Goal: Task Accomplishment & Management: Manage account settings

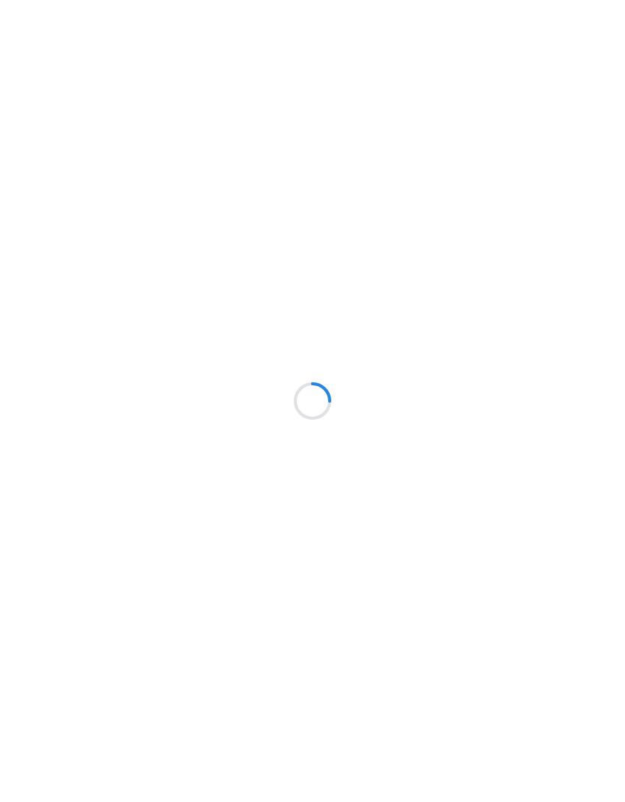
scroll to position [3, 0]
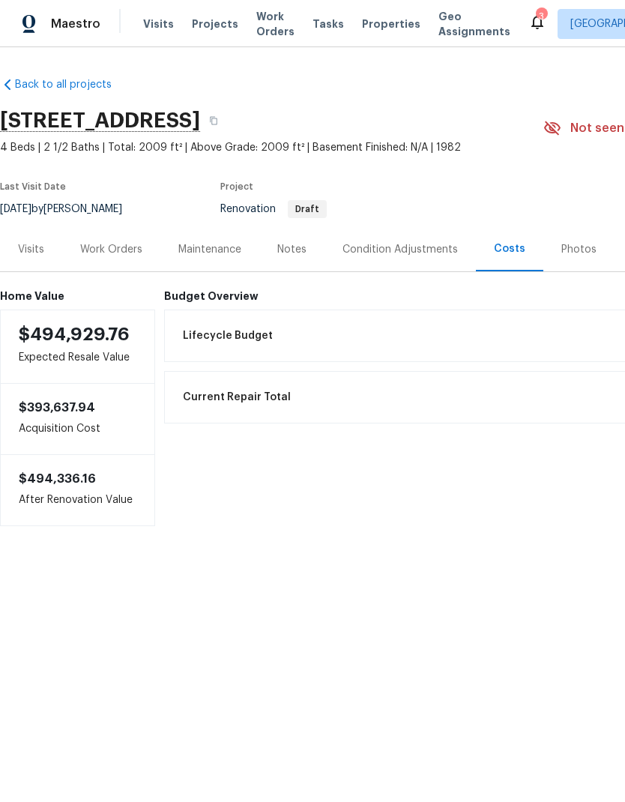
click at [120, 249] on div "Work Orders" at bounding box center [111, 249] width 62 height 15
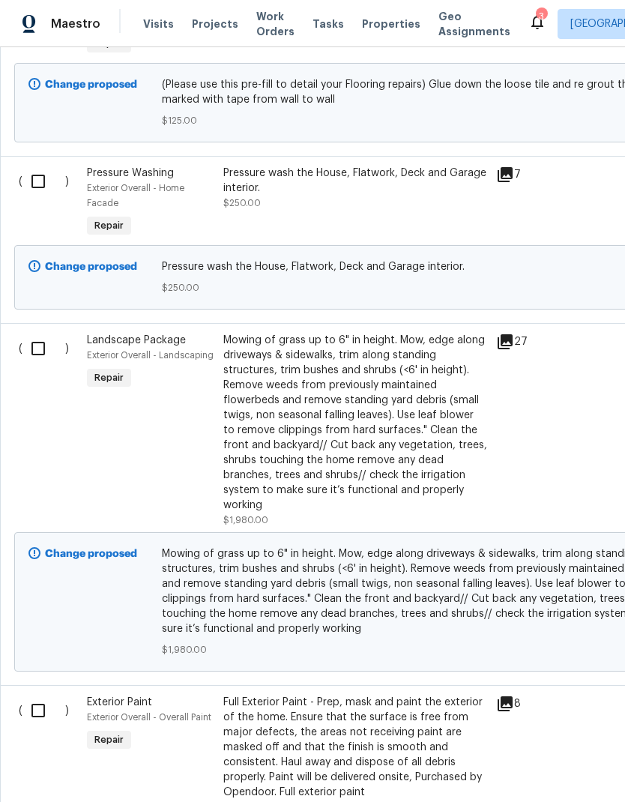
scroll to position [1381, 0]
click at [39, 354] on input "checkbox" at bounding box center [43, 347] width 43 height 31
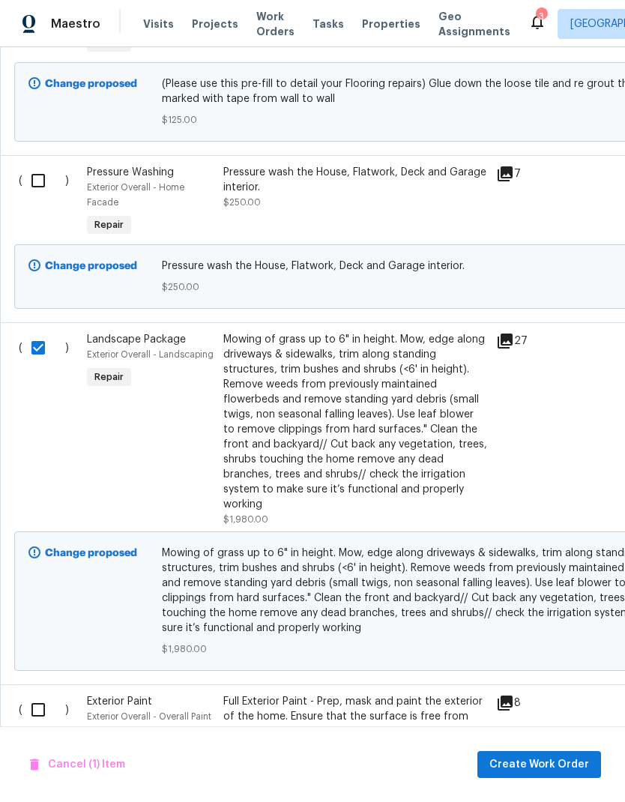
click at [41, 353] on input "checkbox" at bounding box center [43, 347] width 43 height 31
checkbox input "false"
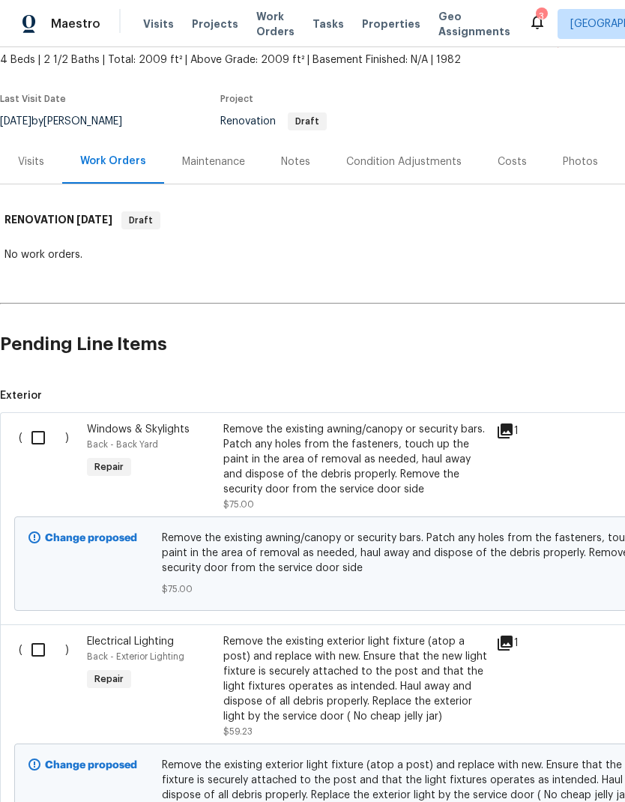
scroll to position [88, 0]
click at [37, 437] on input "checkbox" at bounding box center [43, 437] width 43 height 31
checkbox input "true"
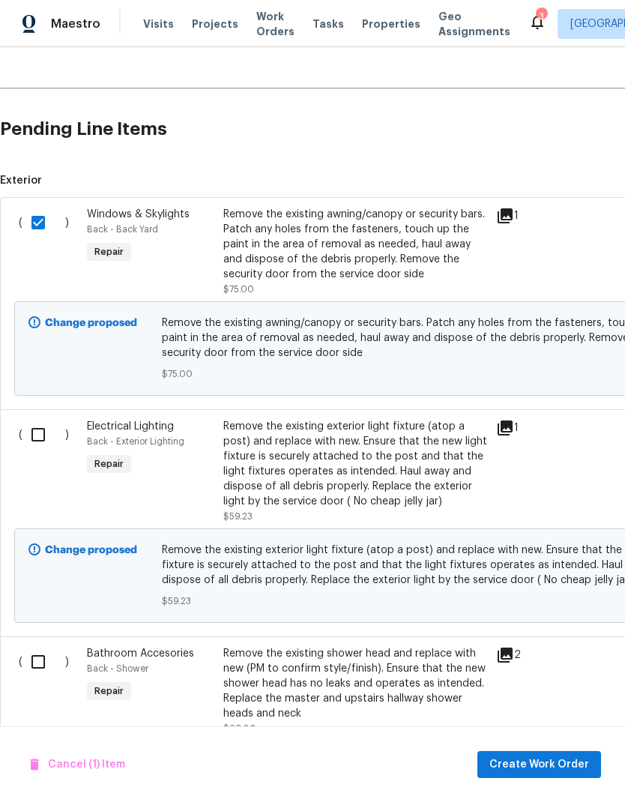
scroll to position [303, 0]
click at [40, 431] on input "checkbox" at bounding box center [43, 434] width 43 height 31
checkbox input "true"
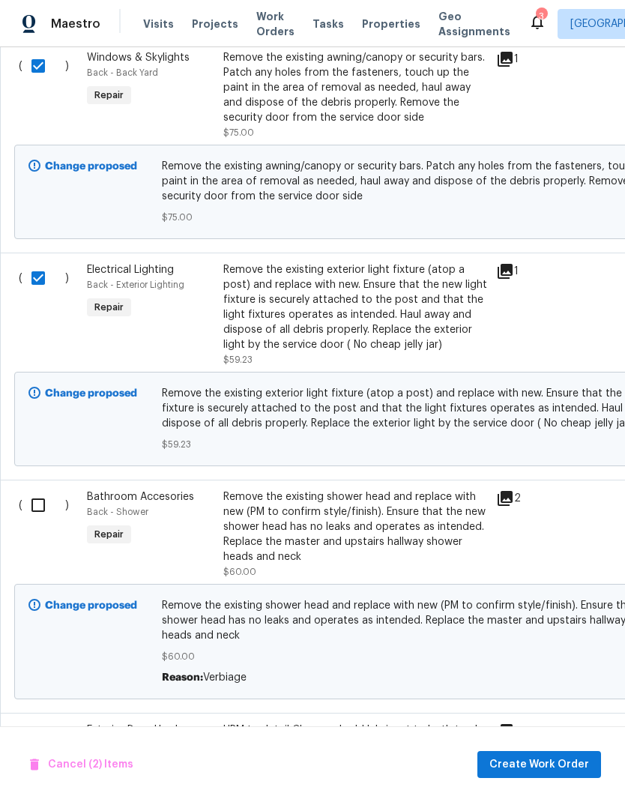
scroll to position [461, 0]
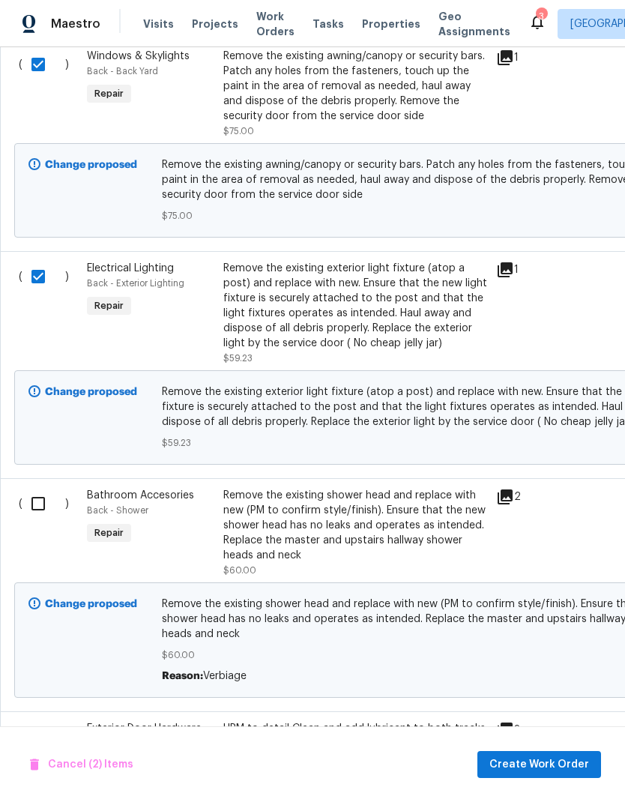
click at [43, 500] on input "checkbox" at bounding box center [43, 503] width 43 height 31
checkbox input "true"
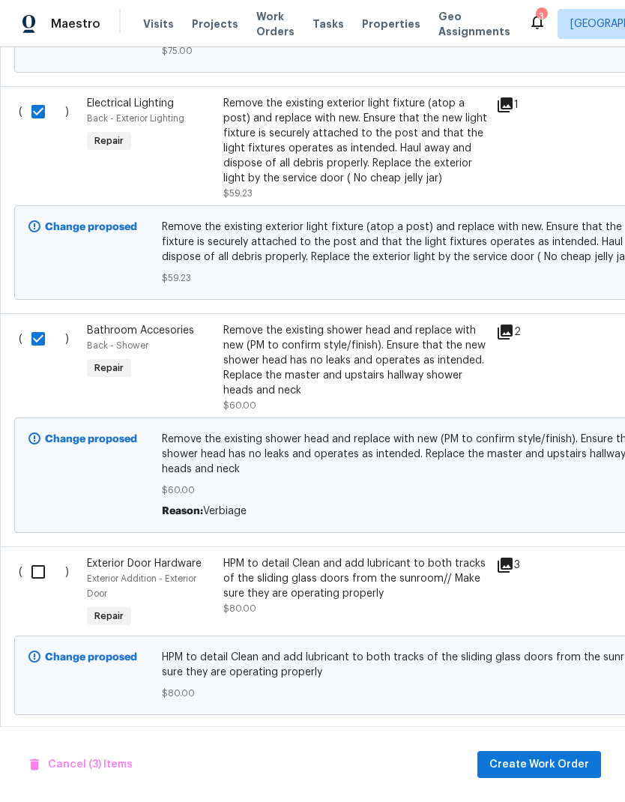
scroll to position [628, 0]
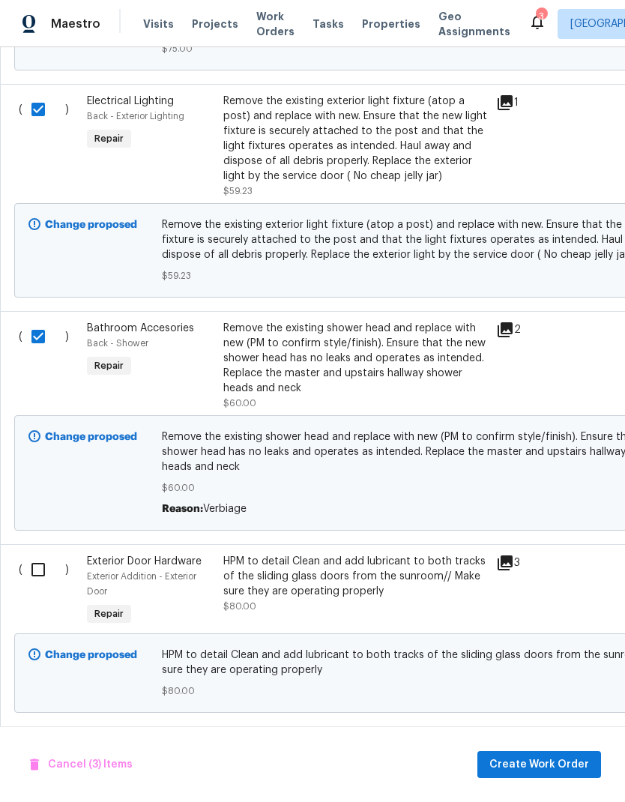
click at [40, 567] on input "checkbox" at bounding box center [43, 569] width 43 height 31
checkbox input "true"
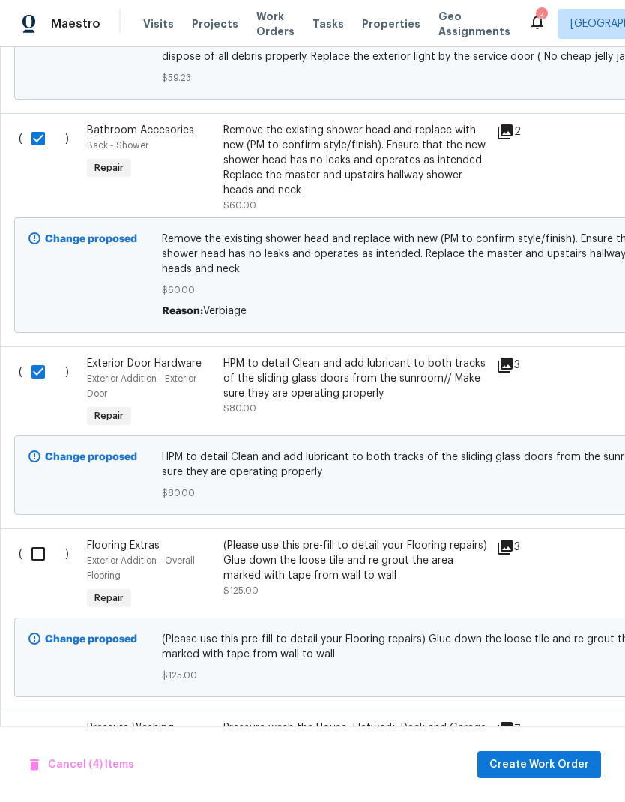
scroll to position [824, 0]
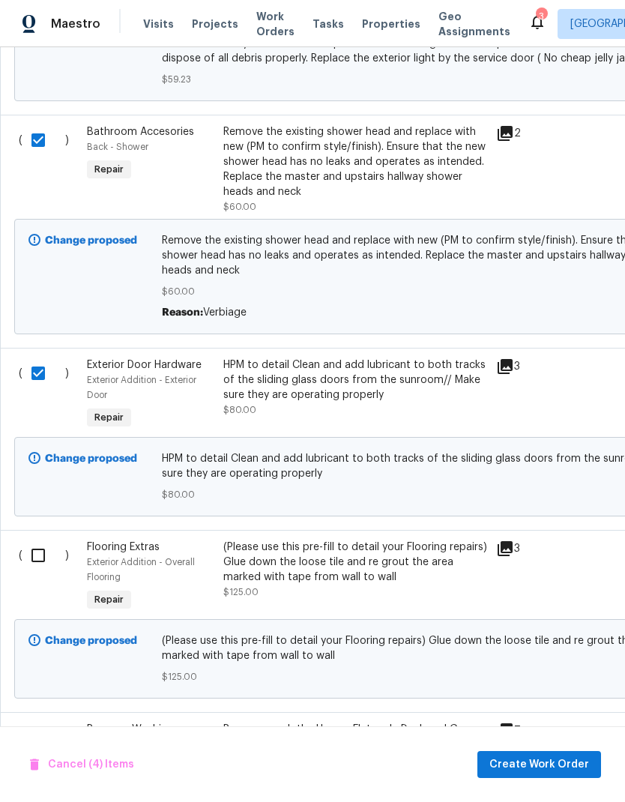
click at [44, 546] on input "checkbox" at bounding box center [43, 554] width 43 height 31
checkbox input "true"
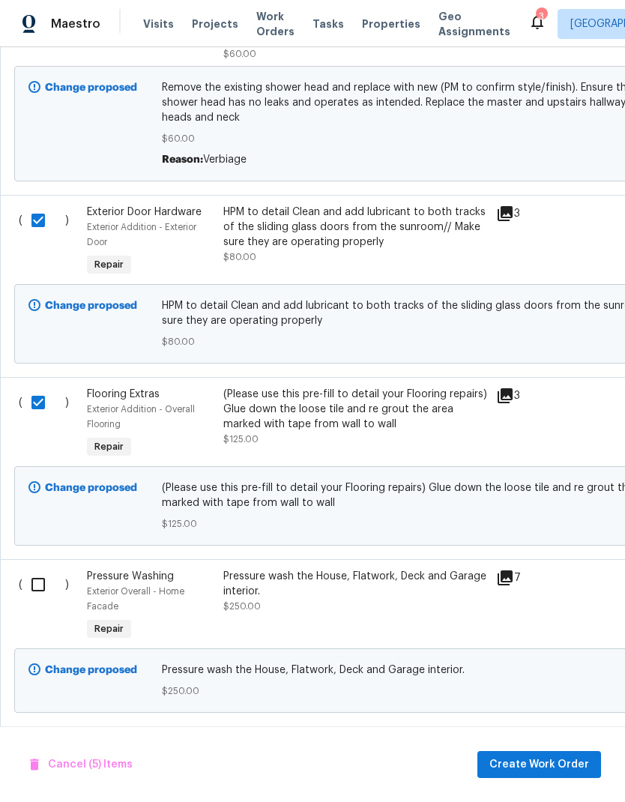
scroll to position [977, 0]
click at [40, 587] on input "checkbox" at bounding box center [43, 584] width 43 height 31
checkbox input "true"
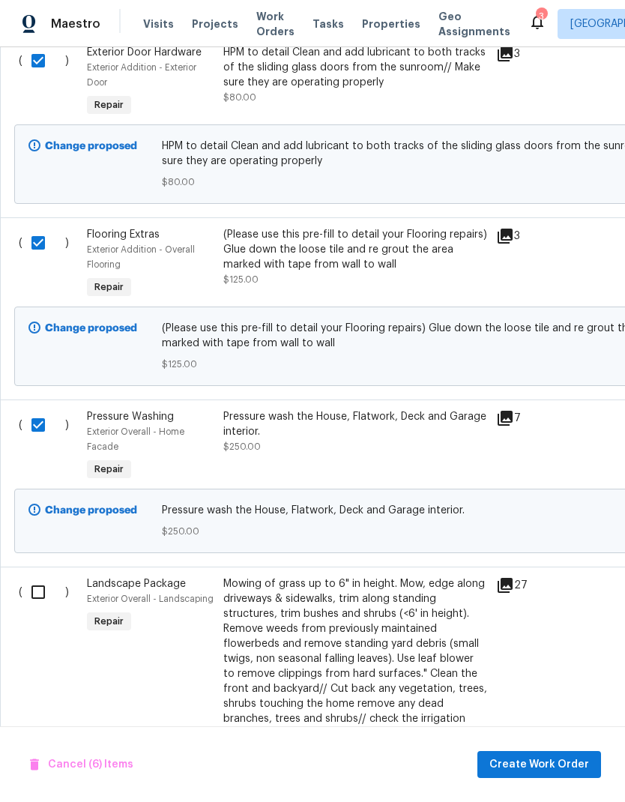
scroll to position [0, 0]
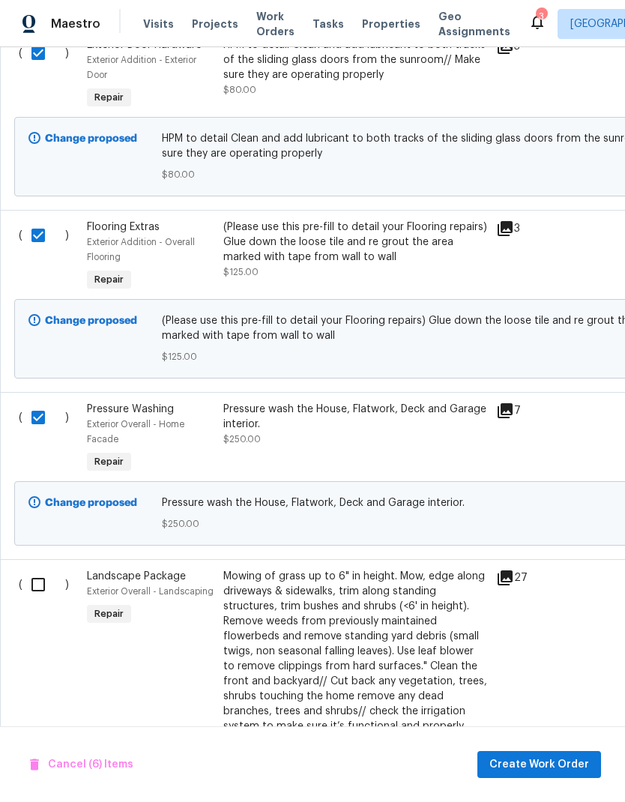
click at [42, 586] on input "checkbox" at bounding box center [43, 584] width 43 height 31
click at [32, 587] on input "checkbox" at bounding box center [43, 584] width 43 height 31
checkbox input "false"
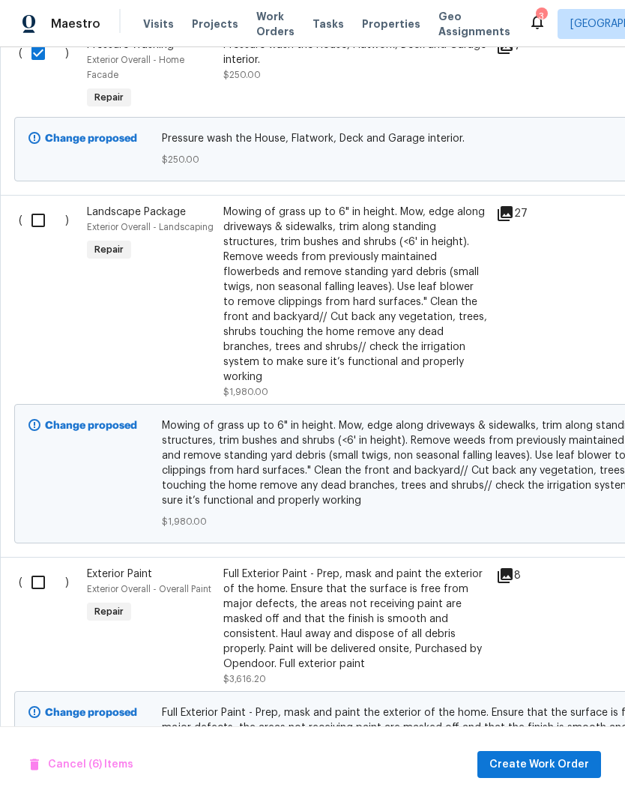
click at [44, 587] on input "checkbox" at bounding box center [43, 581] width 43 height 31
checkbox input "true"
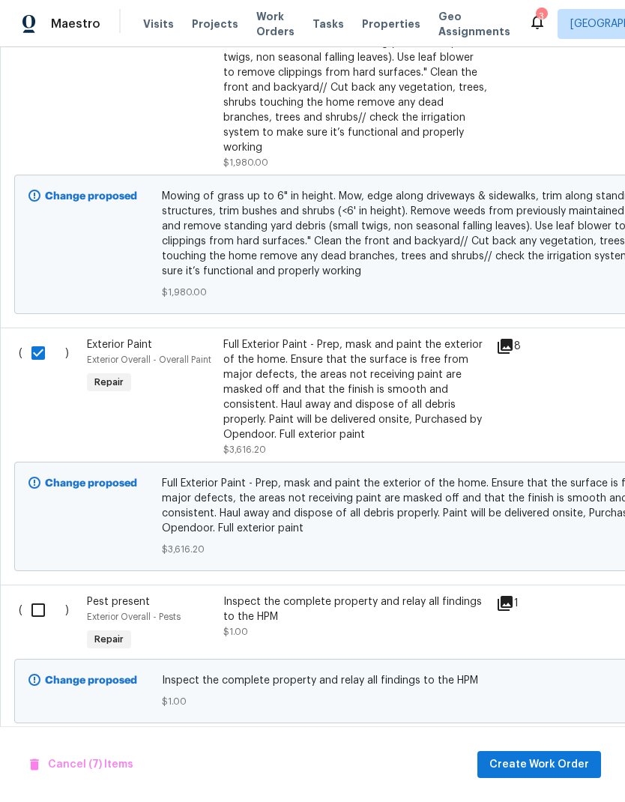
click at [52, 620] on input "checkbox" at bounding box center [43, 609] width 43 height 31
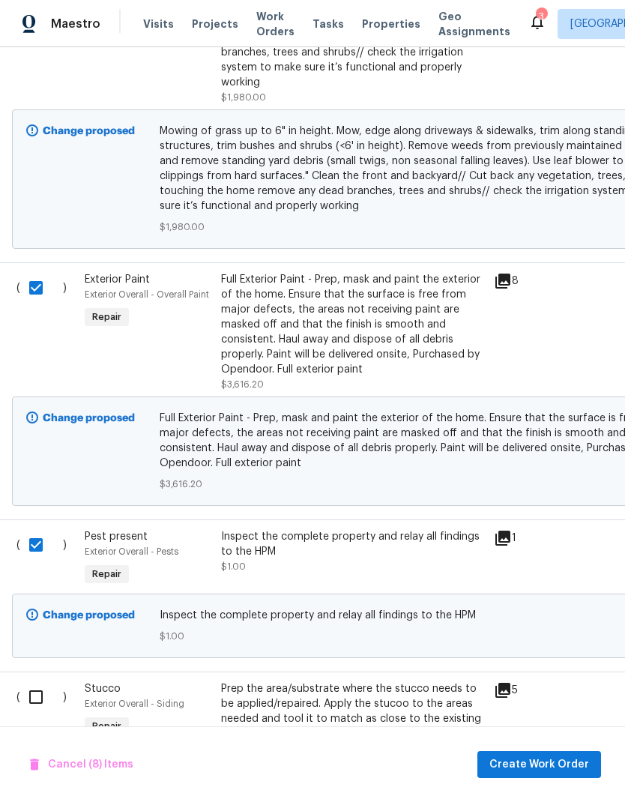
click at [41, 548] on input "checkbox" at bounding box center [41, 544] width 43 height 31
checkbox input "false"
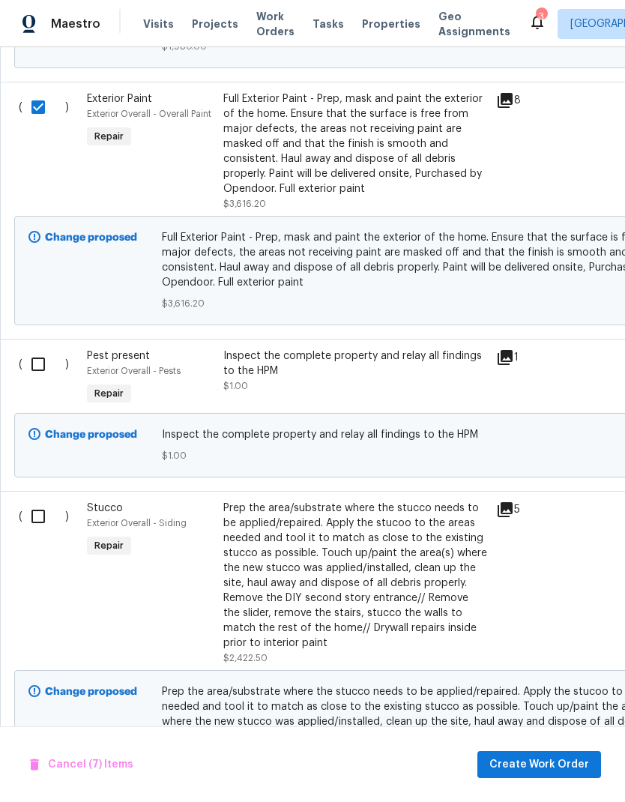
click at [39, 528] on input "checkbox" at bounding box center [43, 515] width 43 height 31
checkbox input "true"
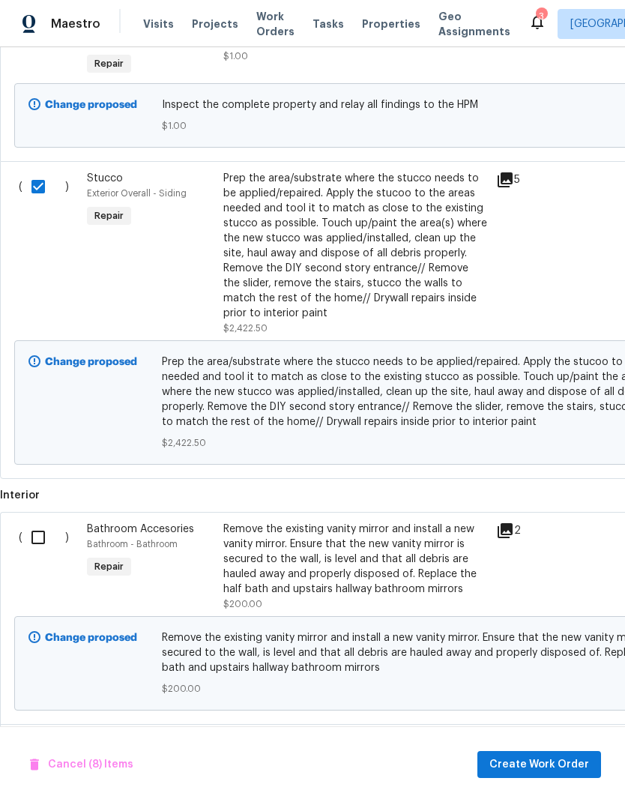
click at [38, 542] on input "checkbox" at bounding box center [43, 536] width 43 height 31
checkbox input "true"
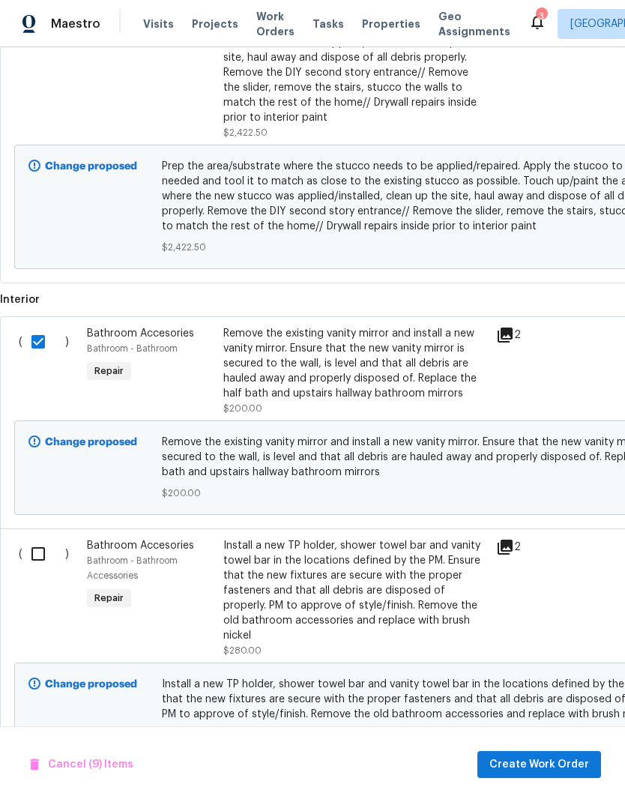
click at [36, 562] on input "checkbox" at bounding box center [43, 553] width 43 height 31
checkbox input "true"
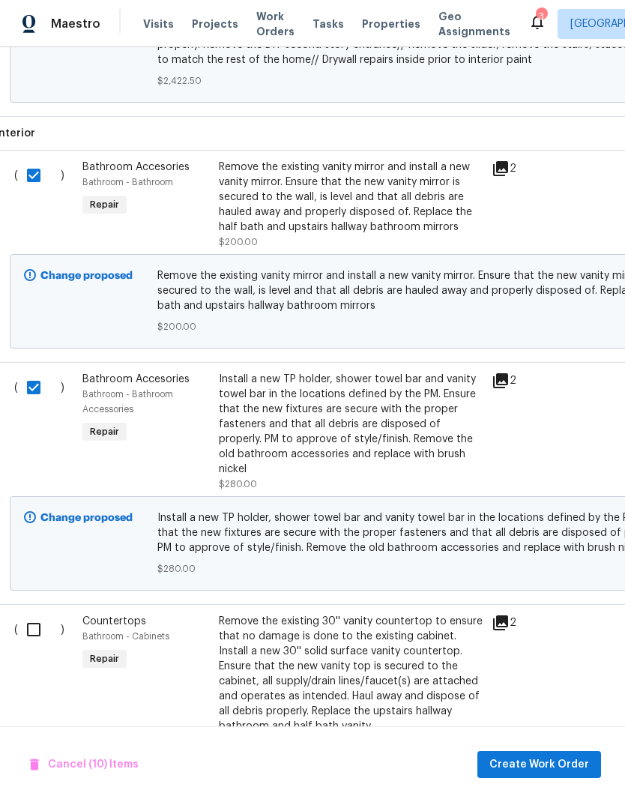
click at [34, 630] on input "checkbox" at bounding box center [39, 629] width 43 height 31
checkbox input "true"
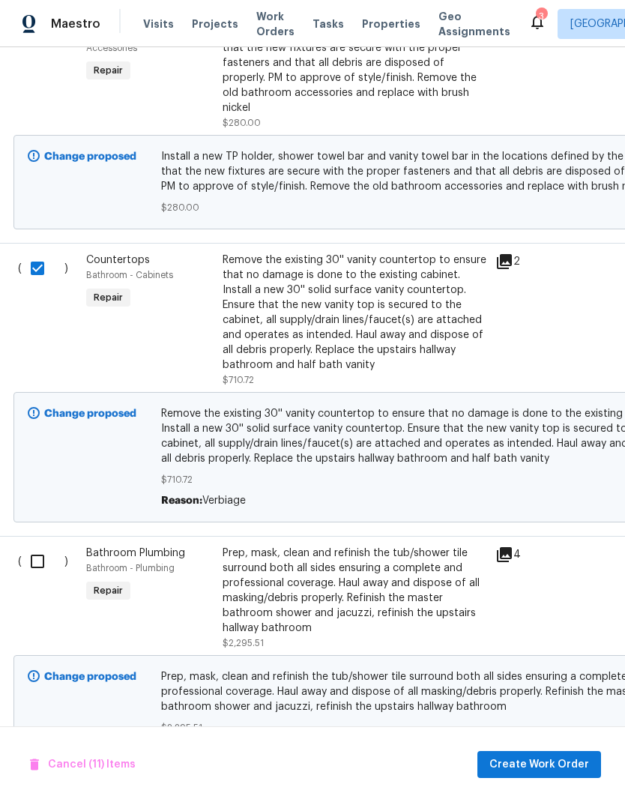
click at [46, 561] on input "checkbox" at bounding box center [43, 560] width 43 height 31
checkbox input "true"
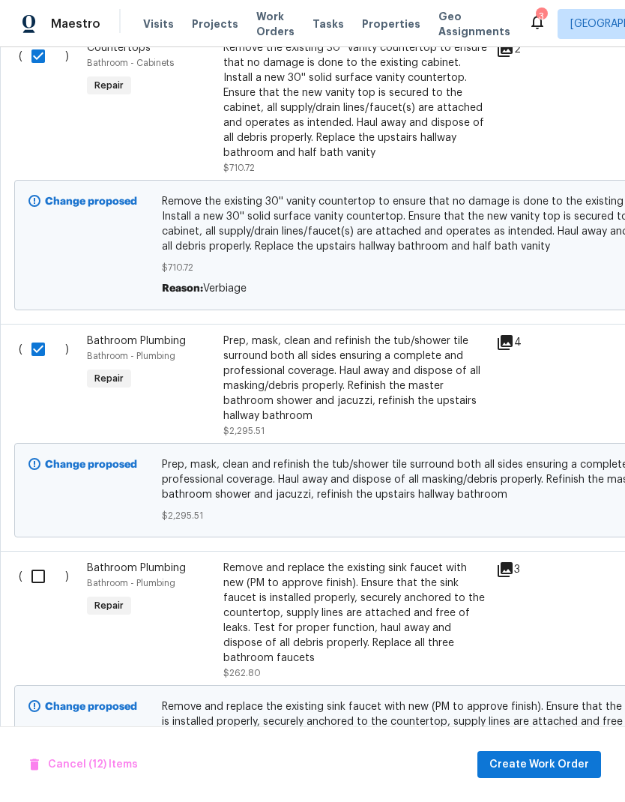
click at [38, 568] on input "checkbox" at bounding box center [43, 575] width 43 height 31
checkbox input "true"
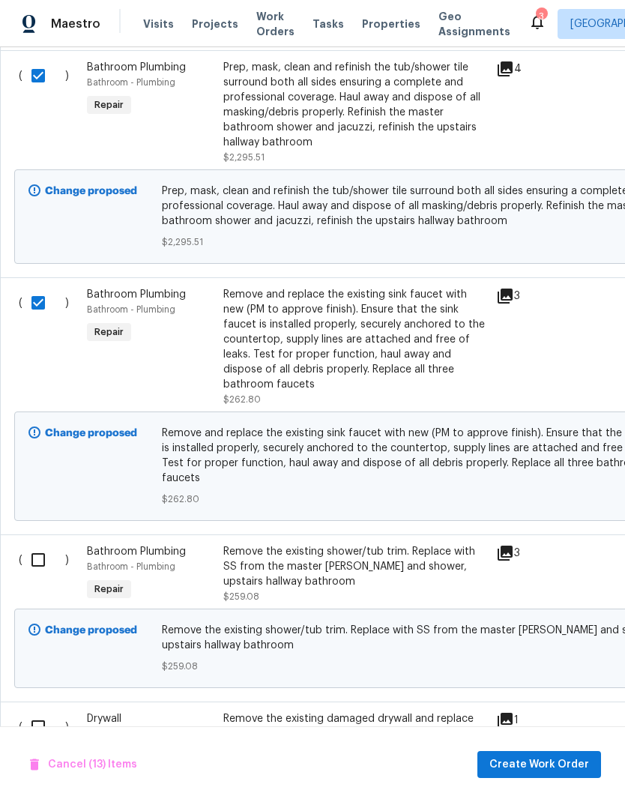
click at [42, 544] on input "checkbox" at bounding box center [43, 559] width 43 height 31
checkbox input "true"
click at [43, 711] on input "checkbox" at bounding box center [43, 726] width 43 height 31
checkbox input "true"
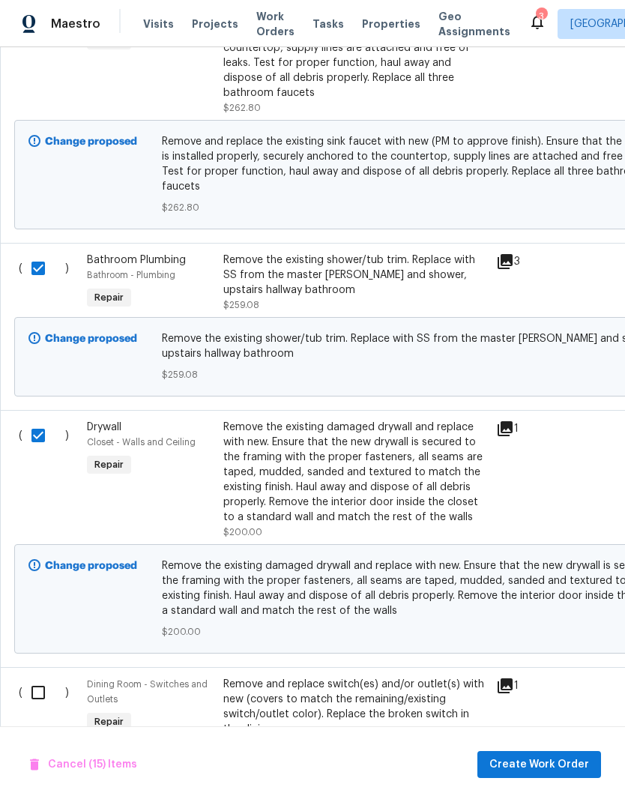
click at [38, 679] on input "checkbox" at bounding box center [43, 691] width 43 height 31
checkbox input "true"
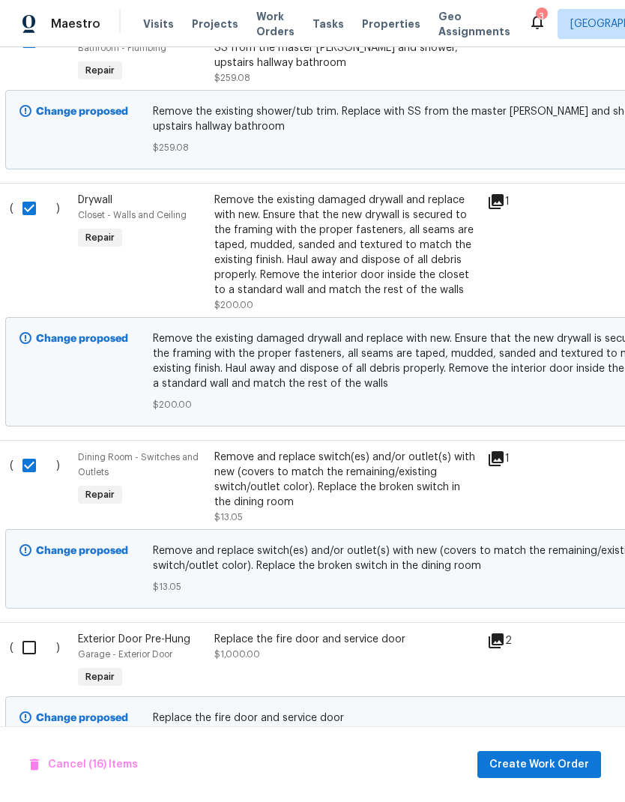
click at [30, 646] on input "checkbox" at bounding box center [34, 646] width 43 height 31
checkbox input "true"
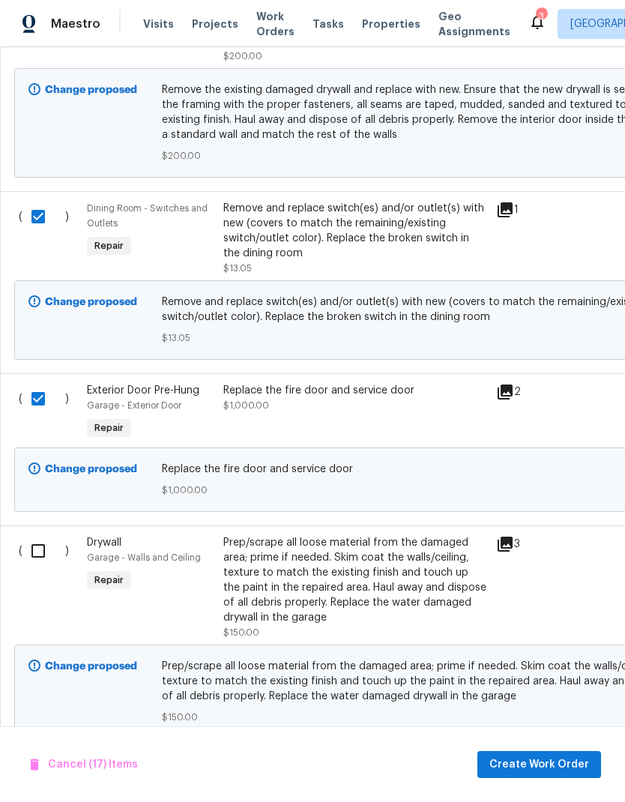
click at [40, 544] on input "checkbox" at bounding box center [43, 550] width 43 height 31
checkbox input "true"
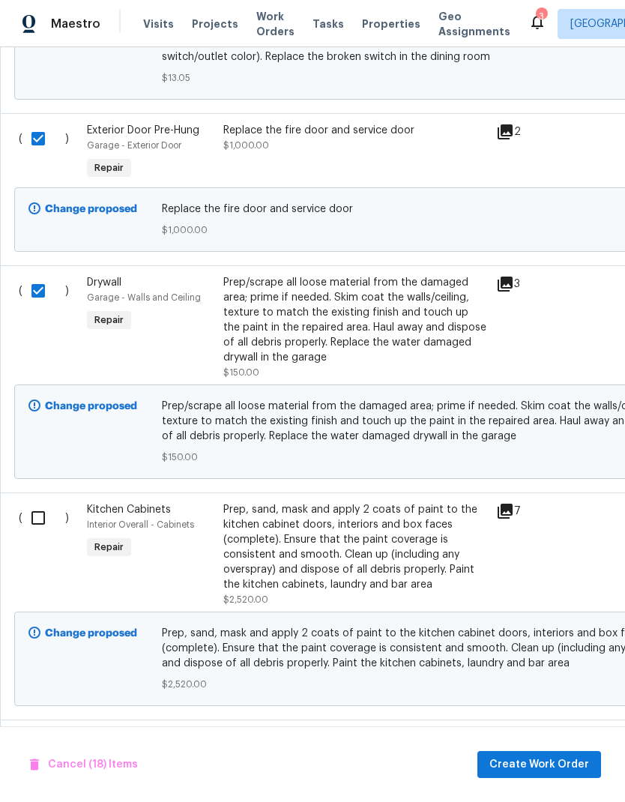
click at [43, 505] on input "checkbox" at bounding box center [43, 517] width 43 height 31
checkbox input "true"
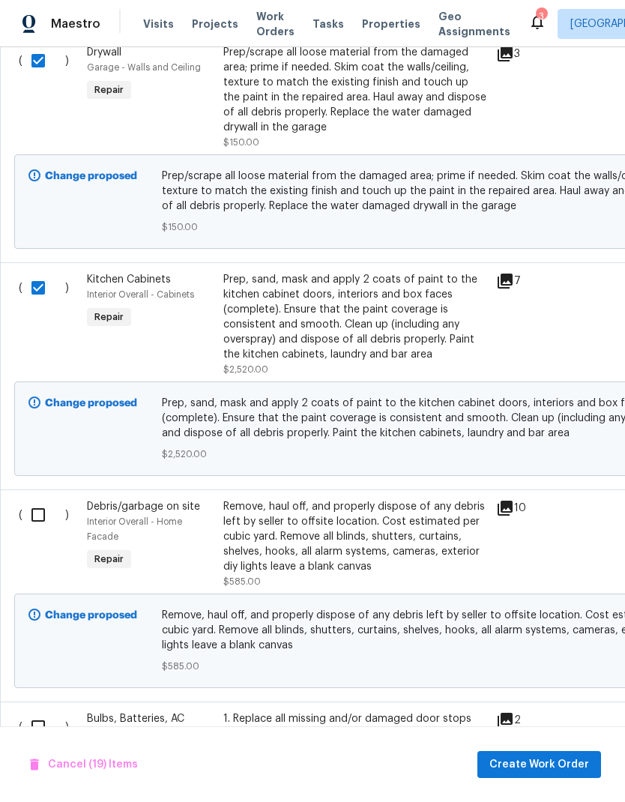
click at [46, 506] on input "checkbox" at bounding box center [43, 514] width 43 height 31
checkbox input "true"
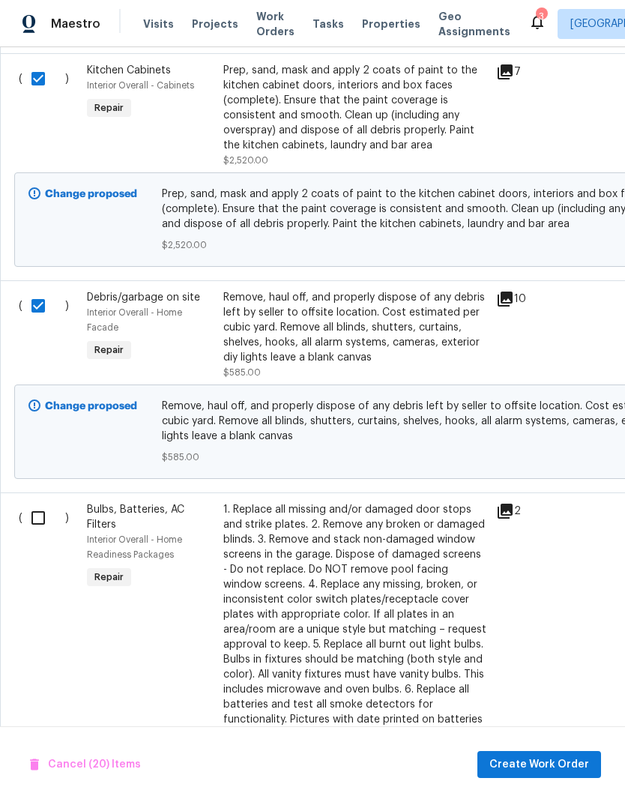
click at [41, 502] on input "checkbox" at bounding box center [43, 517] width 43 height 31
checkbox input "true"
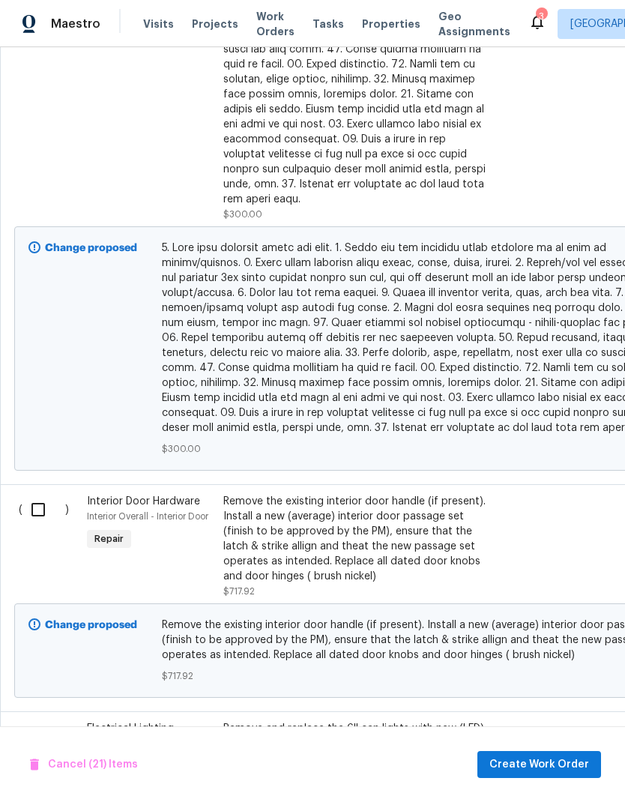
click at [31, 494] on input "checkbox" at bounding box center [43, 509] width 43 height 31
checkbox input "true"
click at [40, 721] on input "checkbox" at bounding box center [43, 736] width 43 height 31
checkbox input "true"
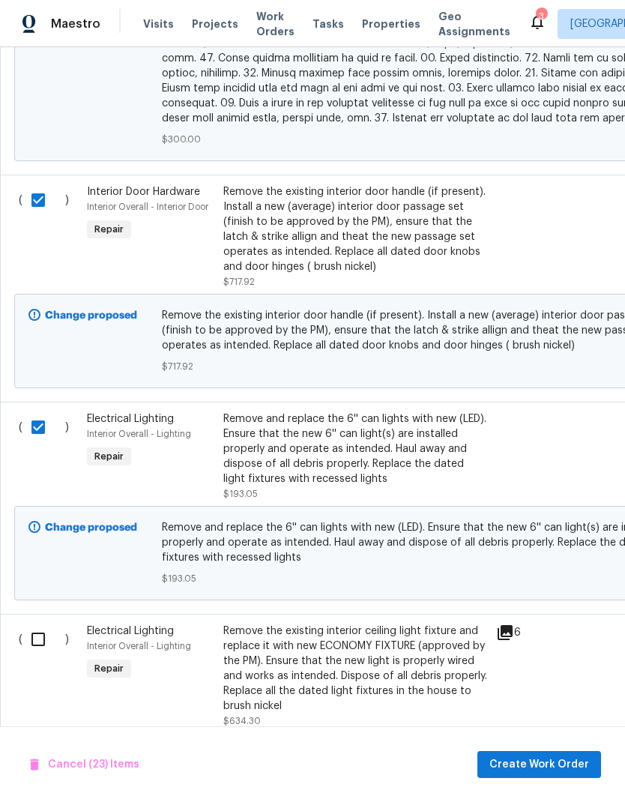
click at [41, 623] on input "checkbox" at bounding box center [43, 638] width 43 height 31
checkbox input "true"
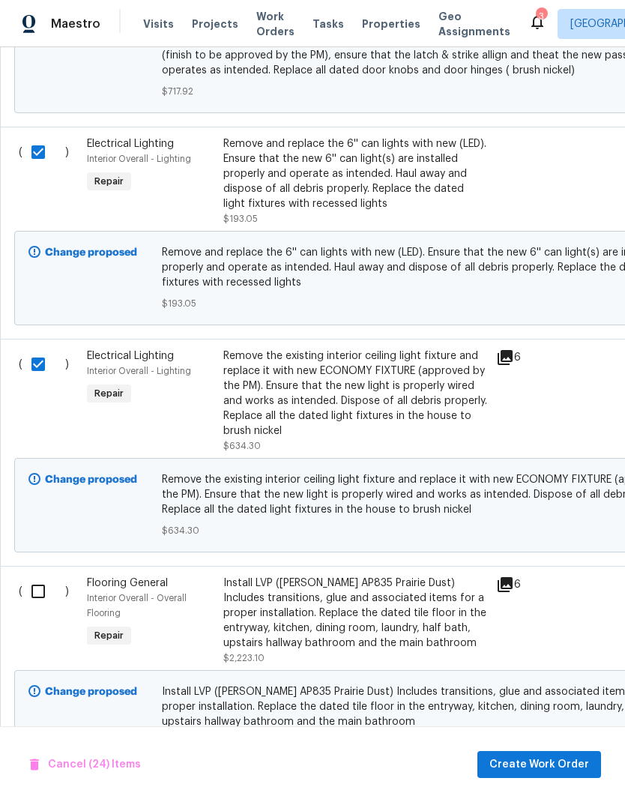
click at [34, 575] on input "checkbox" at bounding box center [43, 590] width 43 height 31
checkbox input "true"
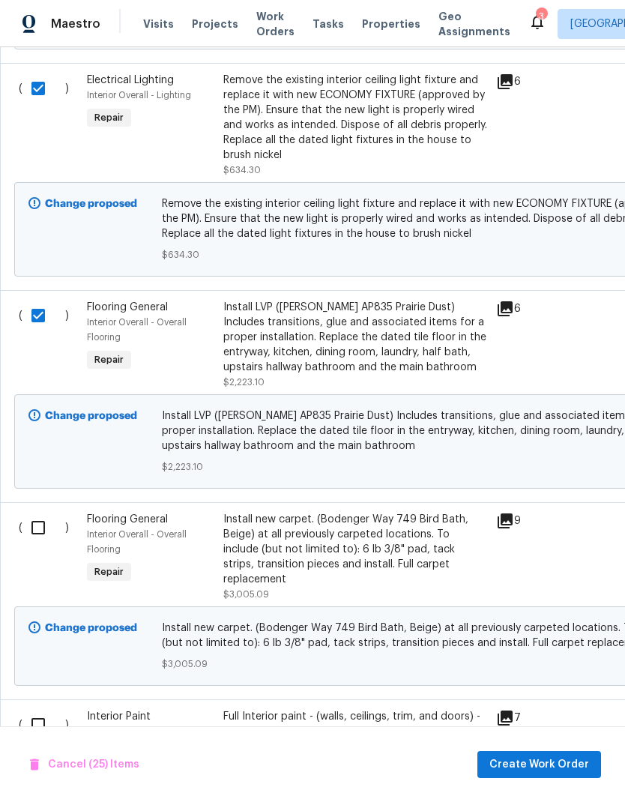
click at [34, 514] on input "checkbox" at bounding box center [43, 527] width 43 height 31
checkbox input "true"
click at [46, 709] on input "checkbox" at bounding box center [43, 724] width 43 height 31
checkbox input "true"
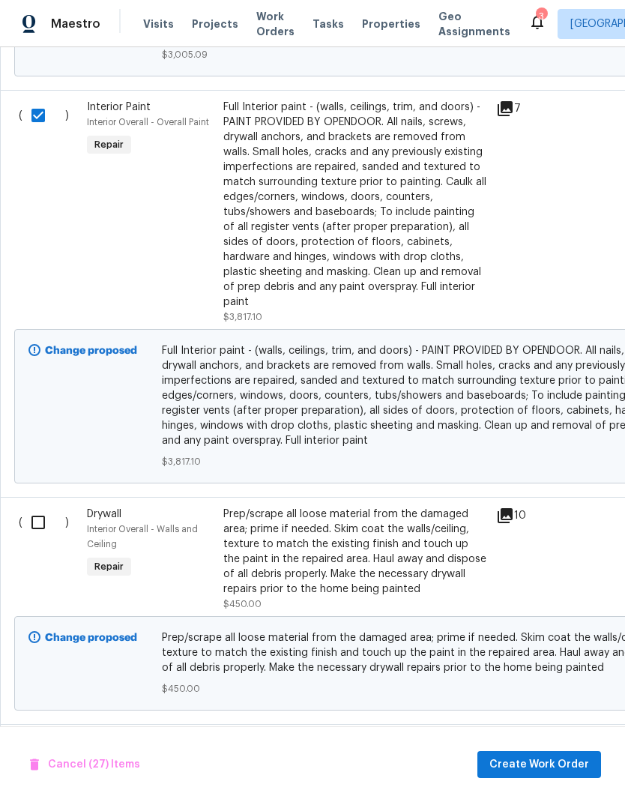
click at [42, 506] on input "checkbox" at bounding box center [43, 521] width 43 height 31
checkbox input "true"
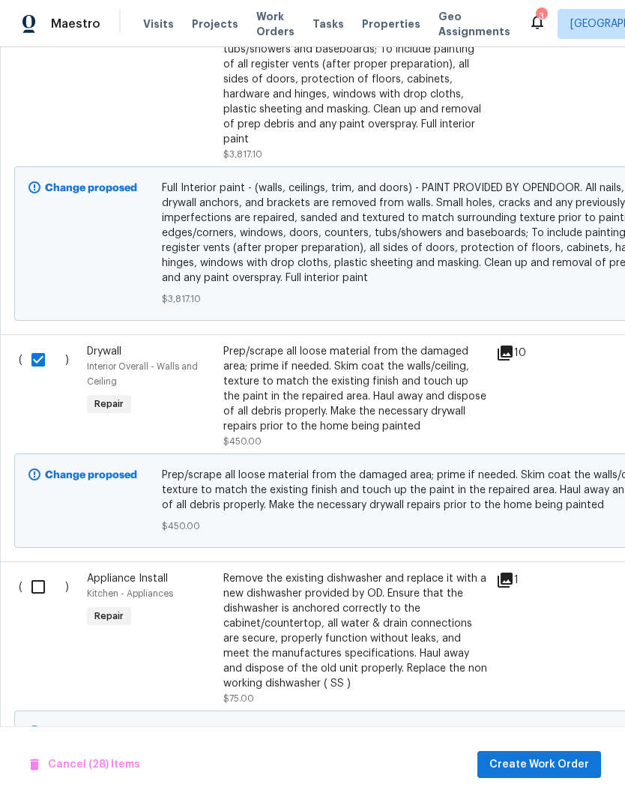
click at [43, 571] on input "checkbox" at bounding box center [43, 586] width 43 height 31
checkbox input "true"
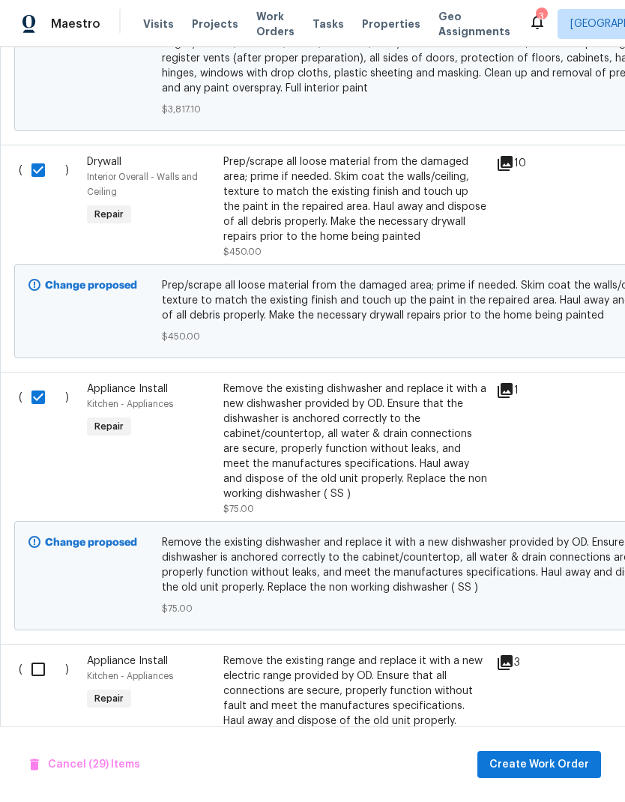
click at [39, 653] on input "checkbox" at bounding box center [43, 668] width 43 height 31
checkbox input "true"
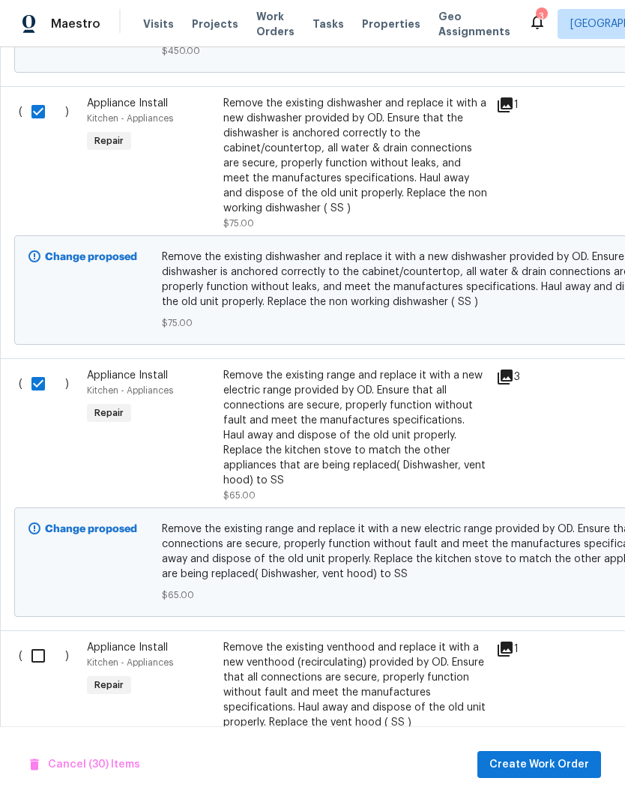
click at [46, 640] on input "checkbox" at bounding box center [43, 655] width 43 height 31
checkbox input "true"
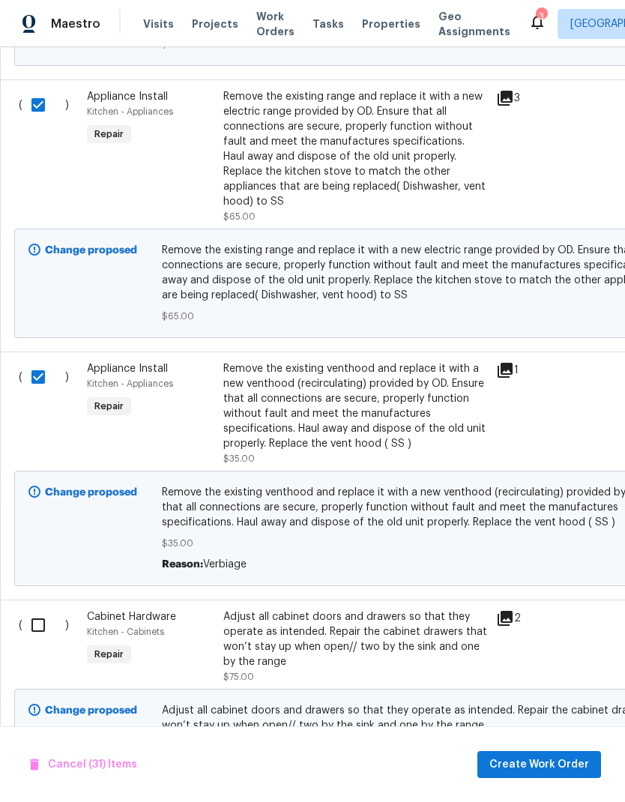
click at [42, 609] on input "checkbox" at bounding box center [43, 624] width 43 height 31
checkbox input "true"
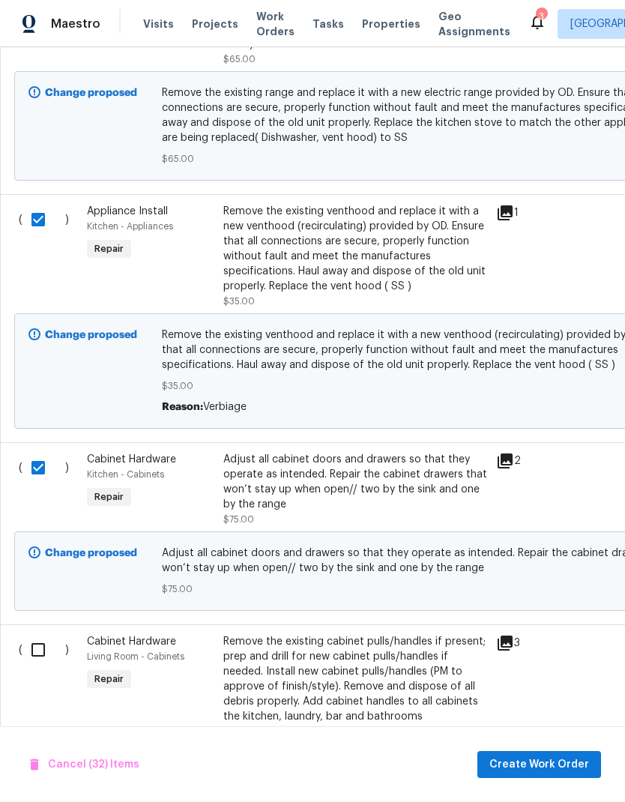
click at [46, 634] on input "checkbox" at bounding box center [43, 649] width 43 height 31
checkbox input "true"
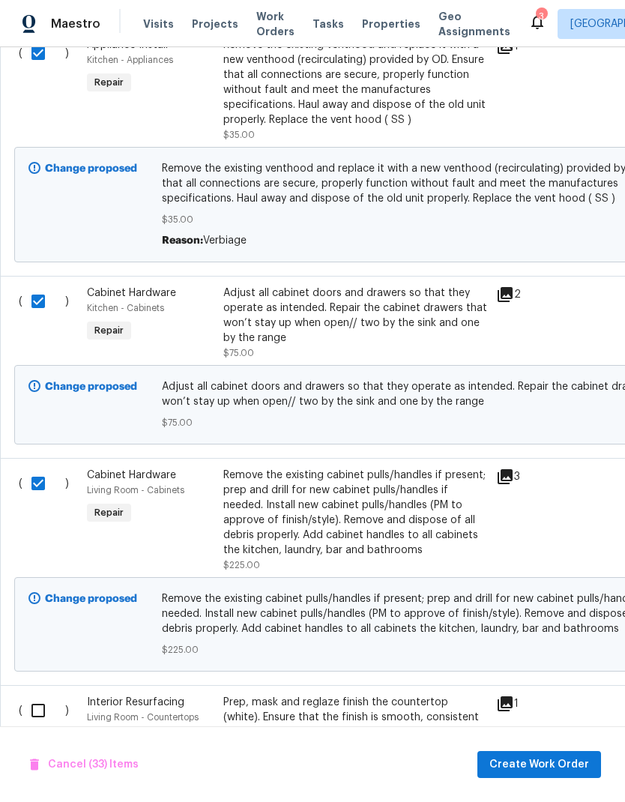
click at [33, 694] on input "checkbox" at bounding box center [43, 709] width 43 height 31
checkbox input "true"
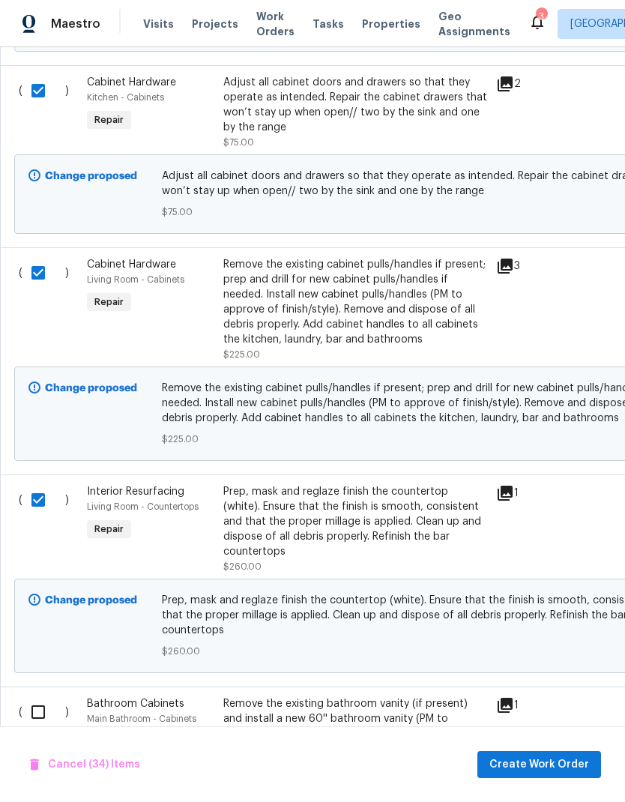
click at [44, 696] on input "checkbox" at bounding box center [43, 711] width 43 height 31
checkbox input "true"
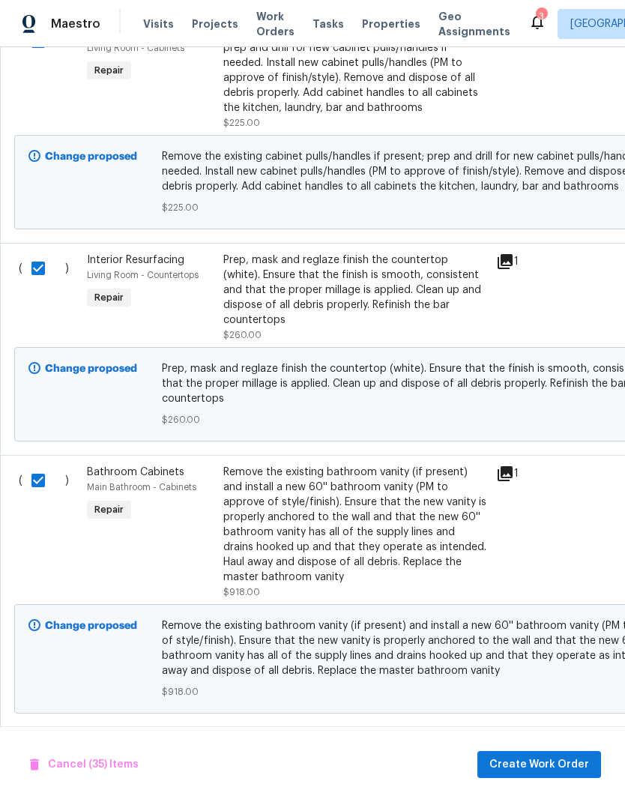
click at [38, 736] on input "checkbox" at bounding box center [43, 751] width 43 height 31
checkbox input "true"
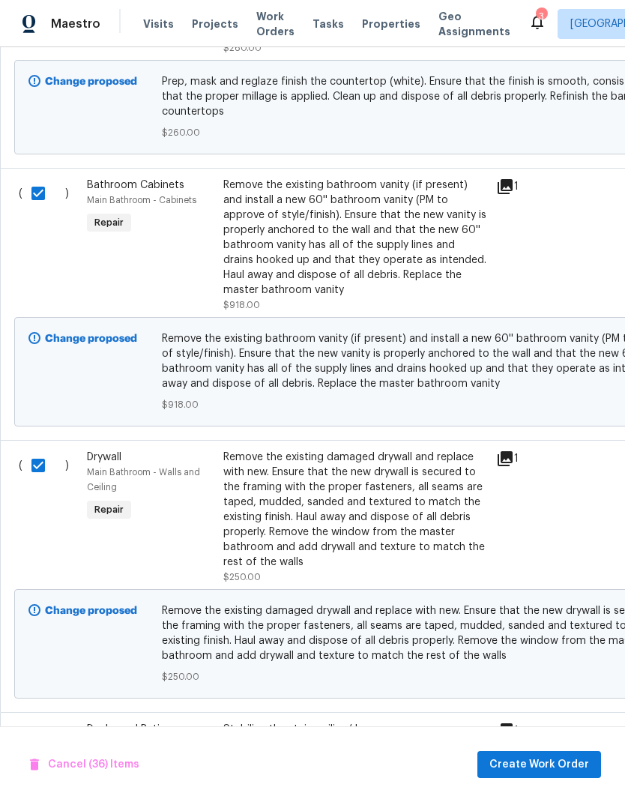
click at [45, 721] on input "checkbox" at bounding box center [43, 736] width 43 height 31
checkbox input "true"
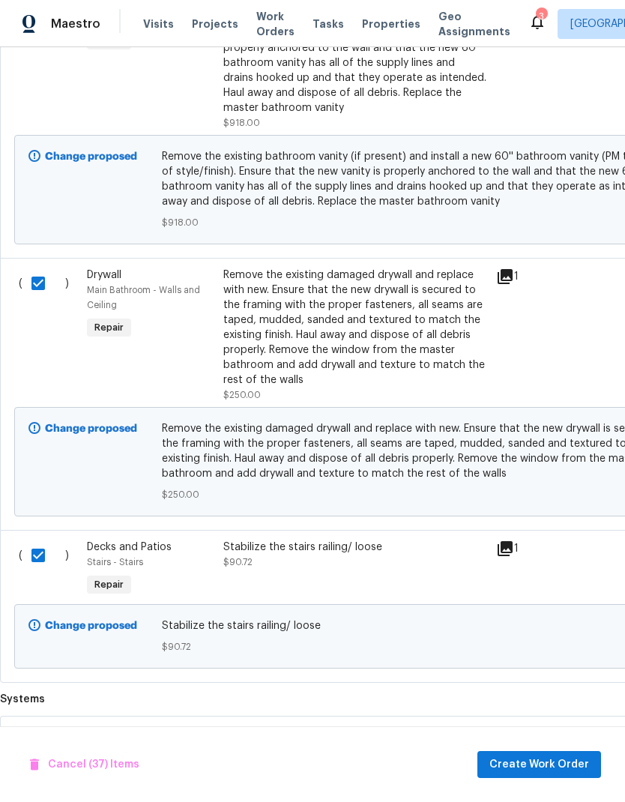
click at [37, 725] on input "checkbox" at bounding box center [43, 740] width 43 height 31
checkbox input "true"
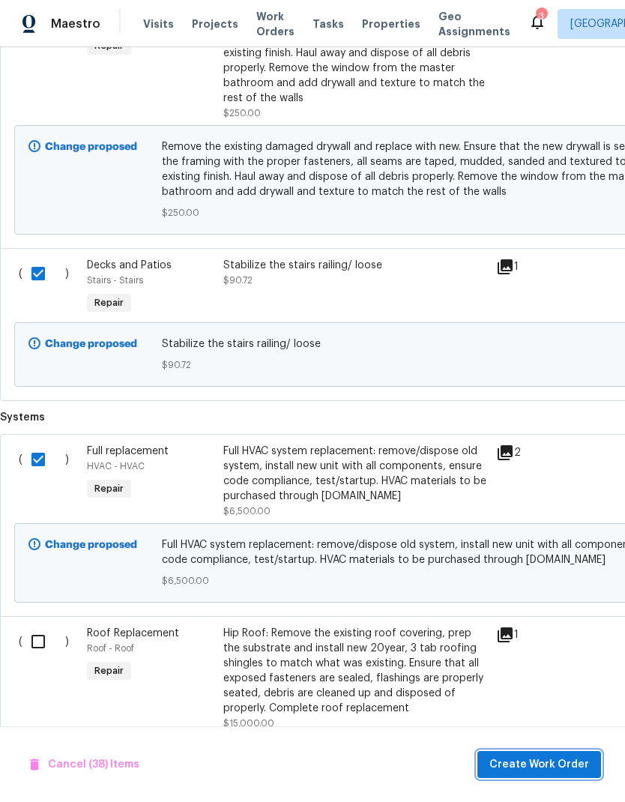
click at [554, 760] on span "Create Work Order" at bounding box center [539, 764] width 100 height 19
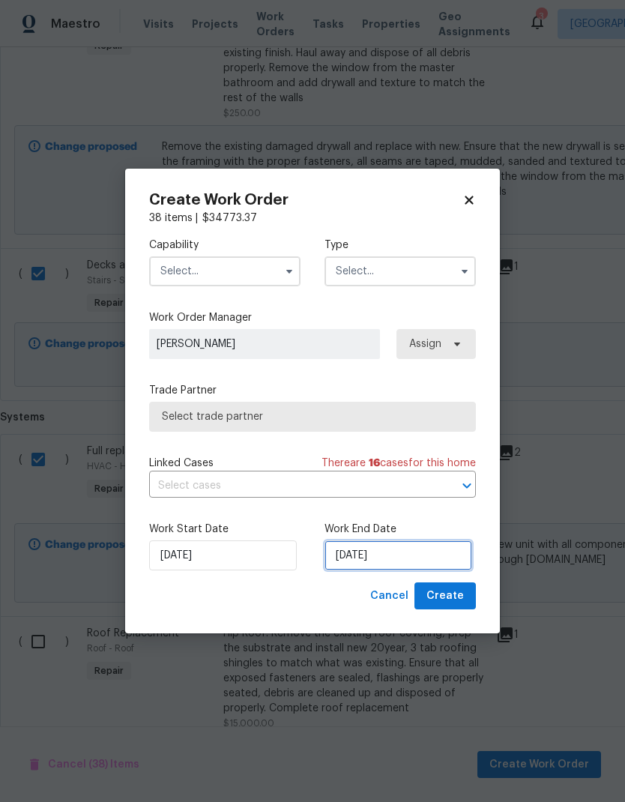
click at [395, 554] on input "[DATE]" at bounding box center [398, 555] width 148 height 30
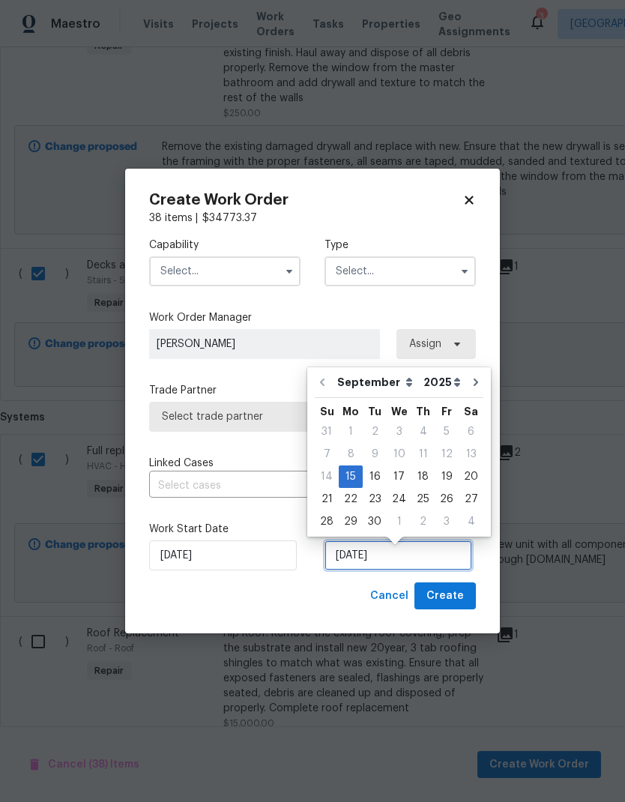
scroll to position [6, 0]
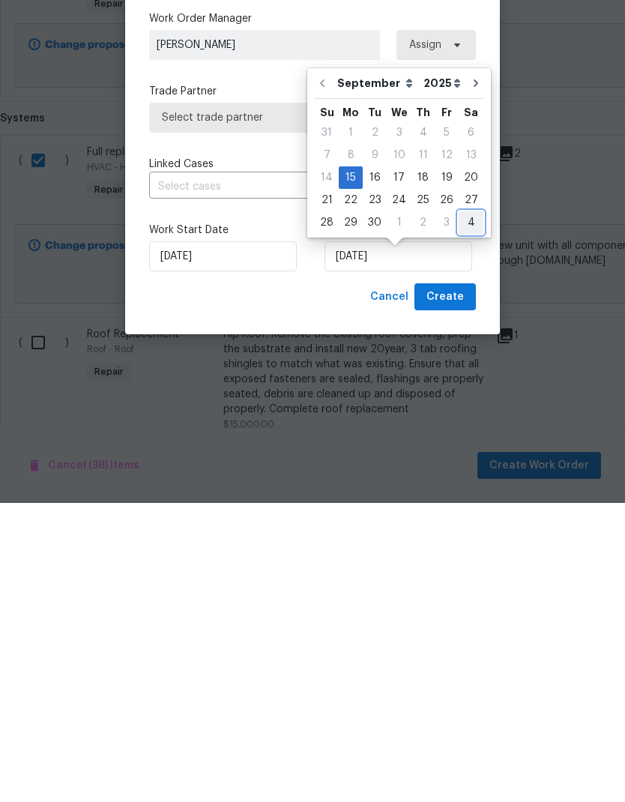
click at [469, 511] on div "4" at bounding box center [470, 521] width 25 height 21
type input "[DATE]"
select select "9"
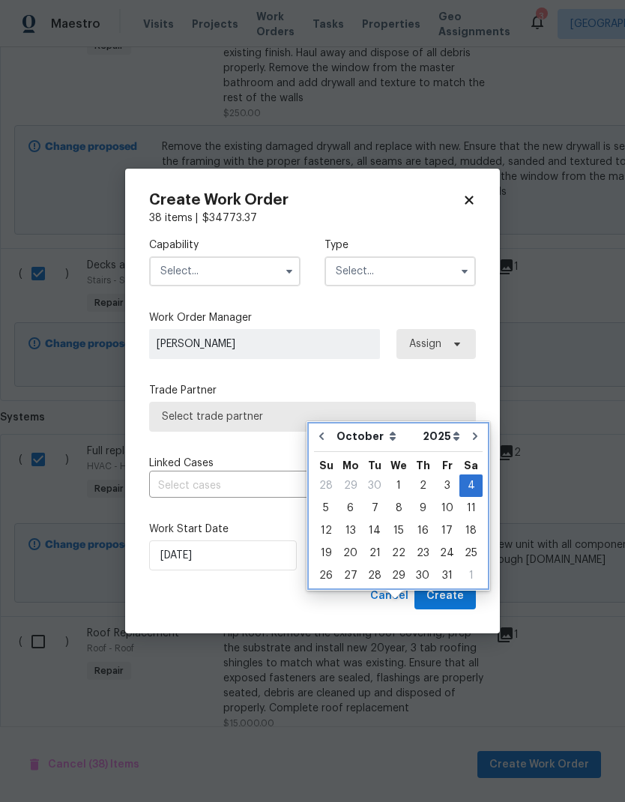
click at [321, 432] on icon "Go to previous month" at bounding box center [321, 435] width 4 height 7
type input "[DATE]"
select select "8"
click at [458, 592] on span "Create" at bounding box center [444, 596] width 37 height 19
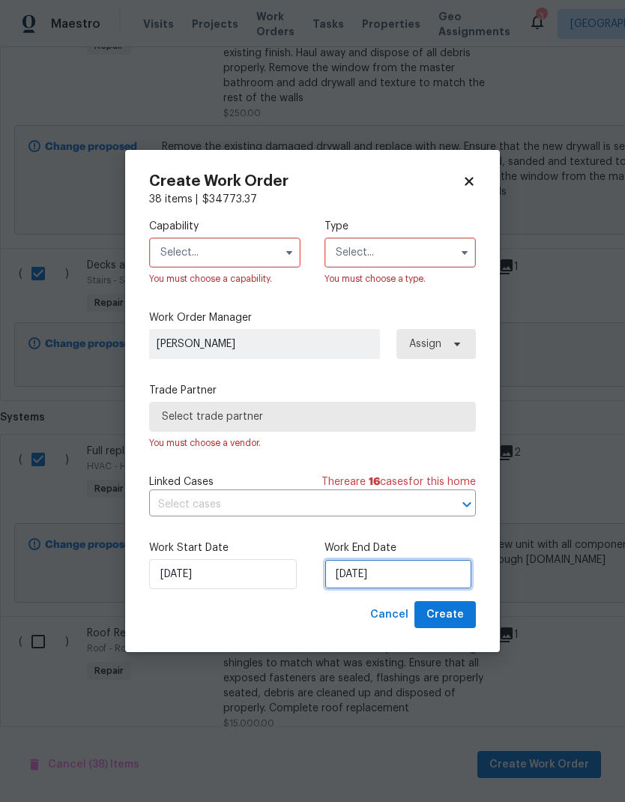
click at [382, 569] on input "[DATE]" at bounding box center [398, 574] width 148 height 30
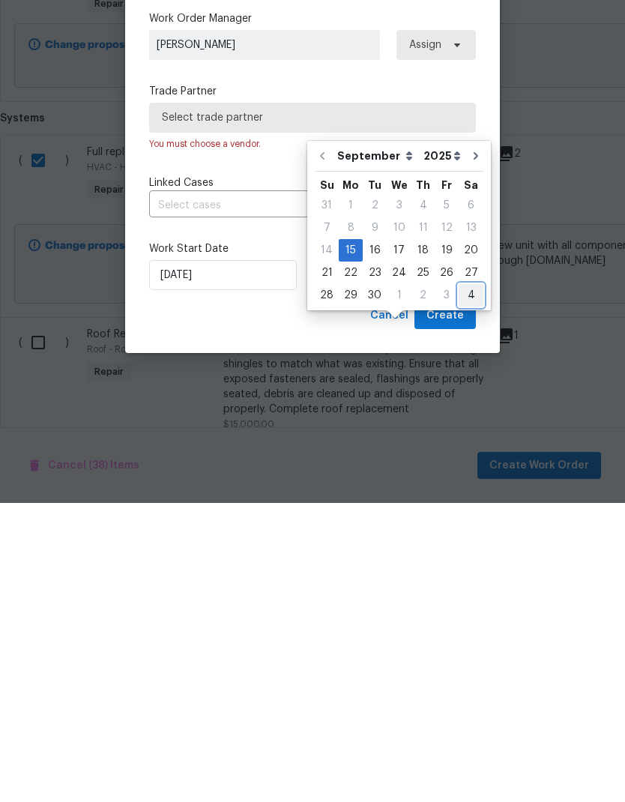
click at [475, 584] on div "4" at bounding box center [470, 594] width 25 height 21
type input "[DATE]"
select select "9"
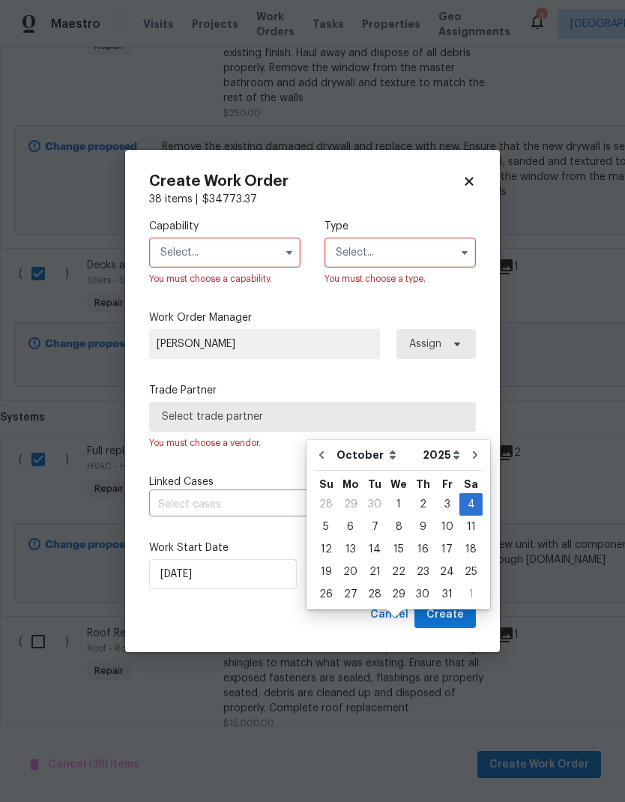
click at [241, 245] on input "text" at bounding box center [224, 252] width 151 height 30
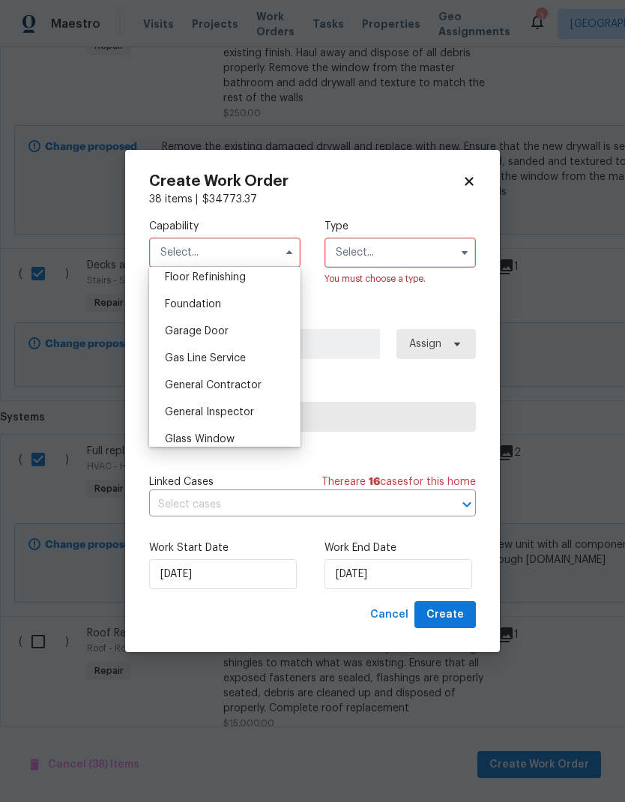
scroll to position [623, 0]
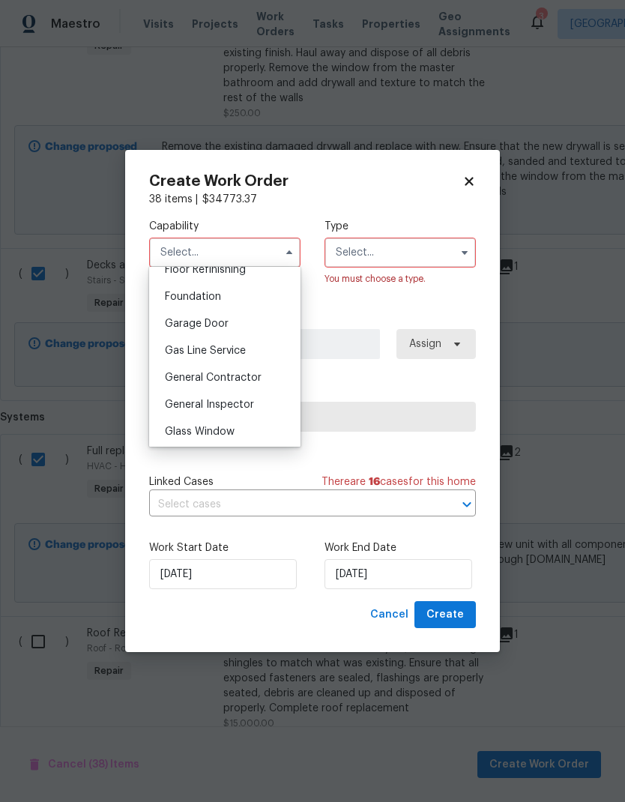
click at [257, 384] on div "General Contractor" at bounding box center [225, 377] width 144 height 27
type input "General Contractor"
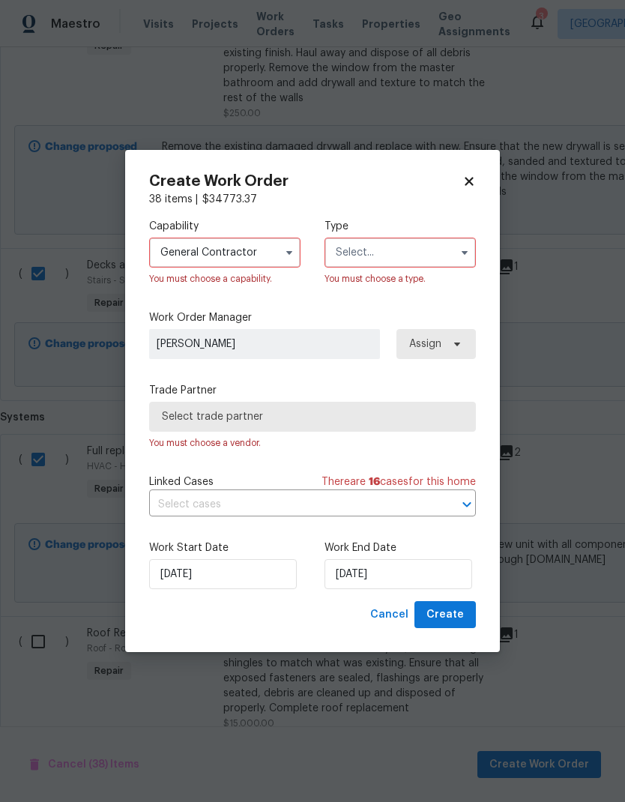
click at [399, 246] on input "text" at bounding box center [399, 252] width 151 height 30
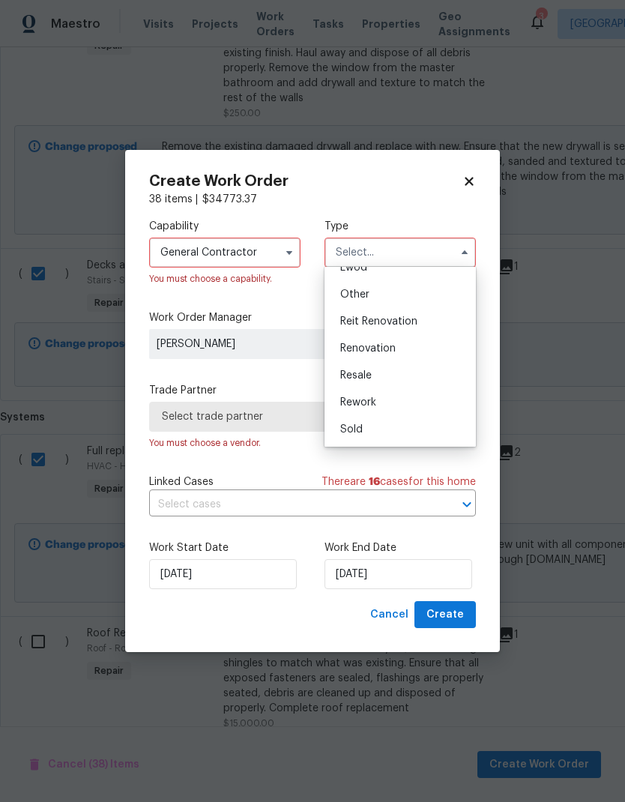
scroll to position [178, 0]
click at [384, 345] on span "Renovation" at bounding box center [367, 348] width 55 height 10
type input "Renovation"
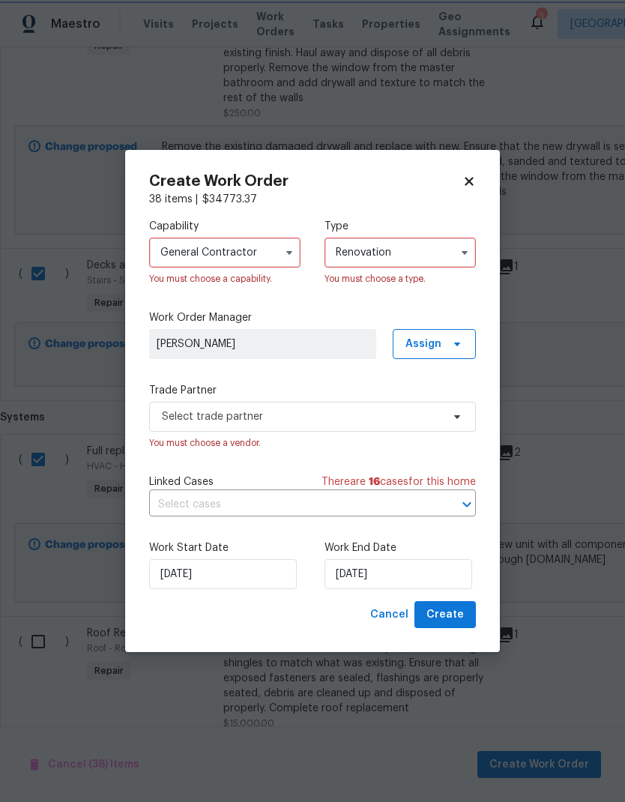
scroll to position [0, 0]
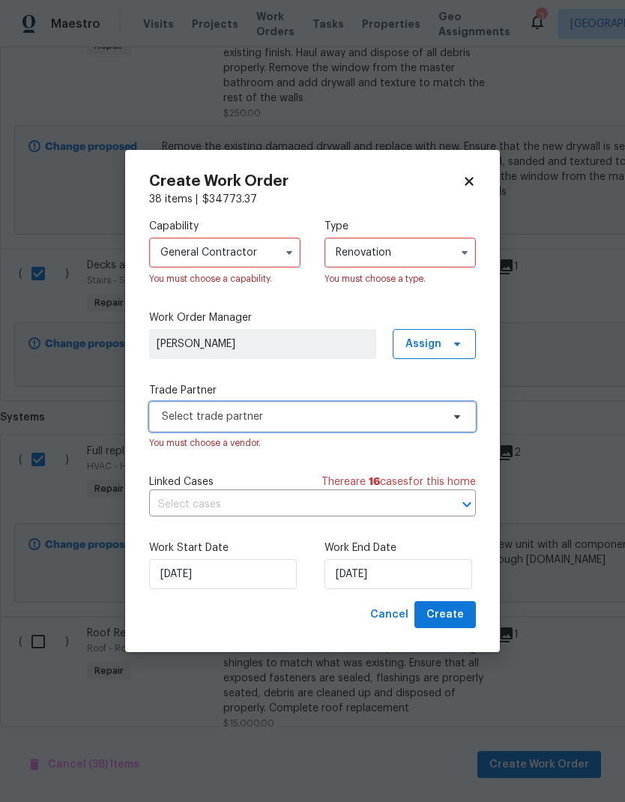
click at [322, 417] on span "Select trade partner" at bounding box center [301, 416] width 279 height 15
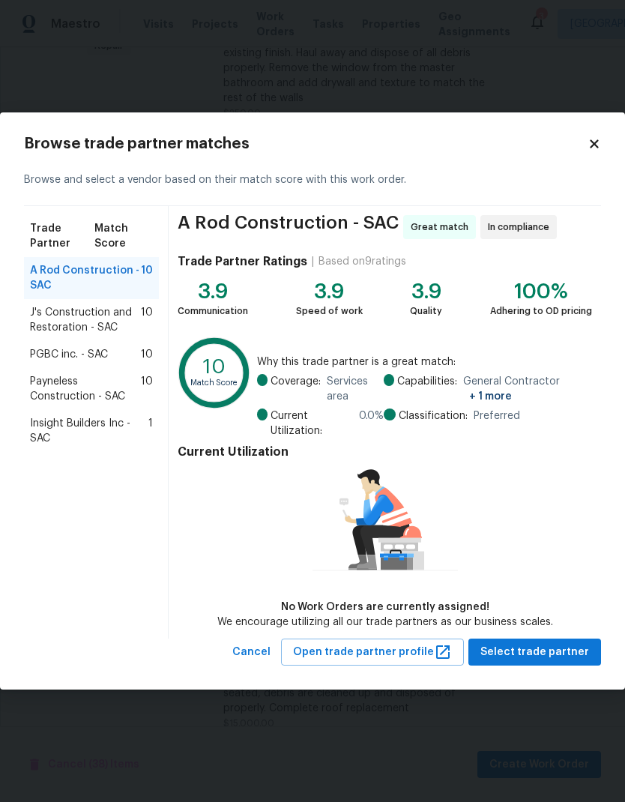
click at [104, 315] on span "J's Construction and Restoration - SAC" at bounding box center [85, 320] width 111 height 30
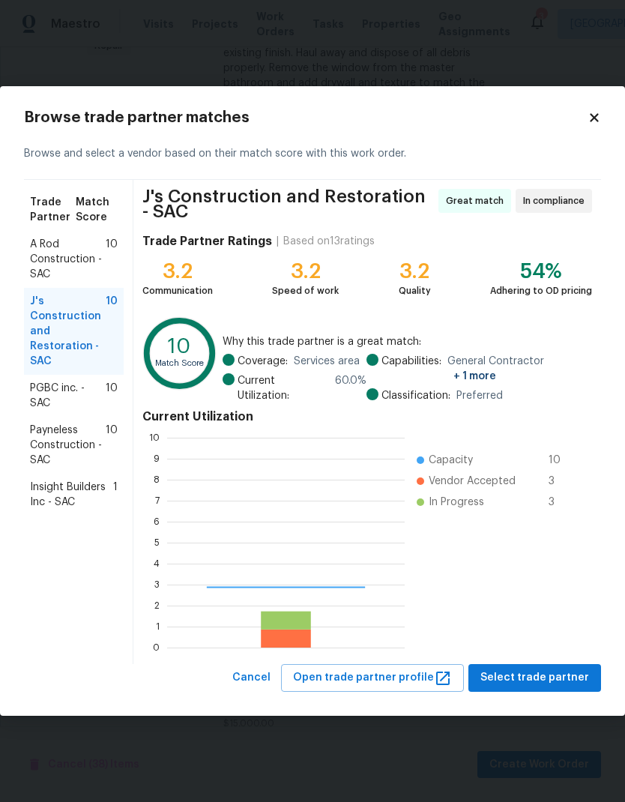
scroll to position [210, 237]
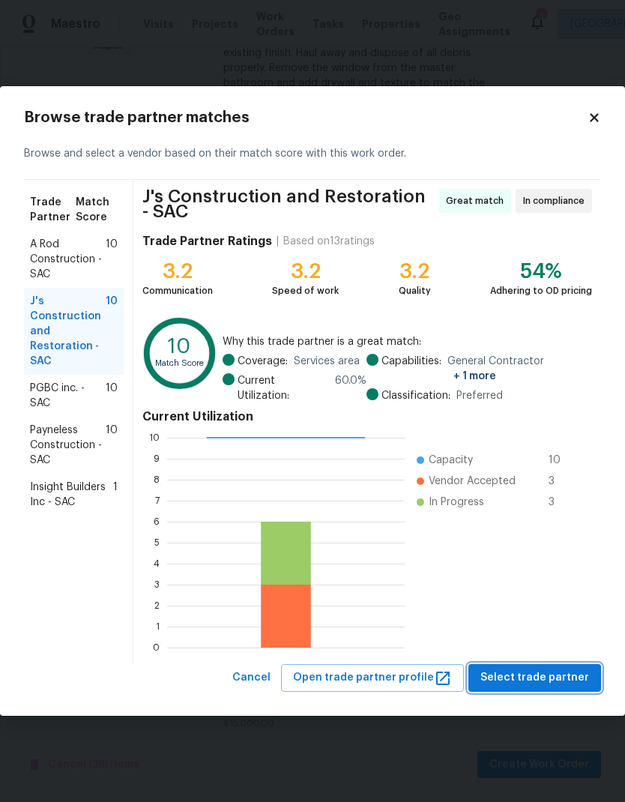
click at [565, 668] on span "Select trade partner" at bounding box center [534, 677] width 109 height 19
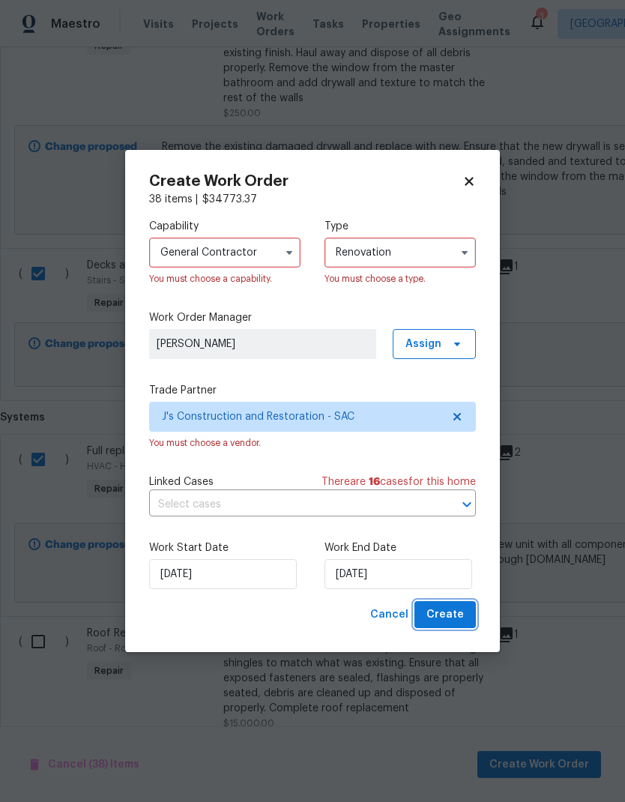
click at [455, 612] on span "Create" at bounding box center [444, 614] width 37 height 19
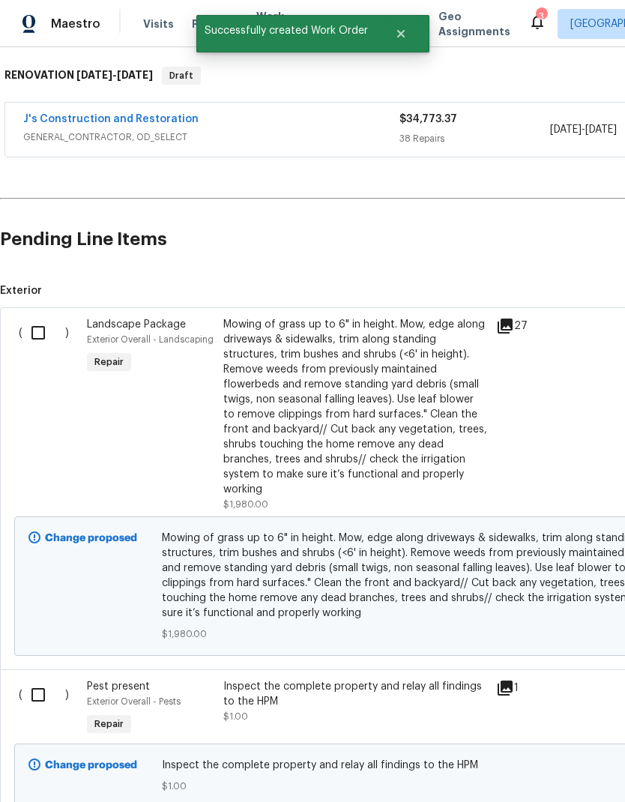
scroll to position [234, 0]
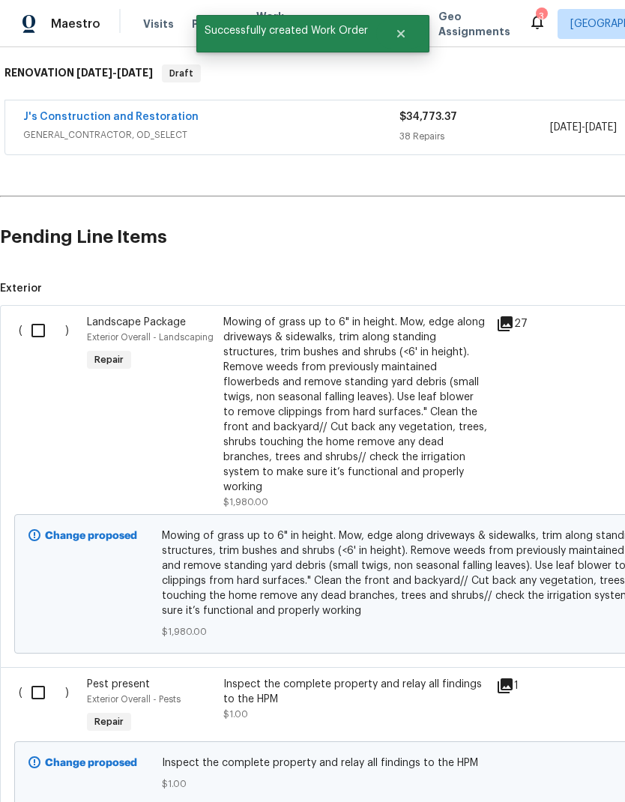
click at [43, 325] on input "checkbox" at bounding box center [43, 330] width 43 height 31
checkbox input "true"
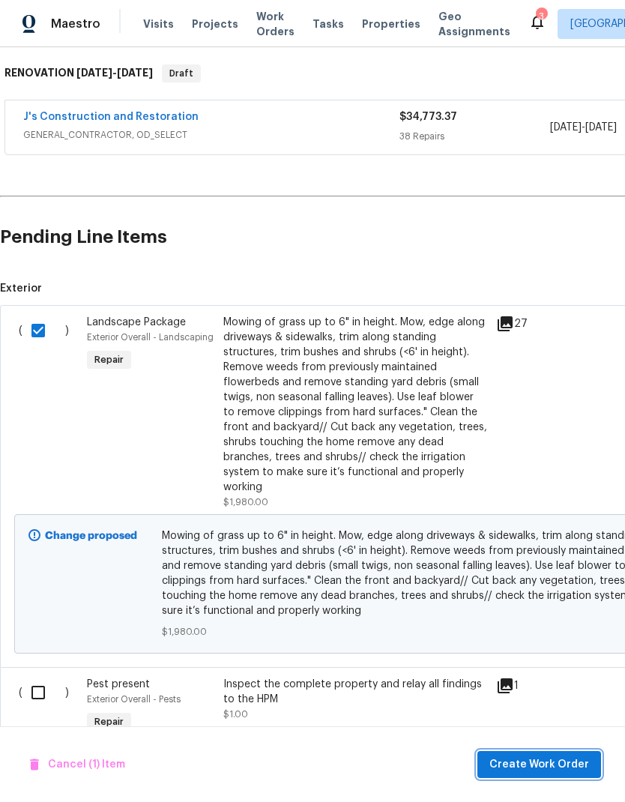
click at [555, 755] on span "Create Work Order" at bounding box center [539, 764] width 100 height 19
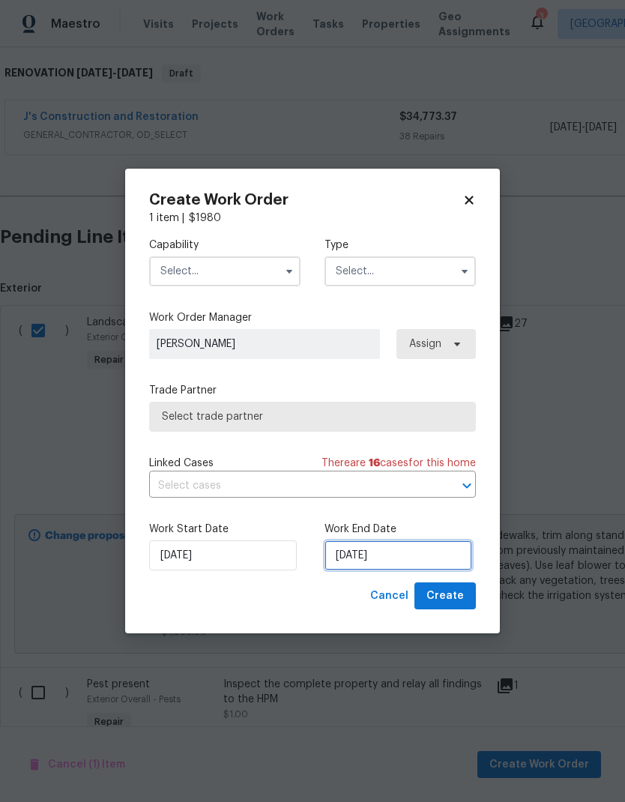
click at [391, 548] on input "[DATE]" at bounding box center [398, 555] width 148 height 30
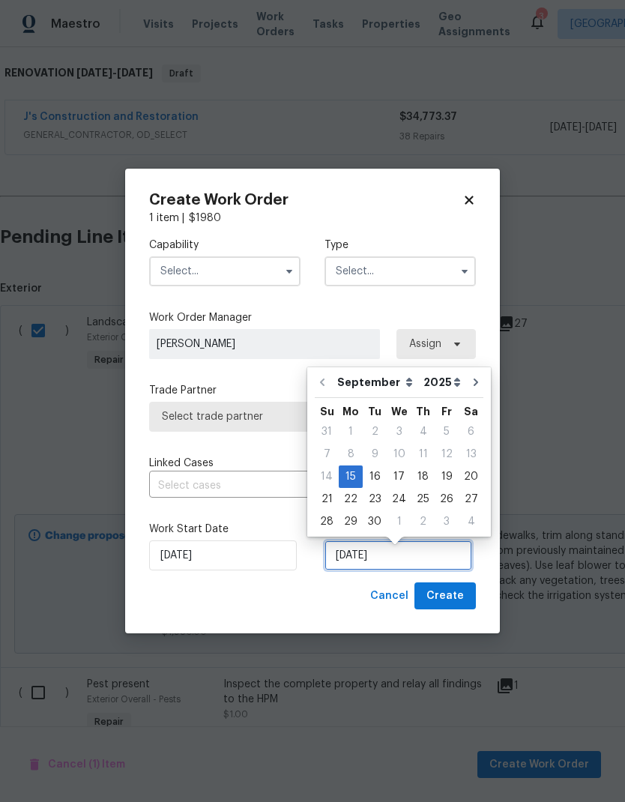
scroll to position [6, 0]
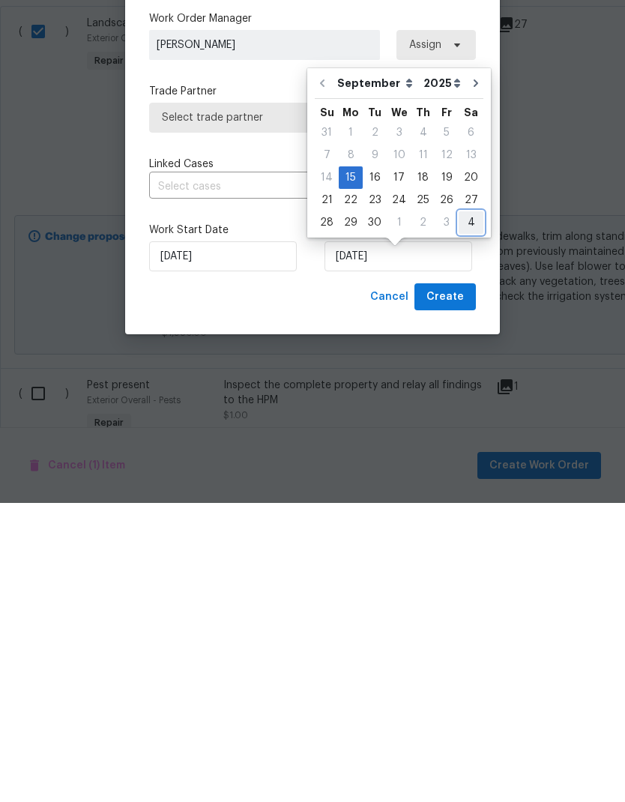
click at [467, 511] on div "4" at bounding box center [470, 521] width 25 height 21
type input "[DATE]"
select select "9"
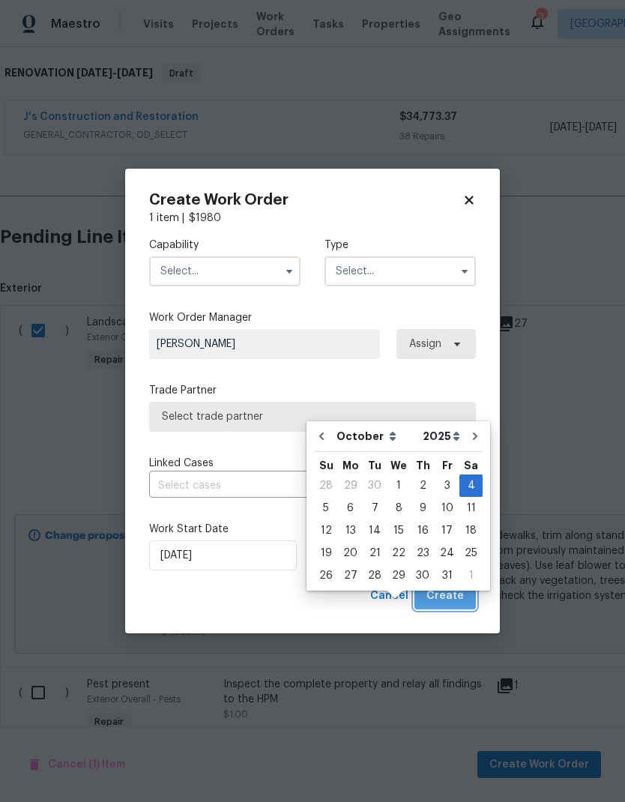
click at [458, 593] on span "Create" at bounding box center [444, 596] width 37 height 19
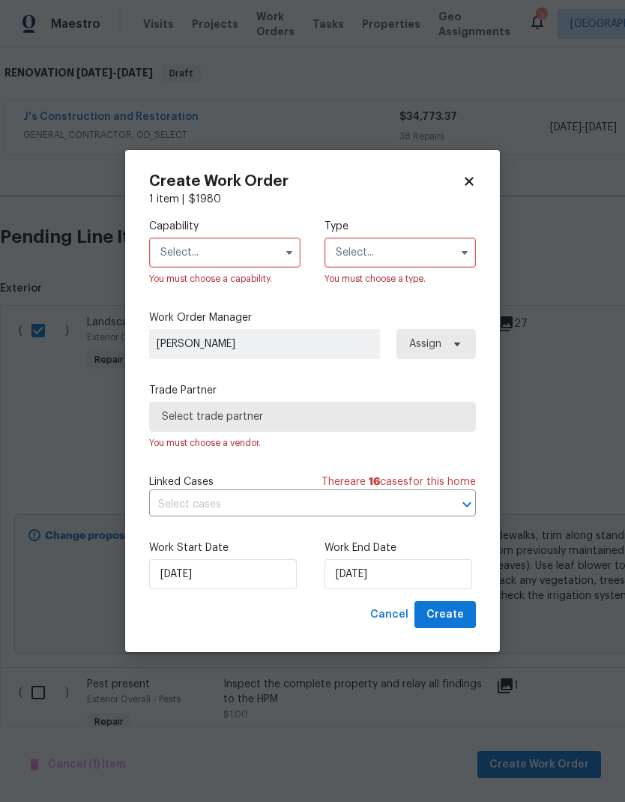
click at [242, 249] on input "text" at bounding box center [224, 252] width 151 height 30
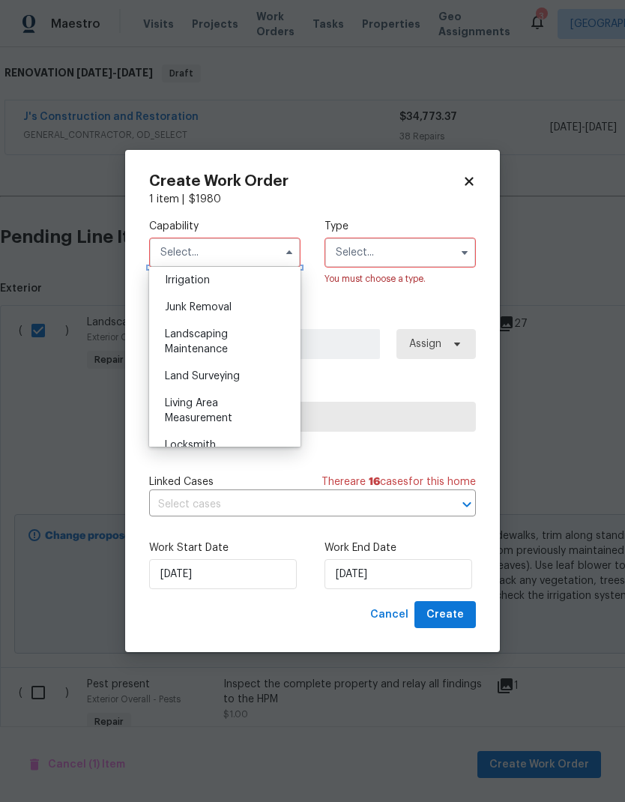
scroll to position [954, 0]
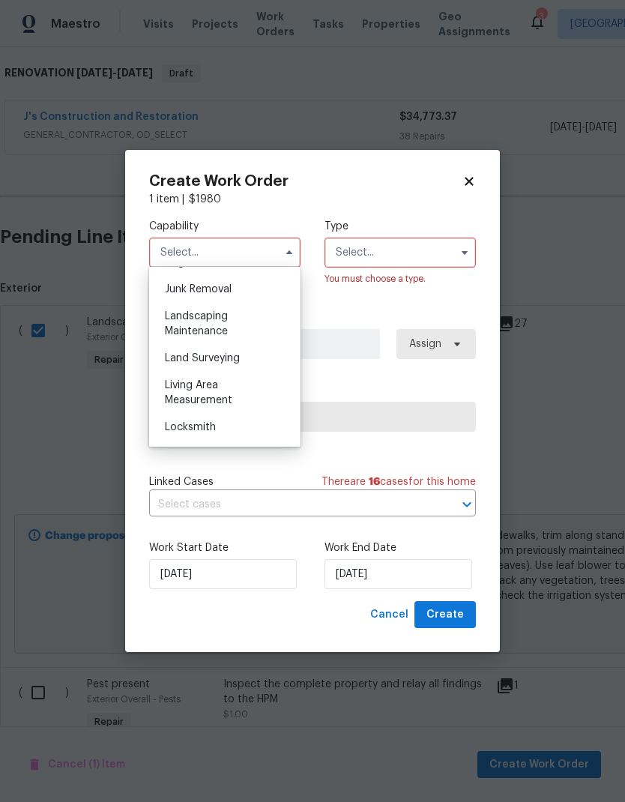
click at [225, 318] on span "Landscaping Maintenance" at bounding box center [196, 323] width 63 height 25
type input "Landscaping Maintenance"
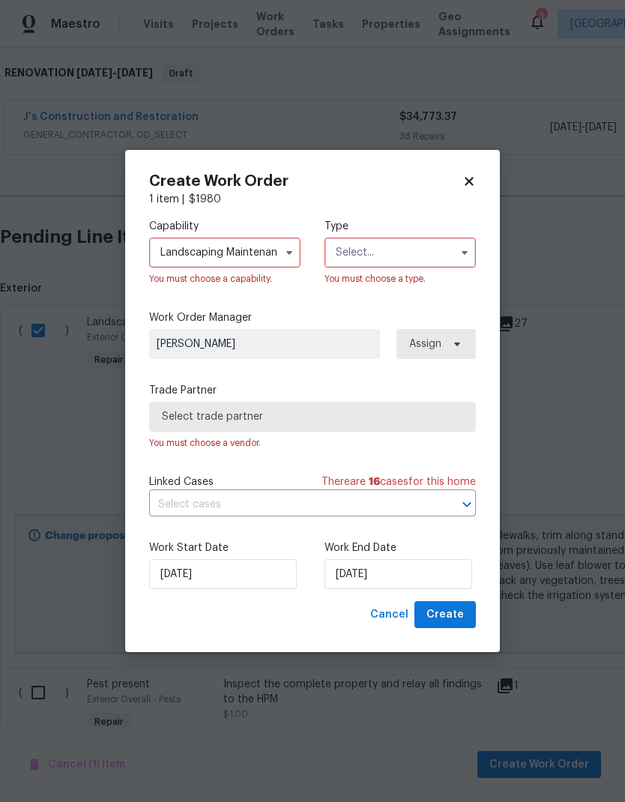
click at [420, 241] on input "text" at bounding box center [399, 252] width 151 height 30
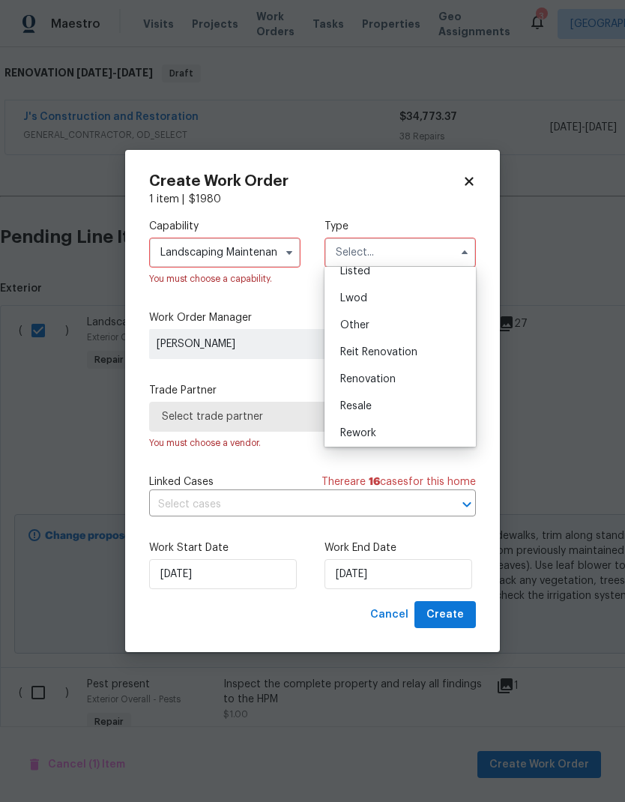
scroll to position [149, 0]
click at [417, 375] on div "Renovation" at bounding box center [400, 377] width 144 height 27
type input "Renovation"
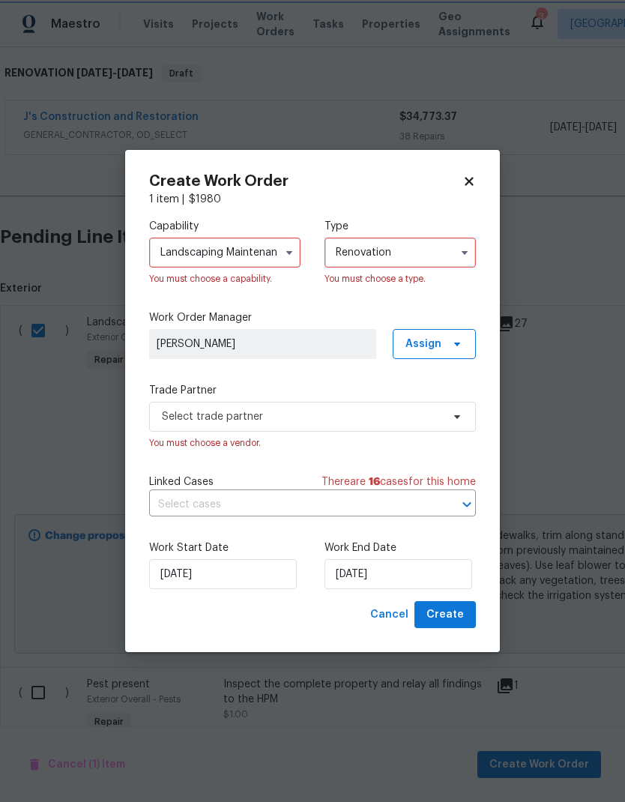
scroll to position [0, 0]
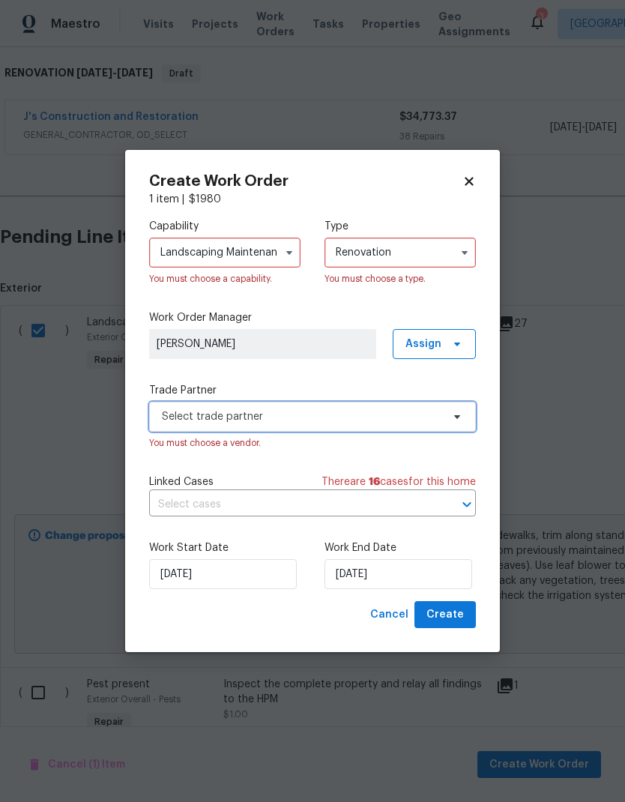
click at [411, 412] on span "Select trade partner" at bounding box center [301, 416] width 279 height 15
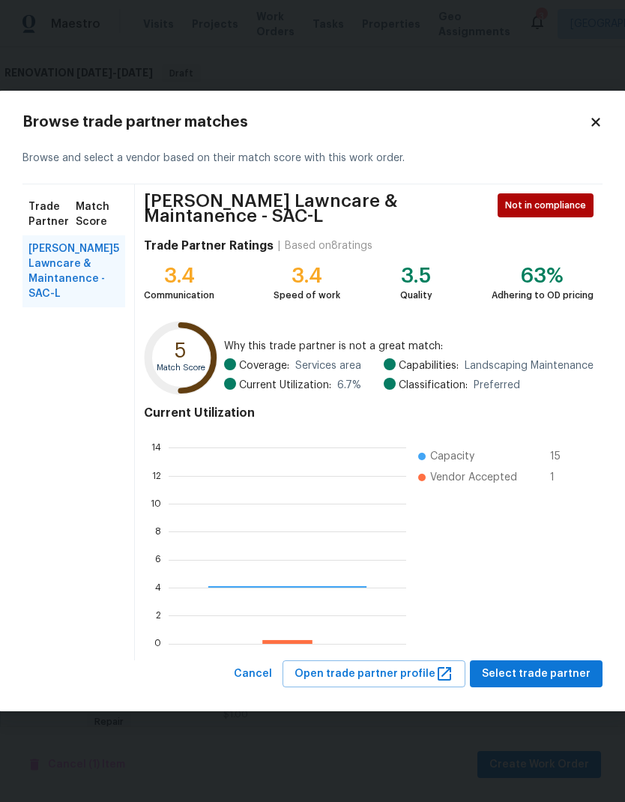
scroll to position [210, 237]
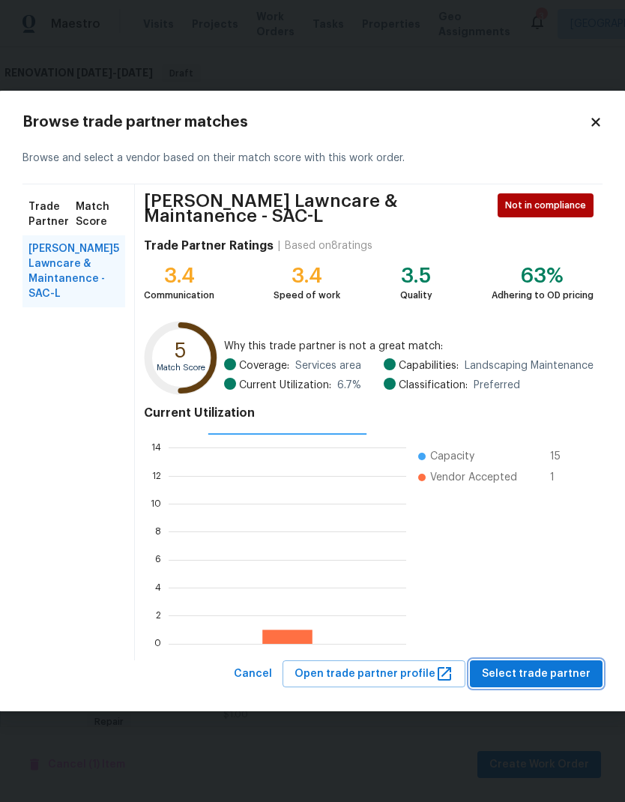
click at [565, 672] on span "Select trade partner" at bounding box center [536, 673] width 109 height 19
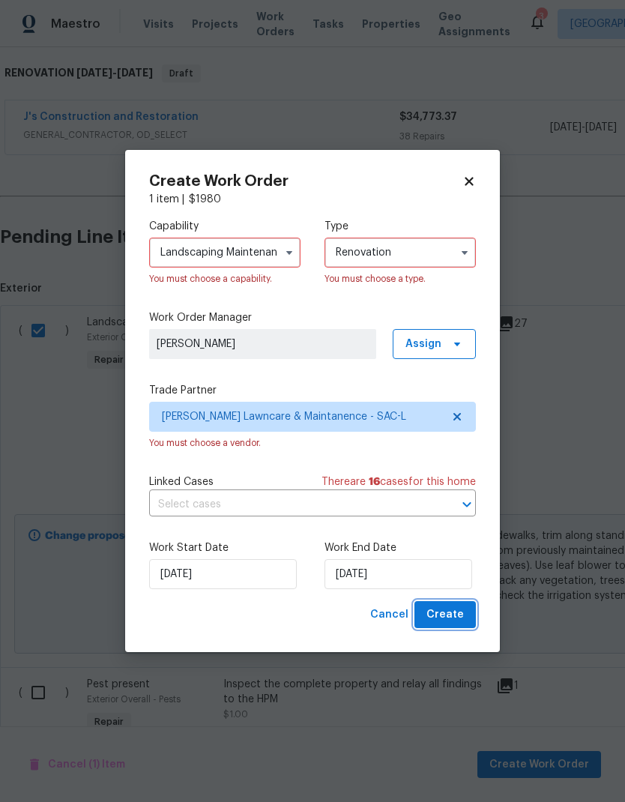
click at [460, 614] on span "Create" at bounding box center [444, 614] width 37 height 19
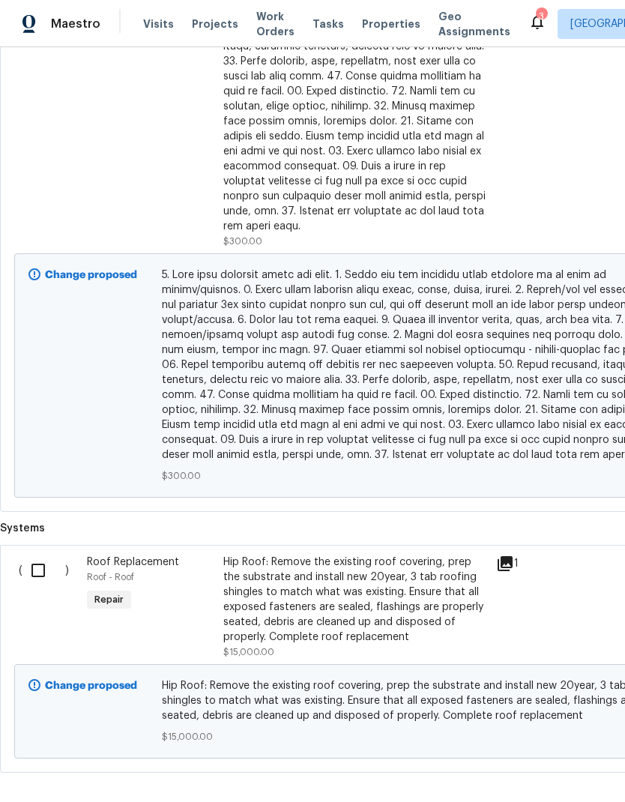
scroll to position [960, 0]
click at [39, 555] on input "checkbox" at bounding box center [43, 570] width 43 height 31
checkbox input "true"
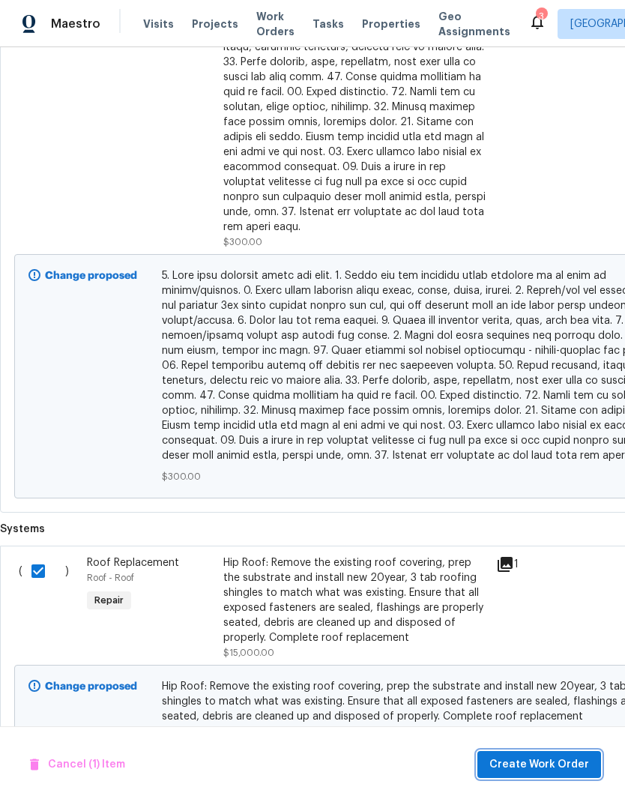
click at [565, 767] on span "Create Work Order" at bounding box center [539, 764] width 100 height 19
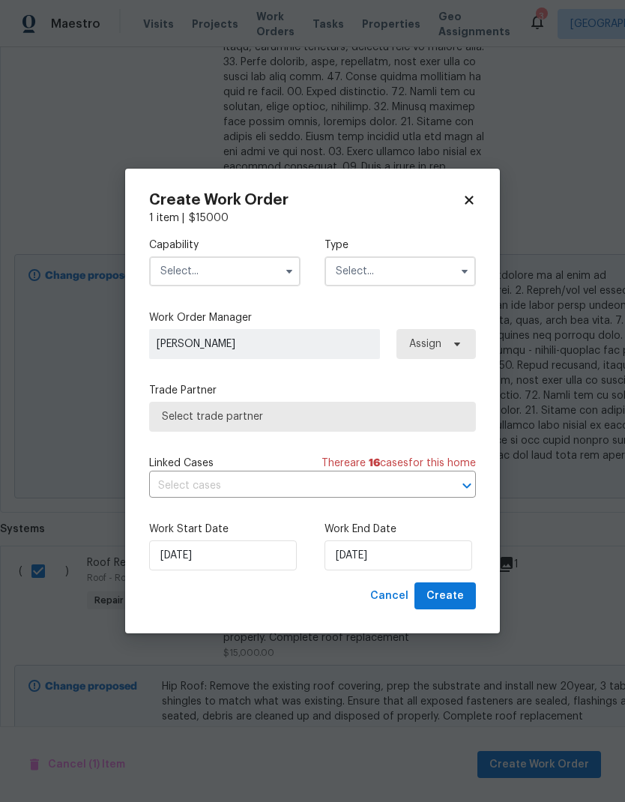
click at [249, 270] on input "text" at bounding box center [224, 271] width 151 height 30
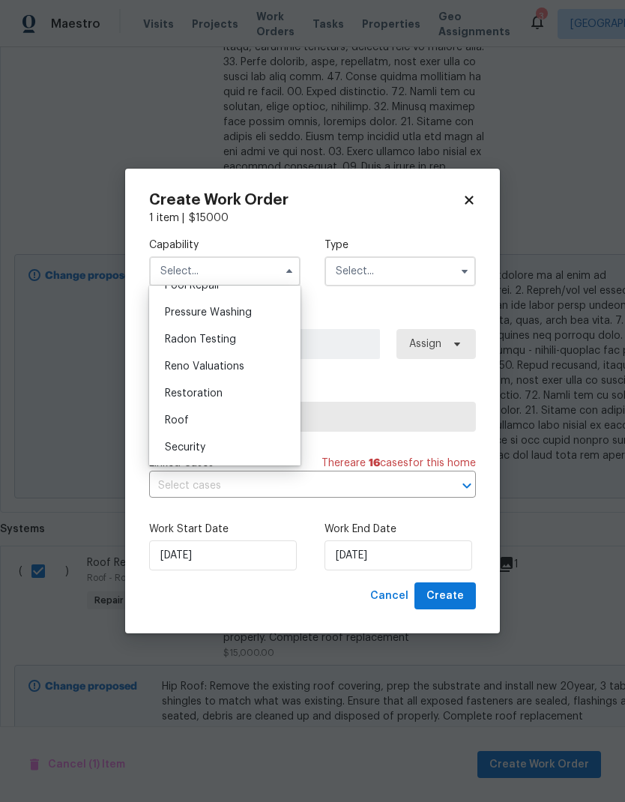
scroll to position [1412, 0]
click at [187, 417] on span "Roof" at bounding box center [177, 419] width 24 height 10
type input "Roof"
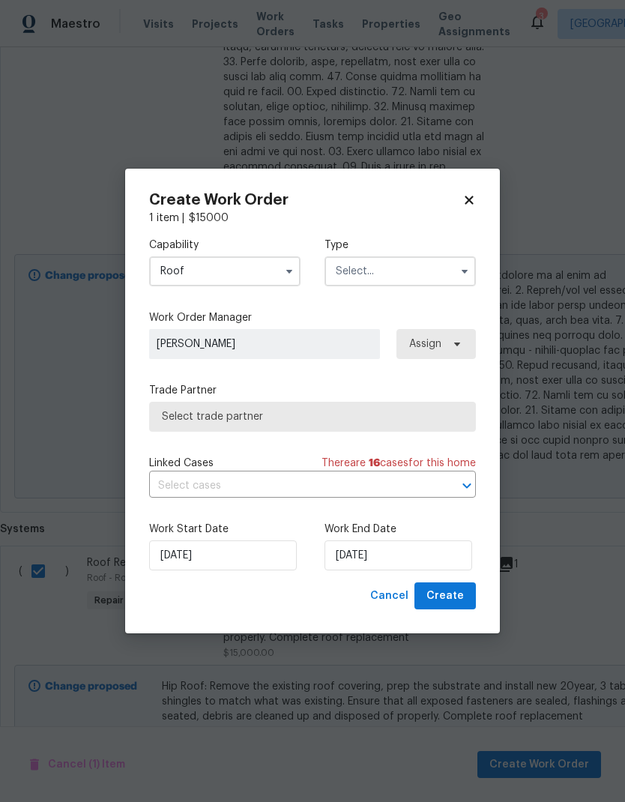
click at [410, 264] on input "text" at bounding box center [399, 271] width 151 height 30
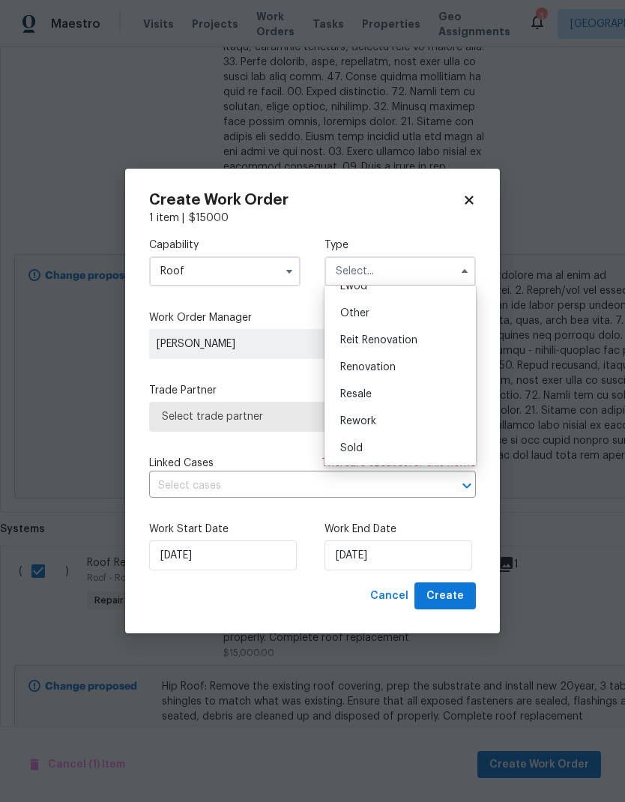
scroll to position [178, 0]
click at [402, 366] on div "Renovation" at bounding box center [400, 367] width 144 height 27
type input "Renovation"
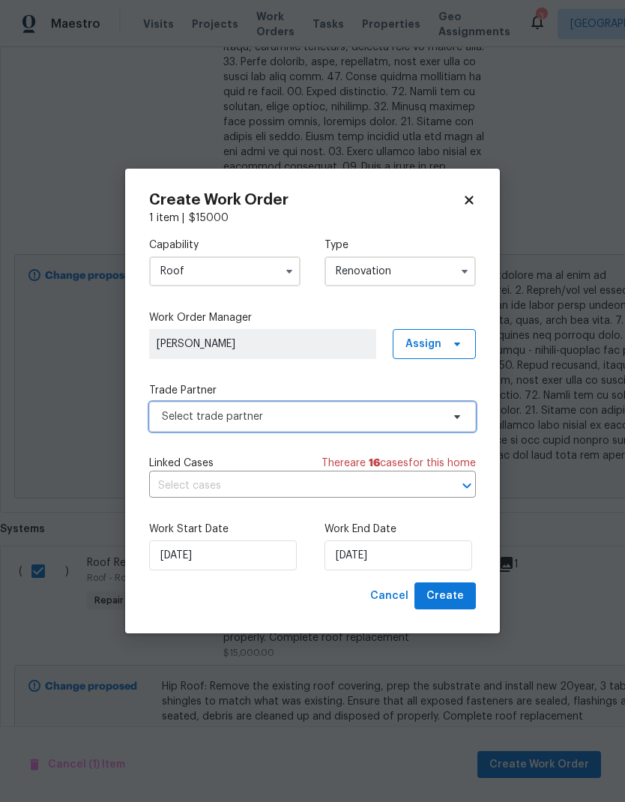
click at [357, 407] on span "Select trade partner" at bounding box center [312, 417] width 327 height 30
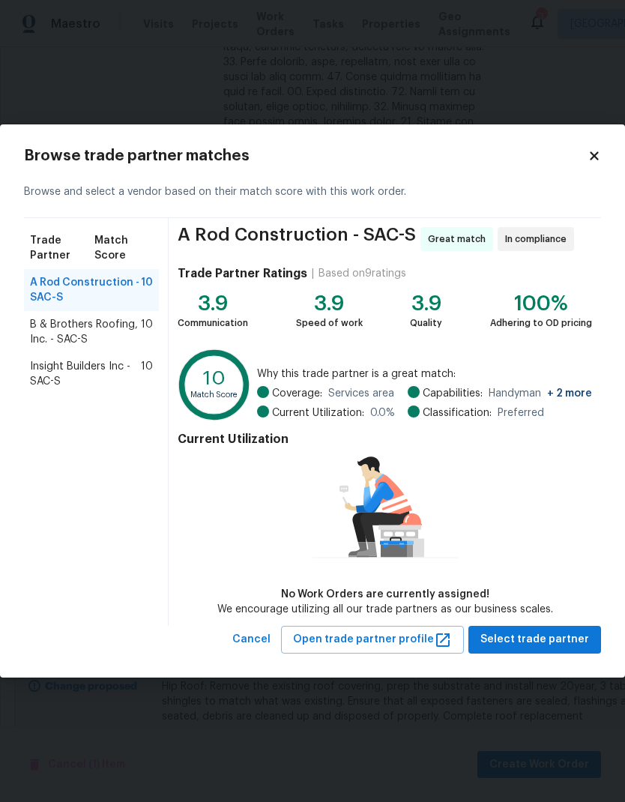
click at [109, 332] on span "B & Brothers Roofing, Inc. - SAC-S" at bounding box center [85, 332] width 111 height 30
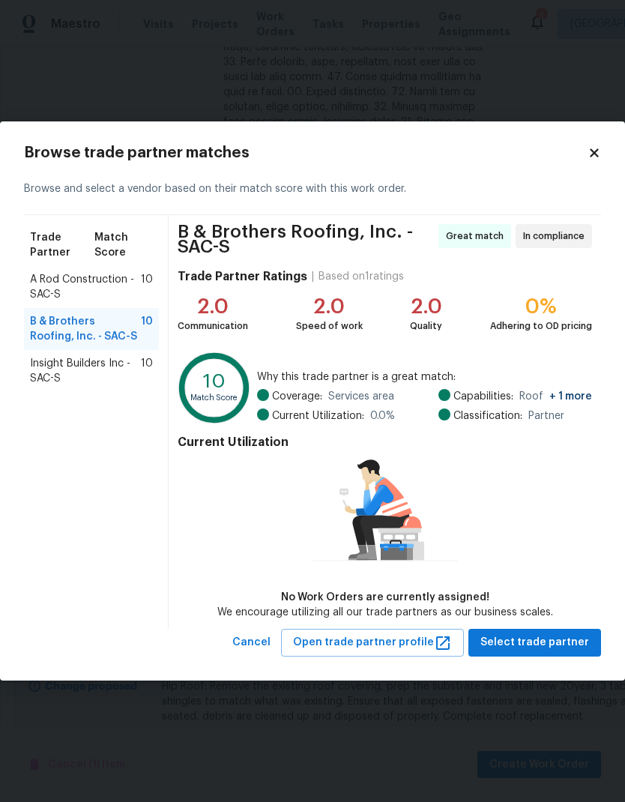
click at [86, 349] on div "B & Brothers Roofing, Inc. - SAC-S 10" at bounding box center [91, 329] width 135 height 42
click at [98, 366] on span "Insight Builders Inc - SAC-S" at bounding box center [85, 371] width 111 height 30
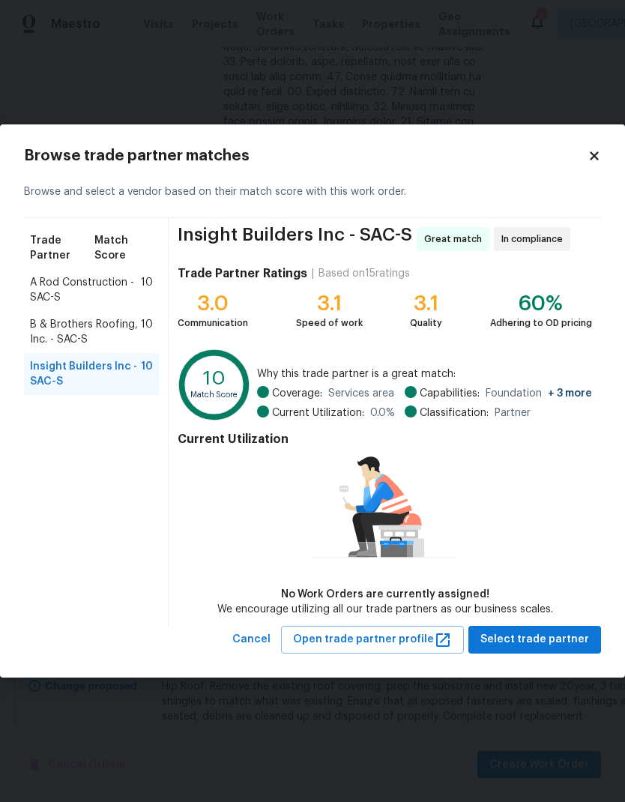
click at [95, 281] on span "A Rod Construction - SAC-S" at bounding box center [85, 290] width 111 height 30
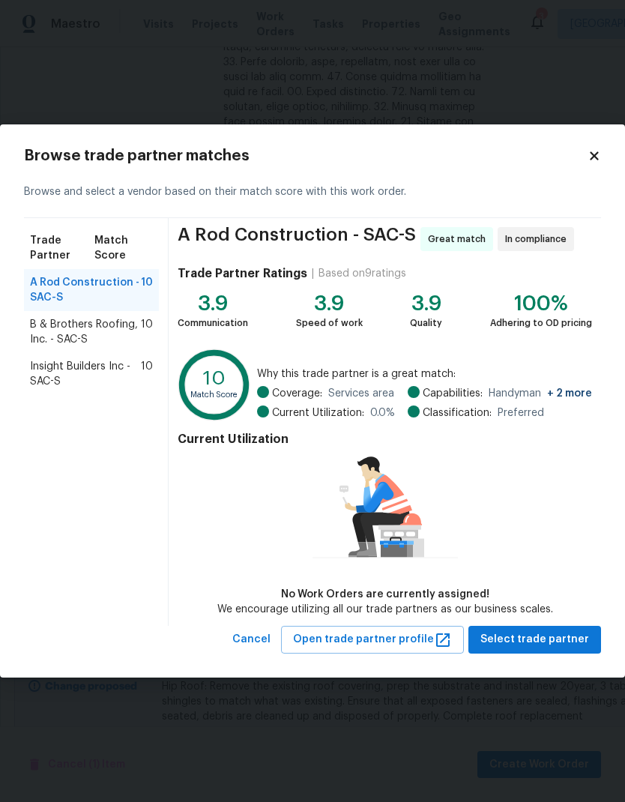
click at [92, 325] on span "B & Brothers Roofing, Inc. - SAC-S" at bounding box center [85, 332] width 111 height 30
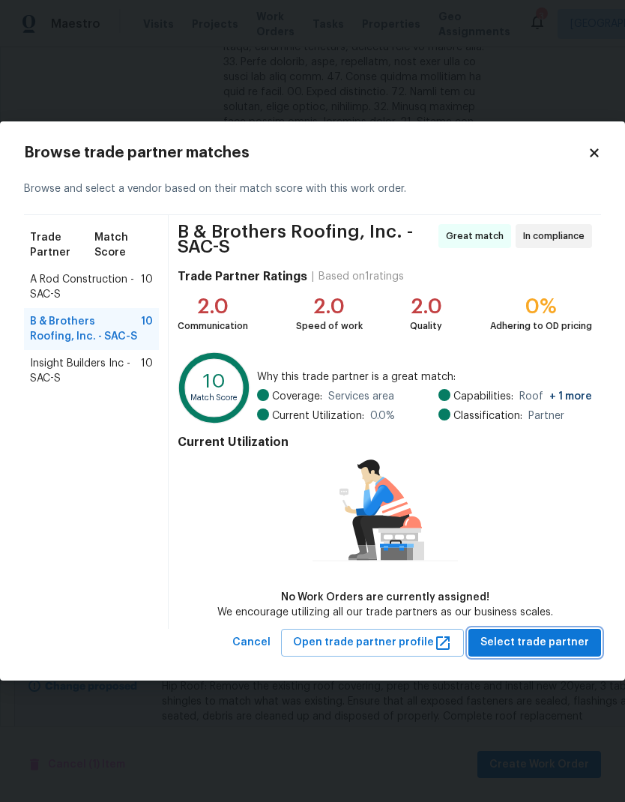
click at [572, 637] on span "Select trade partner" at bounding box center [534, 642] width 109 height 19
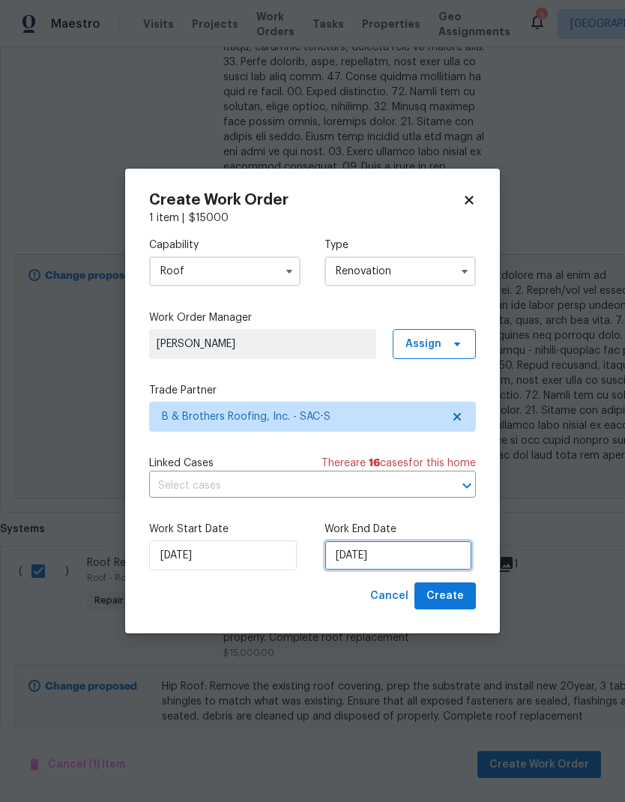
click at [410, 552] on input "[DATE]" at bounding box center [398, 555] width 148 height 30
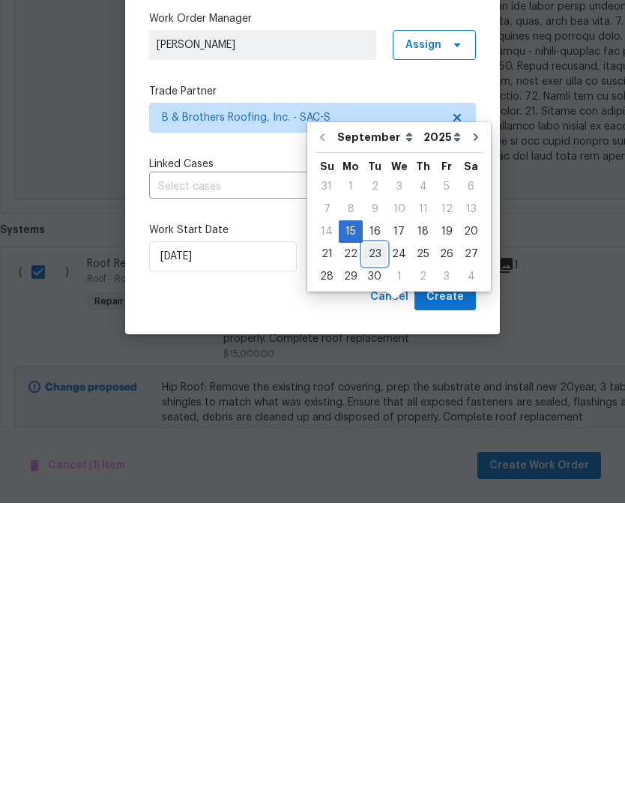
click at [381, 542] on div "23" at bounding box center [375, 552] width 24 height 21
type input "[DATE]"
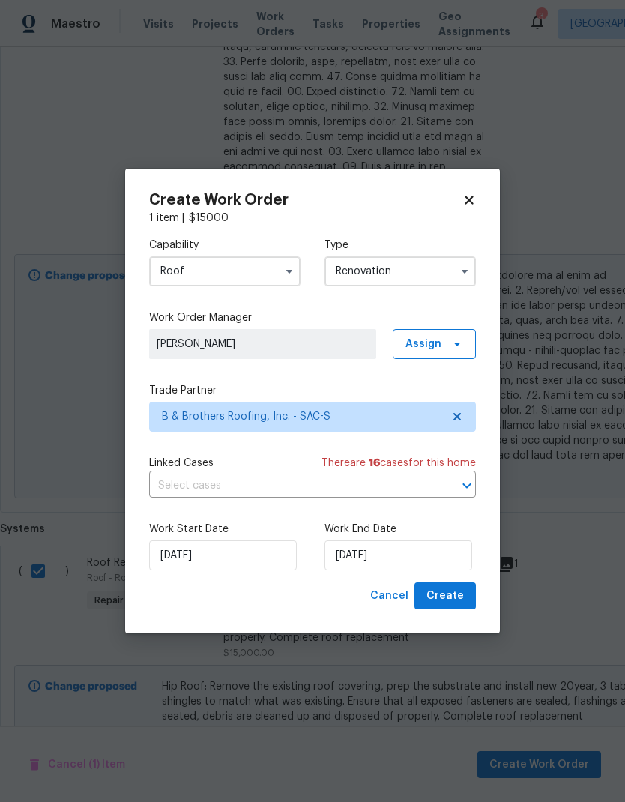
click at [304, 597] on div "Cancel Create" at bounding box center [312, 596] width 327 height 28
click at [457, 593] on span "Create" at bounding box center [444, 596] width 37 height 19
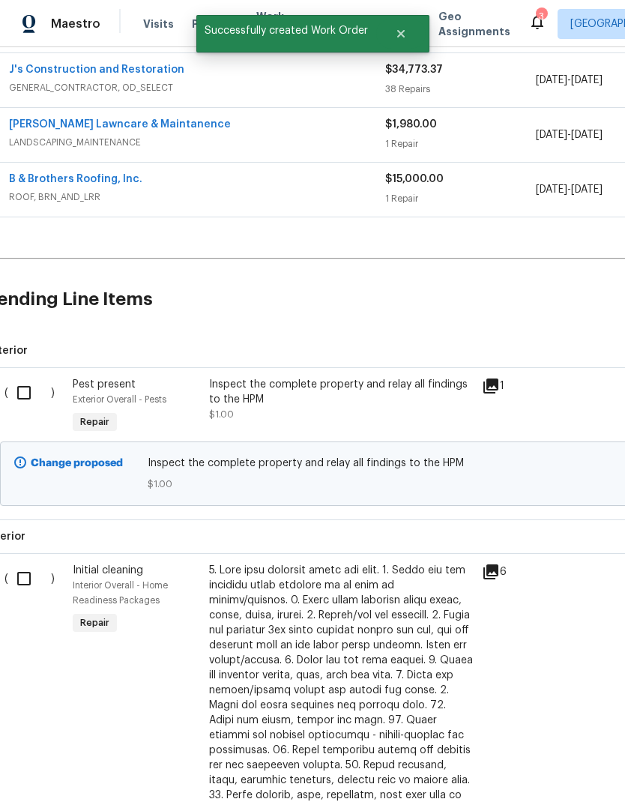
scroll to position [272, 2]
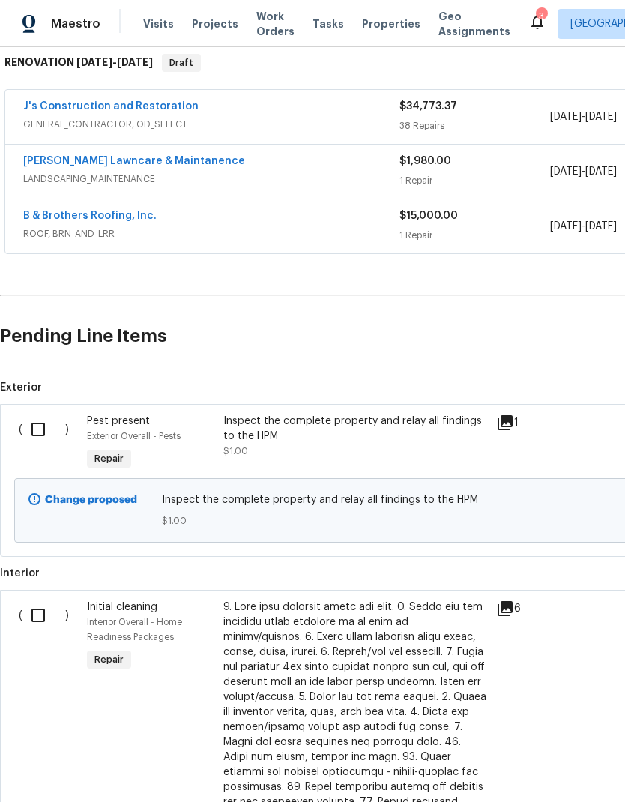
scroll to position [248, 0]
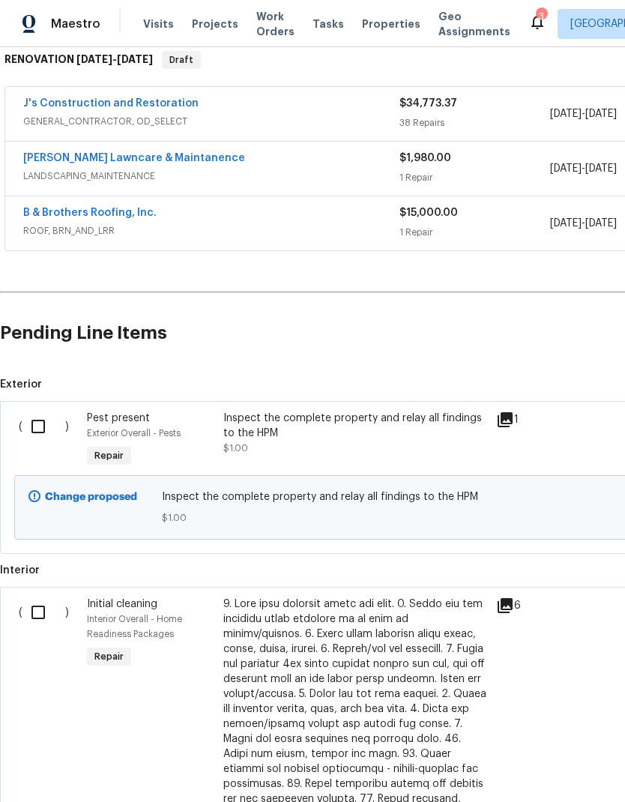
click at [40, 611] on input "checkbox" at bounding box center [43, 611] width 43 height 31
checkbox input "true"
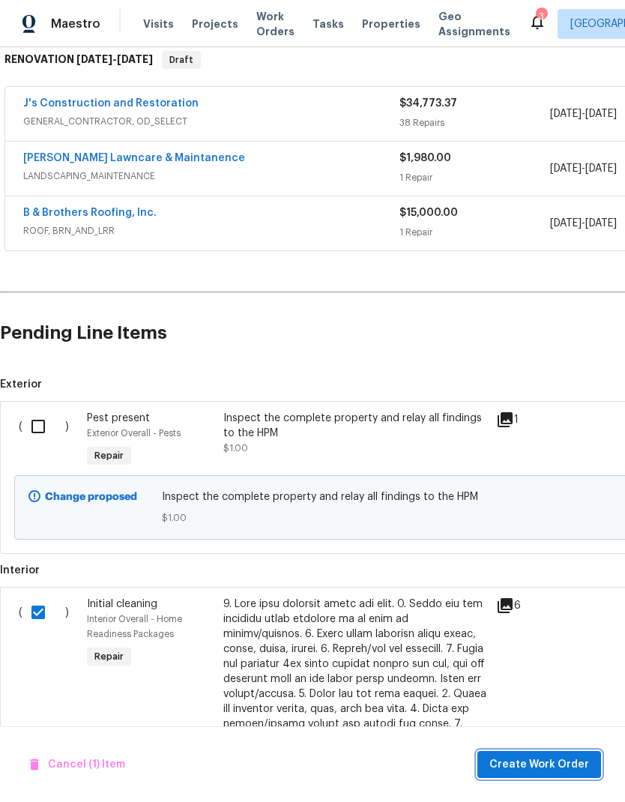
click at [551, 762] on span "Create Work Order" at bounding box center [539, 764] width 100 height 19
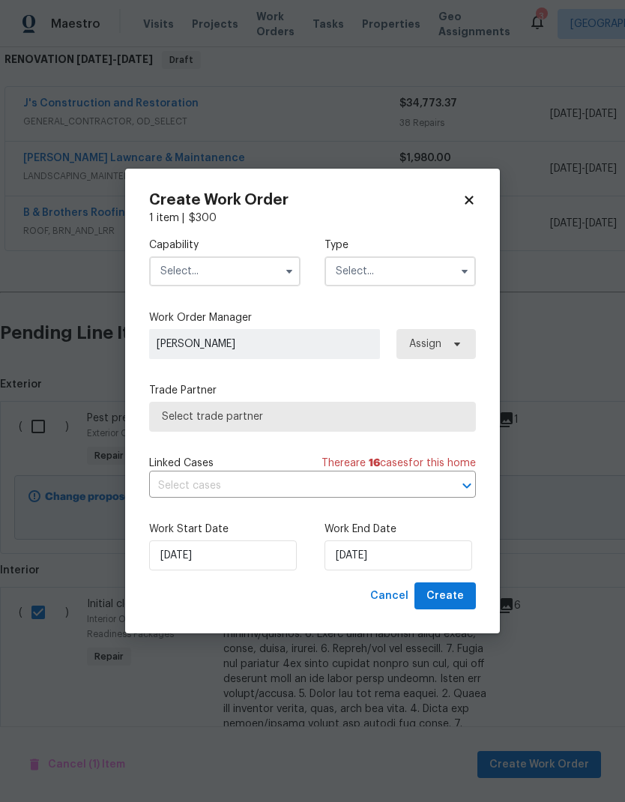
click at [242, 267] on input "text" at bounding box center [224, 271] width 151 height 30
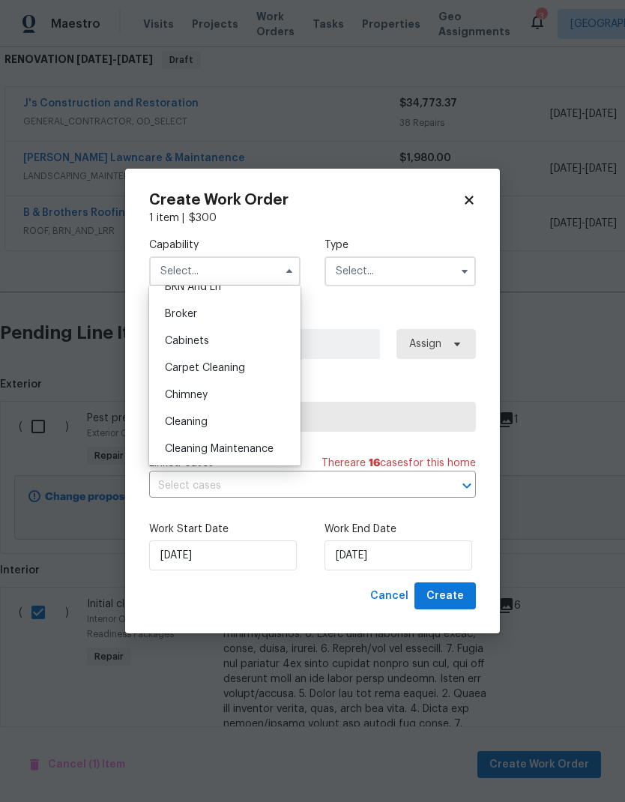
scroll to position [106, 0]
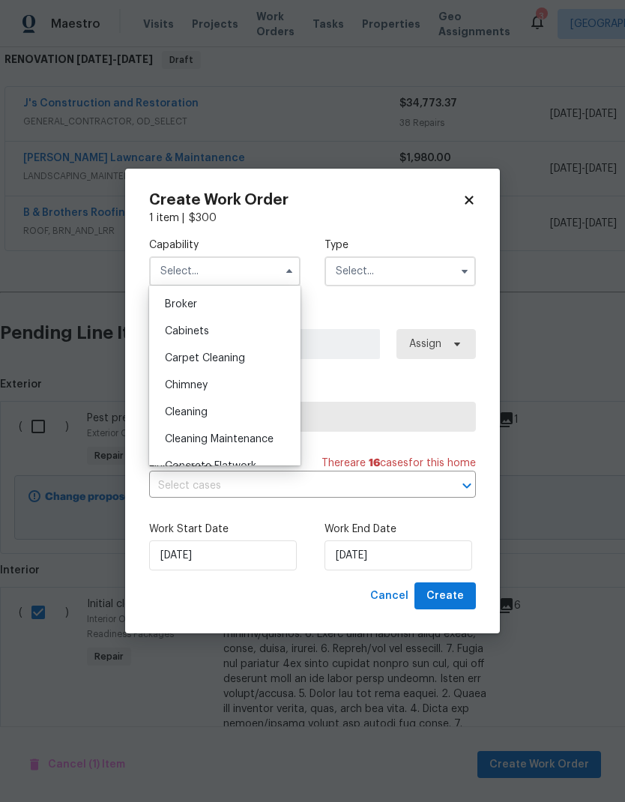
click at [208, 414] on span "Cleaning" at bounding box center [186, 412] width 43 height 10
type input "Cleaning"
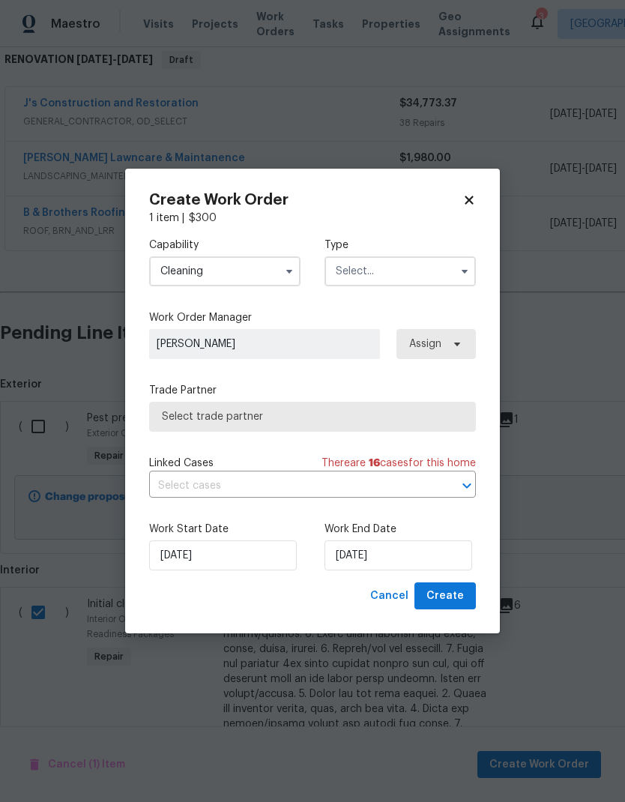
click at [421, 266] on input "text" at bounding box center [399, 271] width 151 height 30
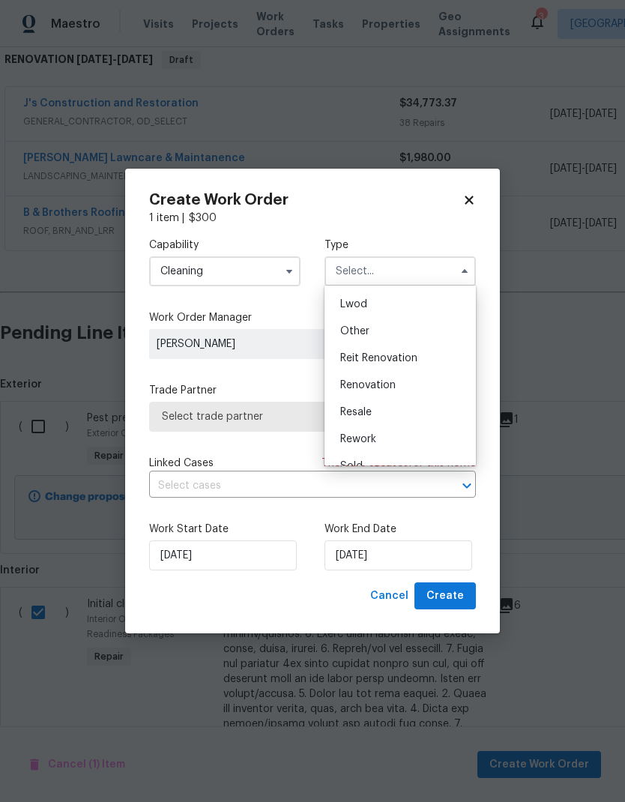
scroll to position [169, 0]
click at [394, 380] on span "Renovation" at bounding box center [367, 376] width 55 height 10
type input "Renovation"
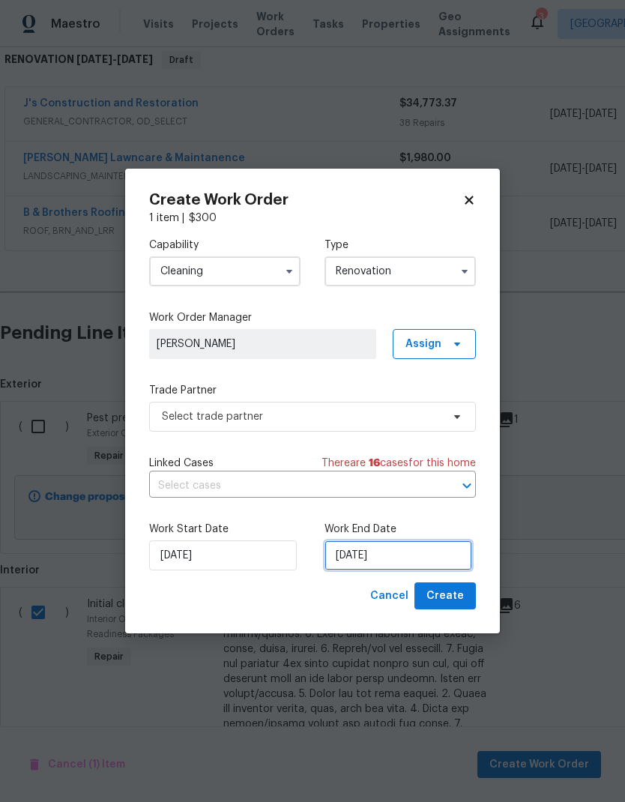
click at [396, 562] on input "[DATE]" at bounding box center [398, 555] width 148 height 30
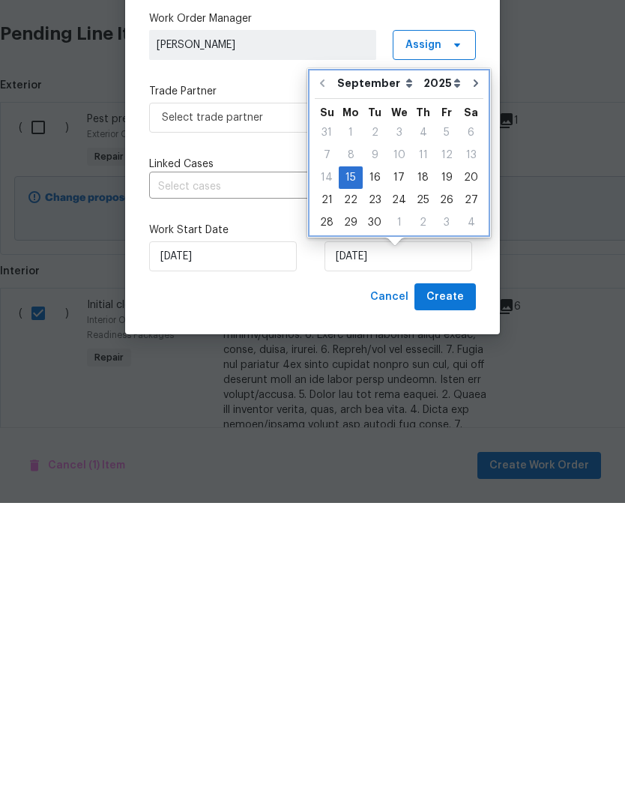
click at [470, 376] on icon "Go to next month" at bounding box center [476, 382] width 12 height 12
type input "10/15/2025"
select select "9"
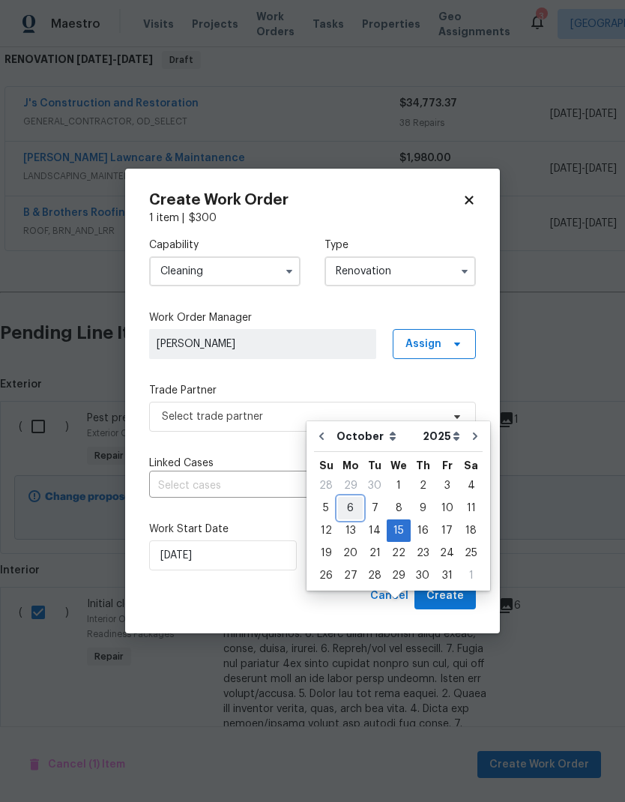
click at [351, 497] on div "6" at bounding box center [350, 507] width 25 height 21
type input "10/6/2025"
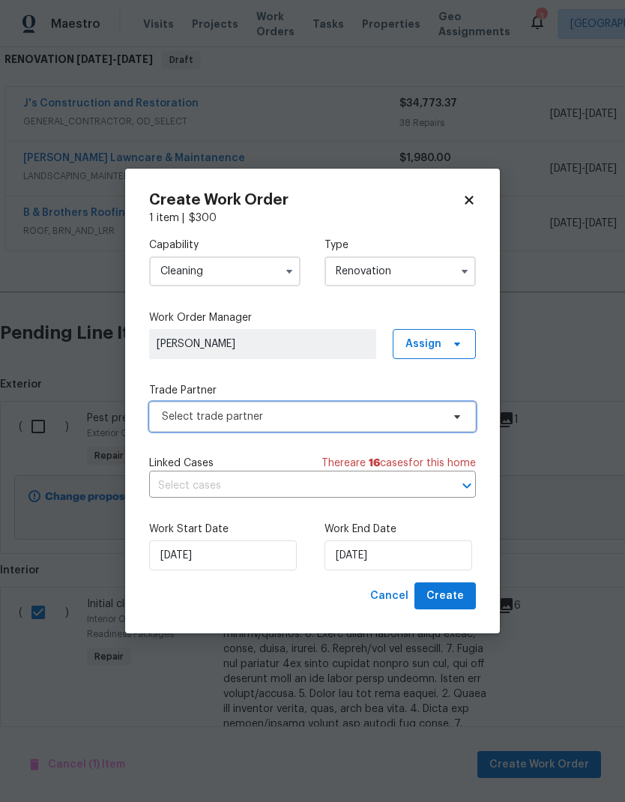
click at [378, 406] on span "Select trade partner" at bounding box center [312, 417] width 327 height 30
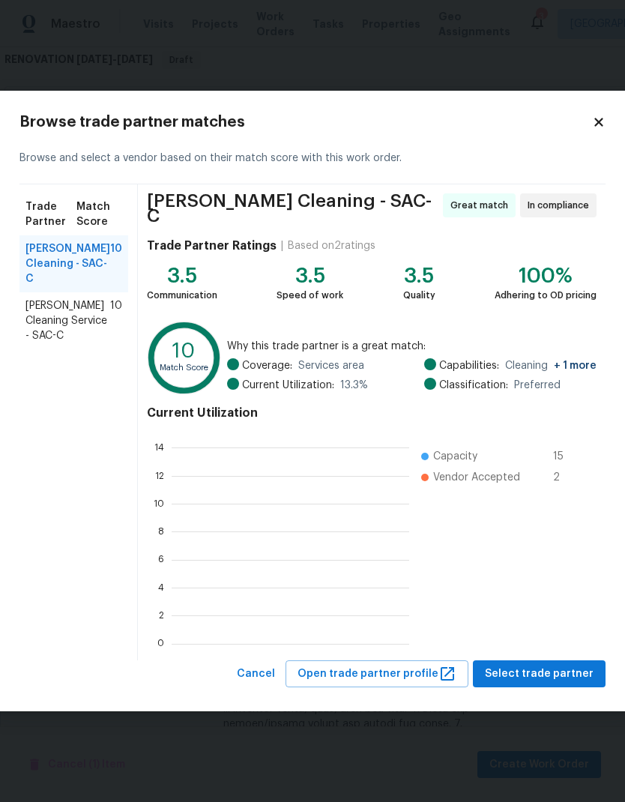
scroll to position [210, 237]
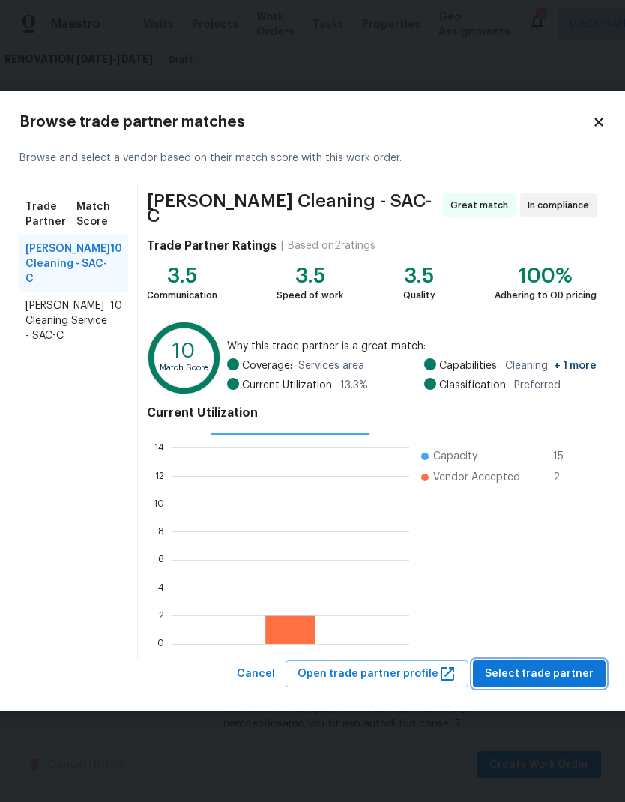
click at [564, 668] on span "Select trade partner" at bounding box center [539, 673] width 109 height 19
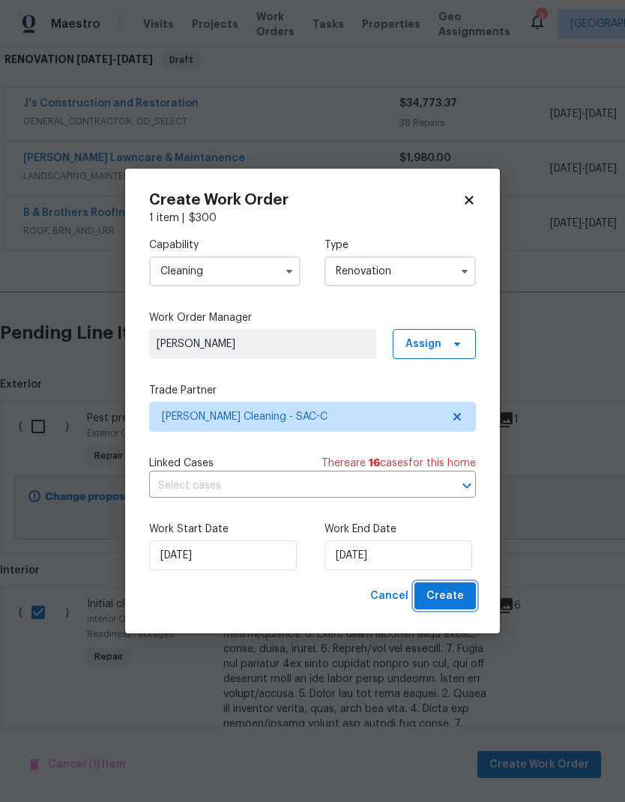
click at [466, 594] on button "Create" at bounding box center [444, 596] width 61 height 28
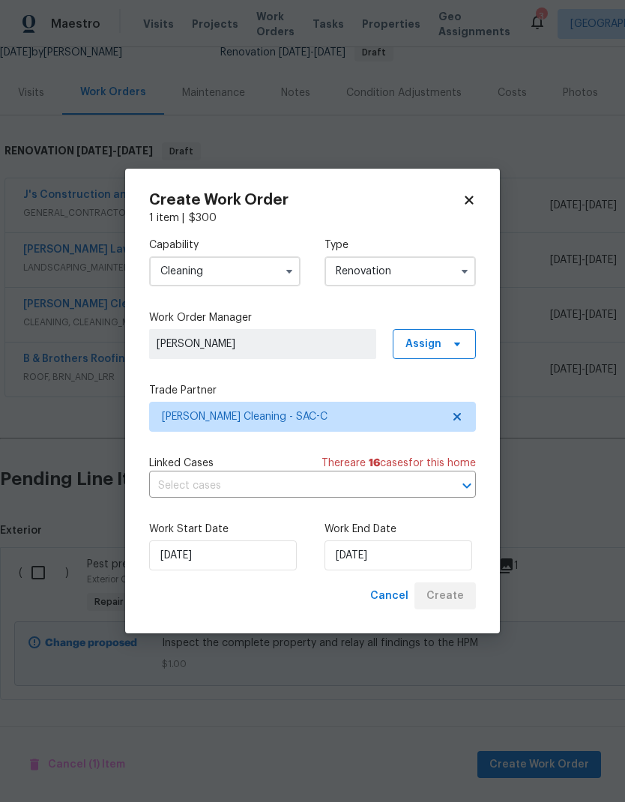
scroll to position [97, 0]
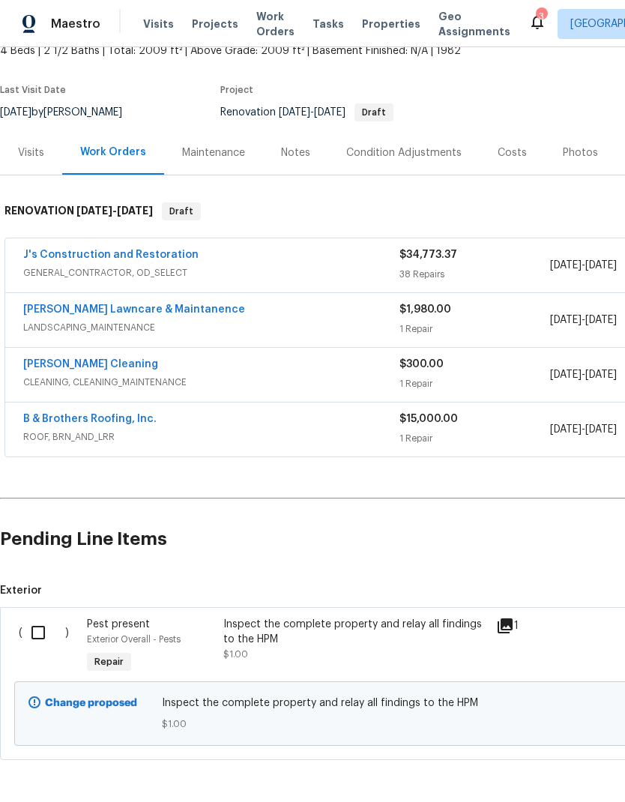
click at [46, 617] on input "checkbox" at bounding box center [43, 632] width 43 height 31
checkbox input "true"
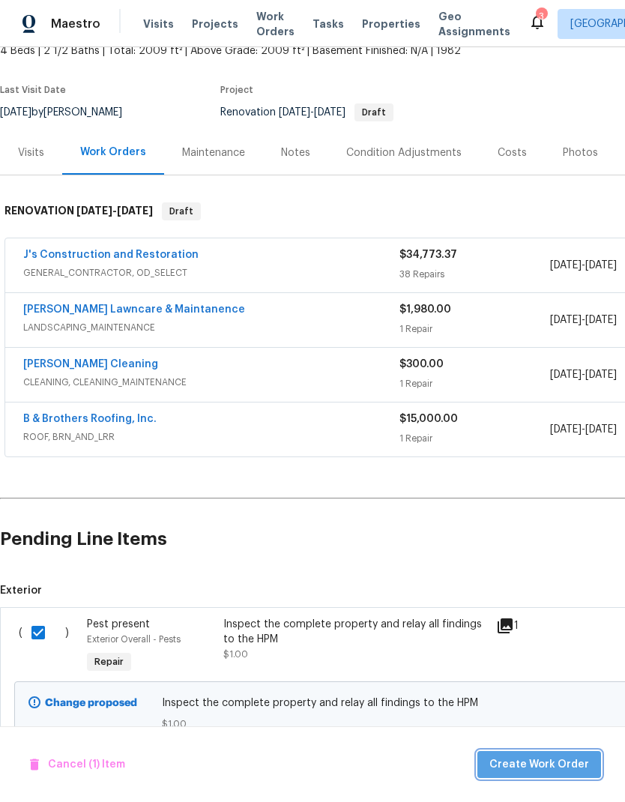
click at [557, 758] on span "Create Work Order" at bounding box center [539, 764] width 100 height 19
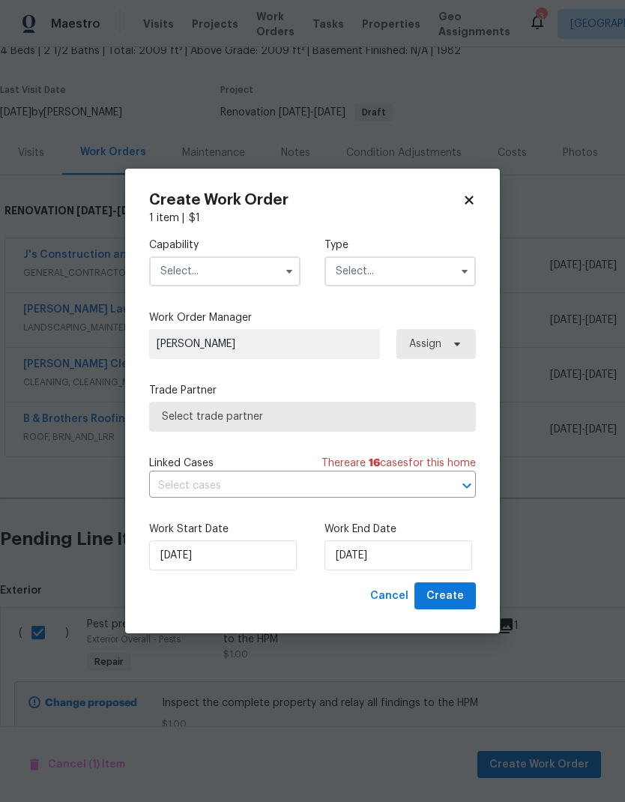
click at [255, 268] on input "text" at bounding box center [224, 271] width 151 height 30
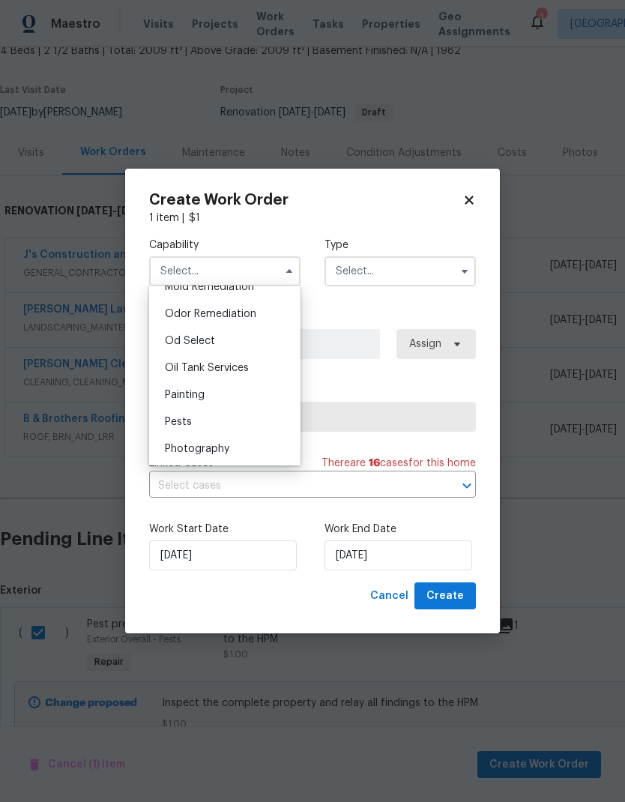
scroll to position [1171, 0]
click at [210, 417] on div "Pests" at bounding box center [225, 417] width 144 height 27
type input "Pests"
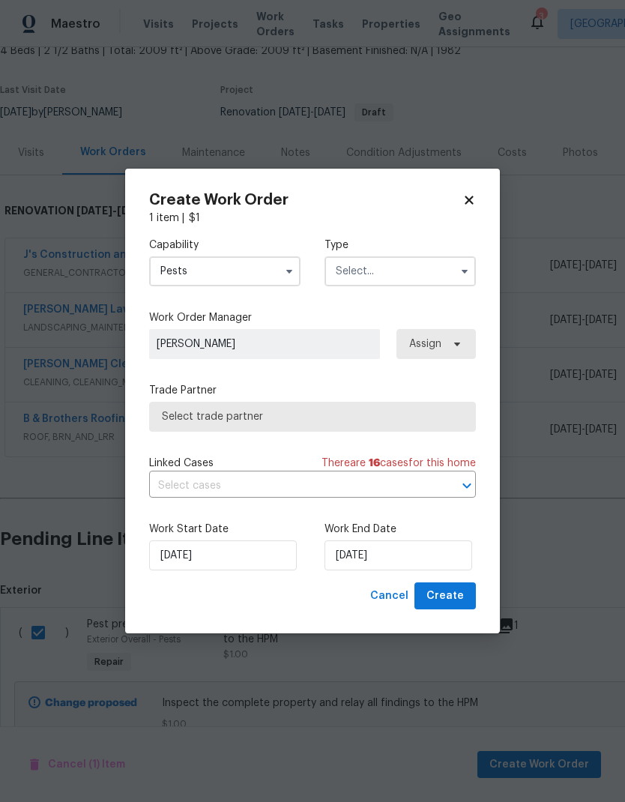
click at [413, 271] on input "text" at bounding box center [399, 271] width 151 height 30
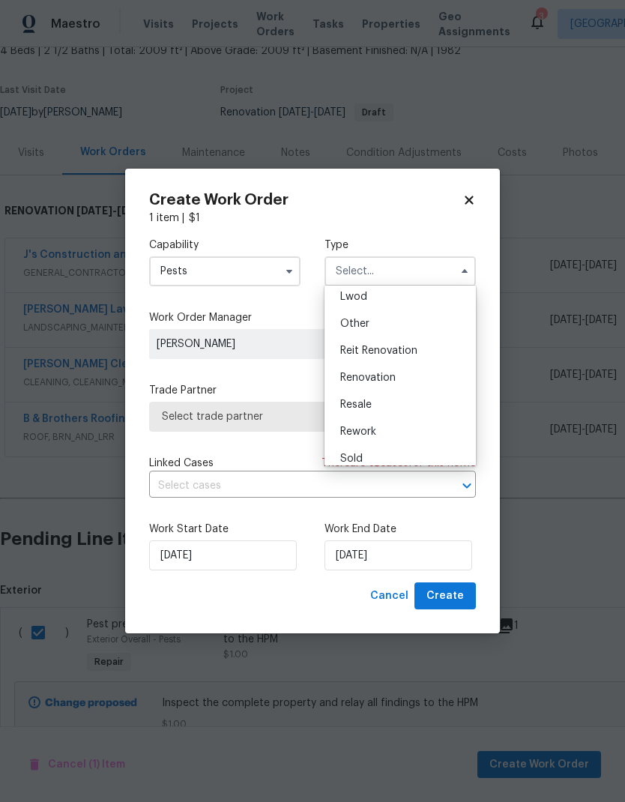
scroll to position [169, 0]
click at [397, 374] on div "Renovation" at bounding box center [400, 376] width 144 height 27
type input "Renovation"
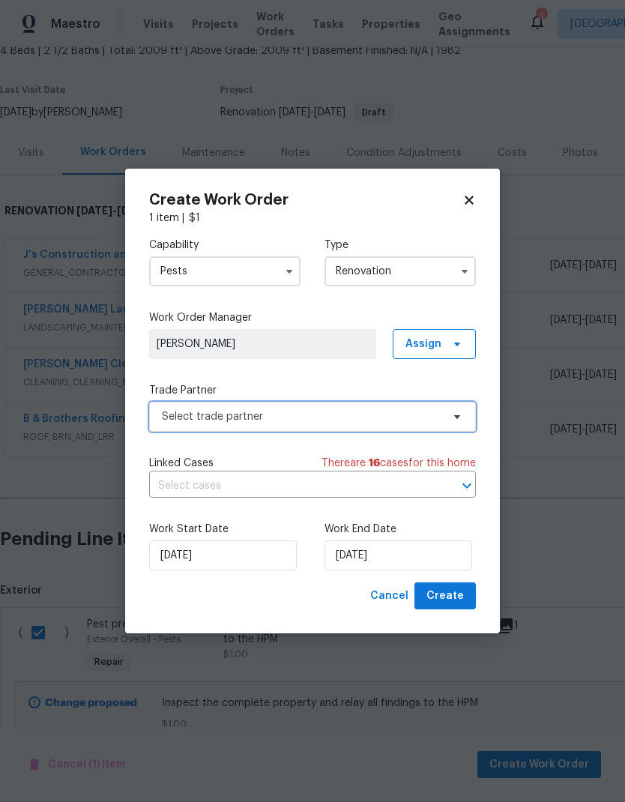
click at [398, 418] on span "Select trade partner" at bounding box center [301, 416] width 279 height 15
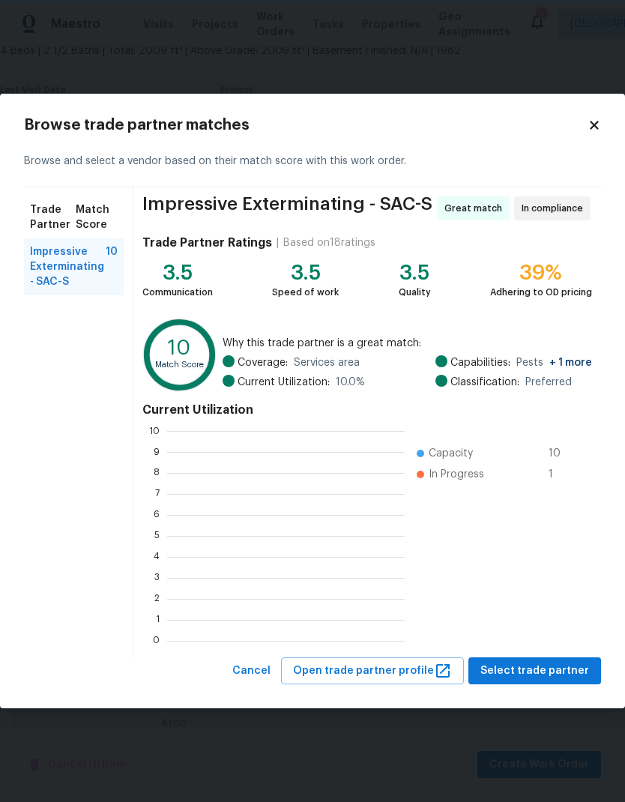
scroll to position [210, 237]
click at [572, 661] on span "Select trade partner" at bounding box center [534, 670] width 109 height 19
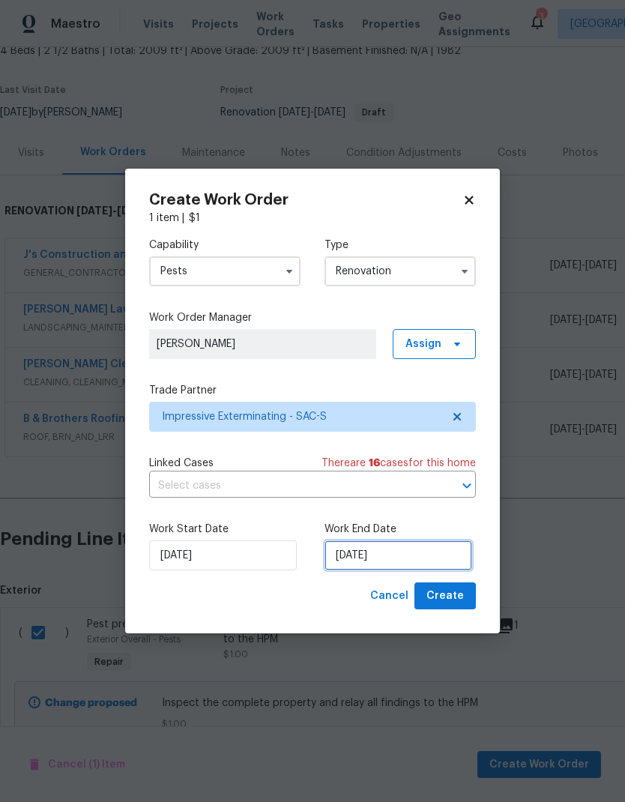
click at [403, 556] on input "[DATE]" at bounding box center [398, 555] width 148 height 30
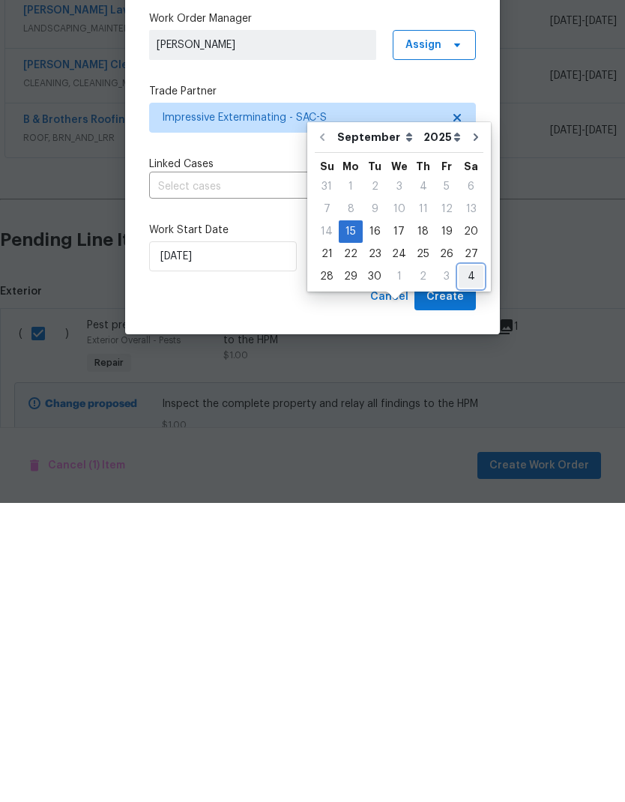
click at [464, 565] on div "4" at bounding box center [470, 575] width 25 height 21
type input "[DATE]"
select select "9"
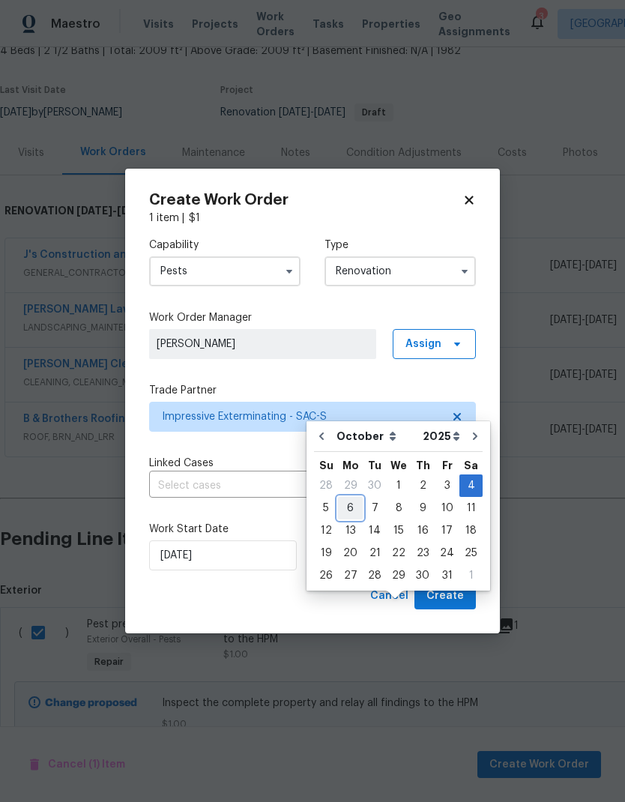
click at [348, 497] on div "6" at bounding box center [350, 507] width 25 height 21
type input "10/6/2025"
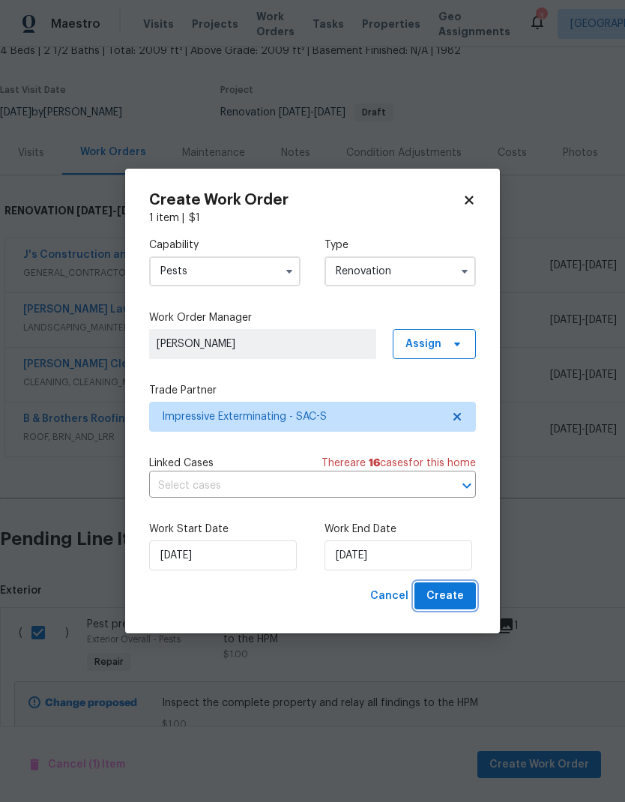
click at [466, 593] on button "Create" at bounding box center [444, 596] width 61 height 28
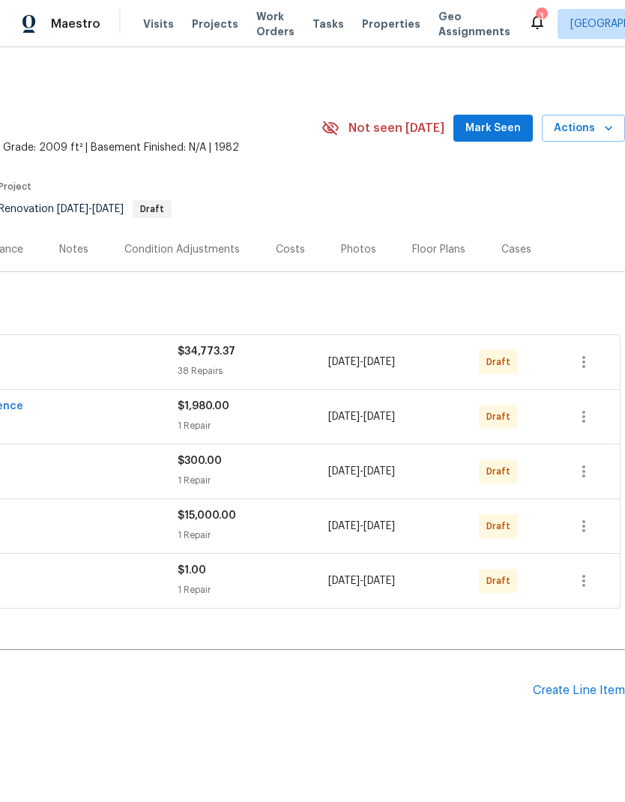
scroll to position [0, 222]
click at [591, 353] on icon "button" at bounding box center [584, 362] width 18 height 18
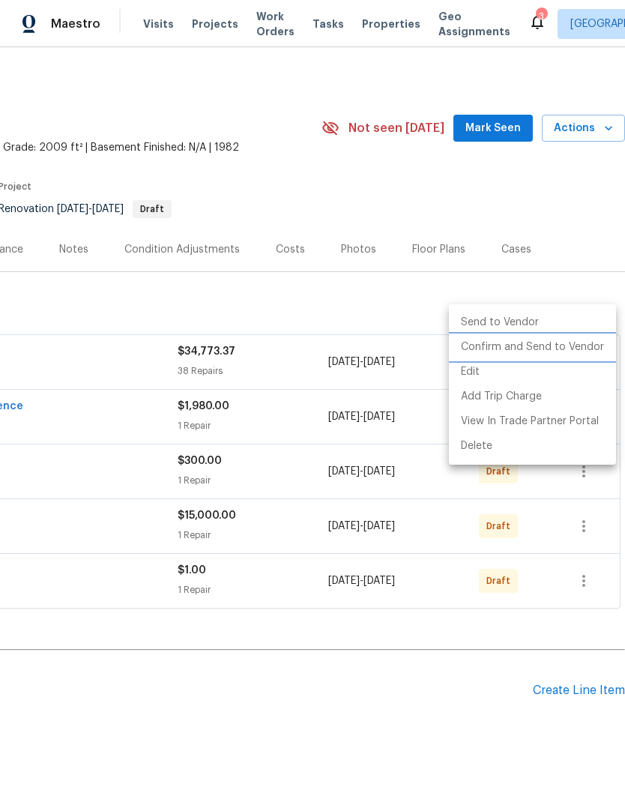
click at [587, 343] on li "Confirm and Send to Vendor" at bounding box center [532, 347] width 167 height 25
click at [575, 351] on li "Confirm and Send to Vendor" at bounding box center [532, 347] width 167 height 25
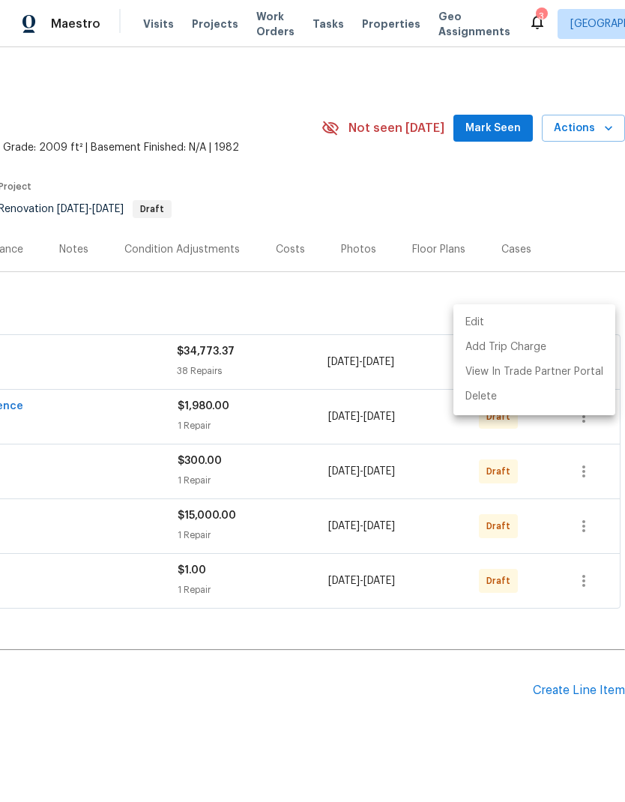
click at [470, 679] on div at bounding box center [312, 401] width 625 height 802
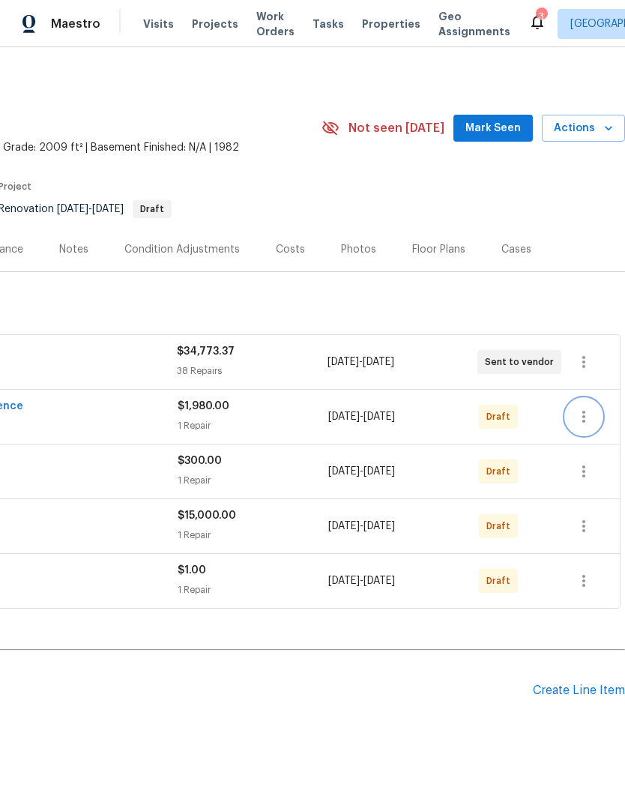
click at [593, 399] on button "button" at bounding box center [584, 417] width 36 height 36
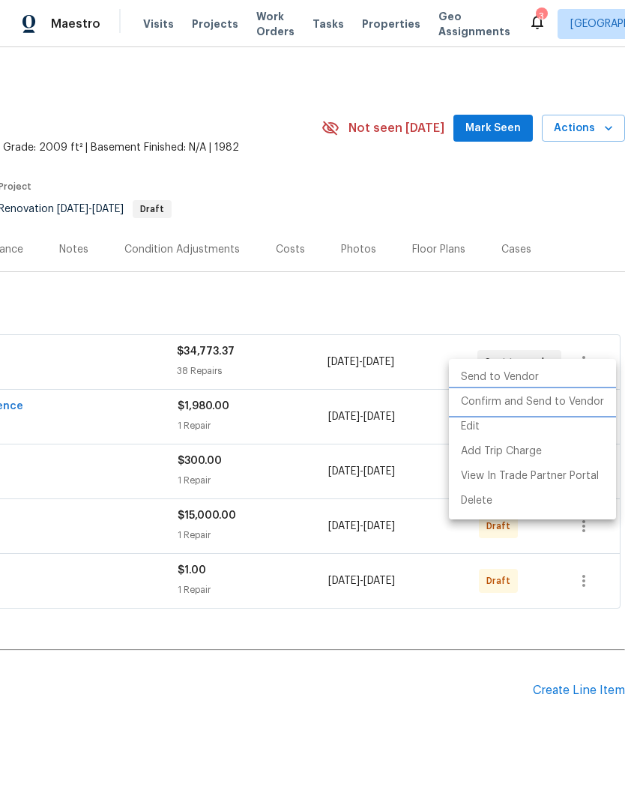
click at [583, 404] on li "Confirm and Send to Vendor" at bounding box center [532, 402] width 167 height 25
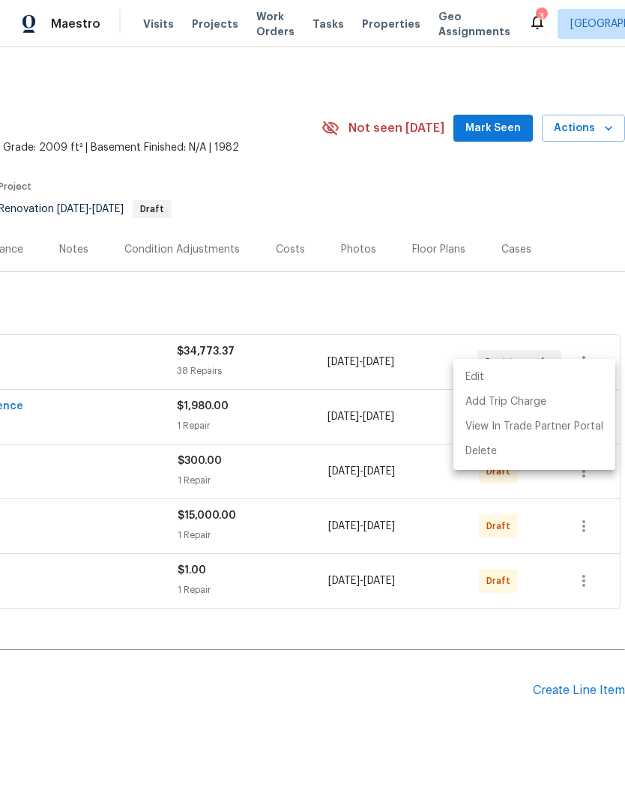
click at [452, 694] on div at bounding box center [312, 401] width 625 height 802
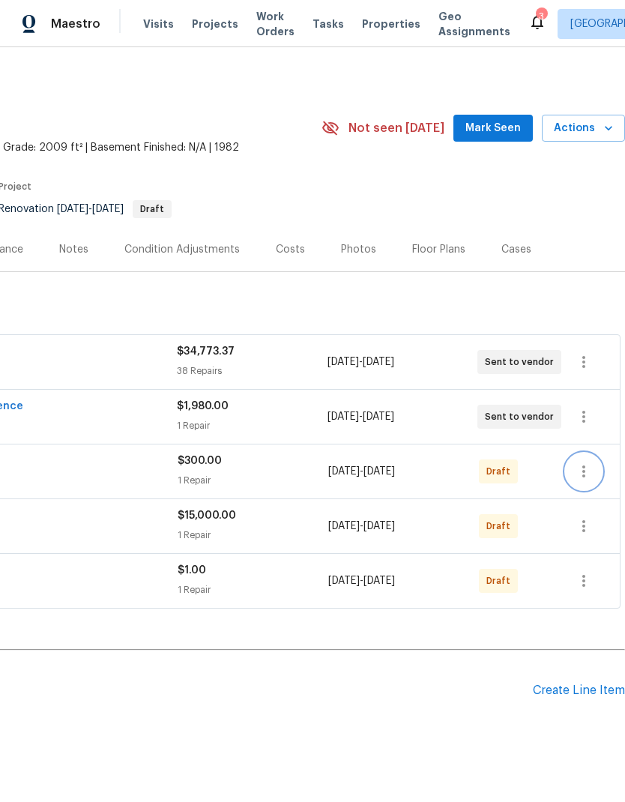
click at [589, 462] on icon "button" at bounding box center [584, 471] width 18 height 18
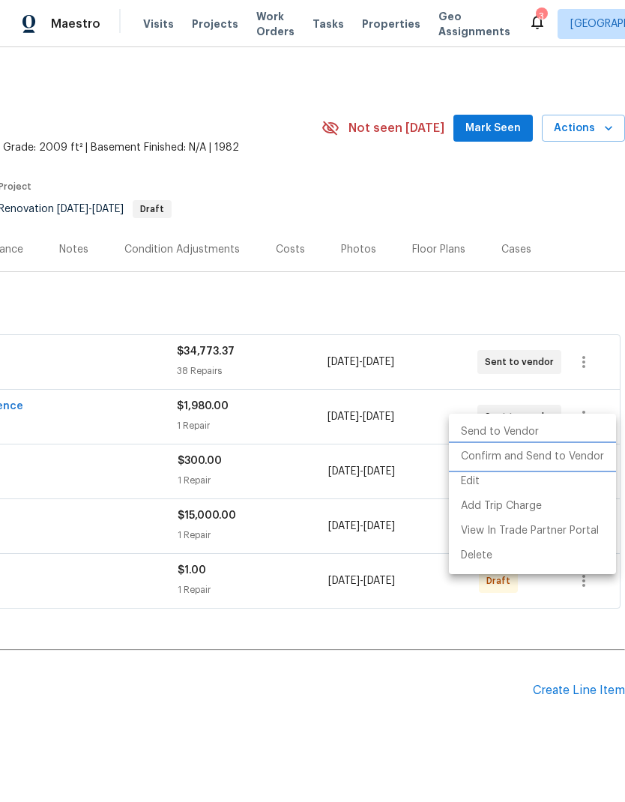
click at [581, 458] on li "Confirm and Send to Vendor" at bounding box center [532, 456] width 167 height 25
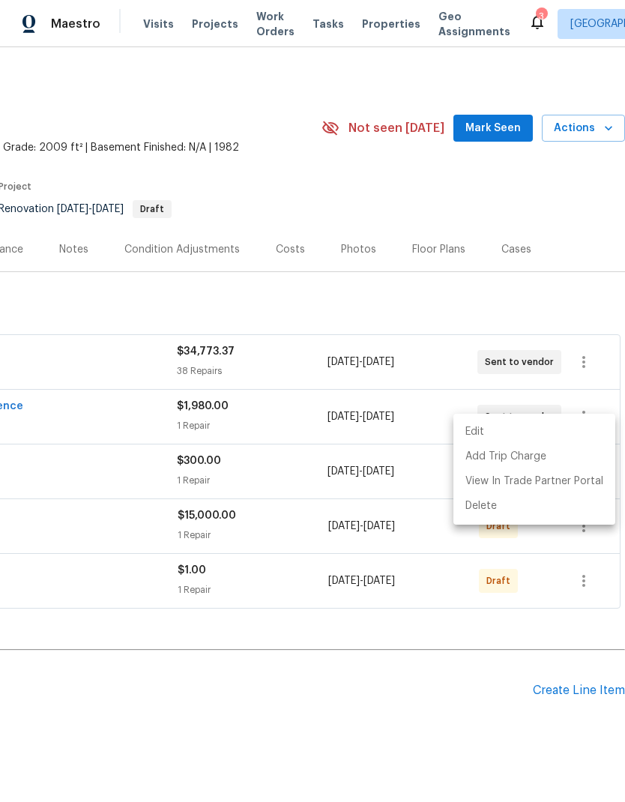
click at [468, 663] on div at bounding box center [312, 401] width 625 height 802
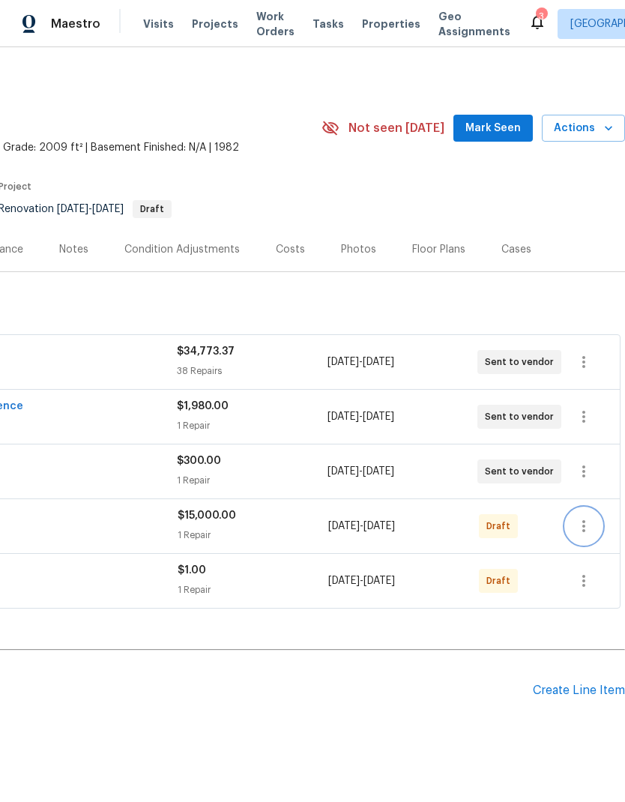
click at [587, 517] on icon "button" at bounding box center [584, 526] width 18 height 18
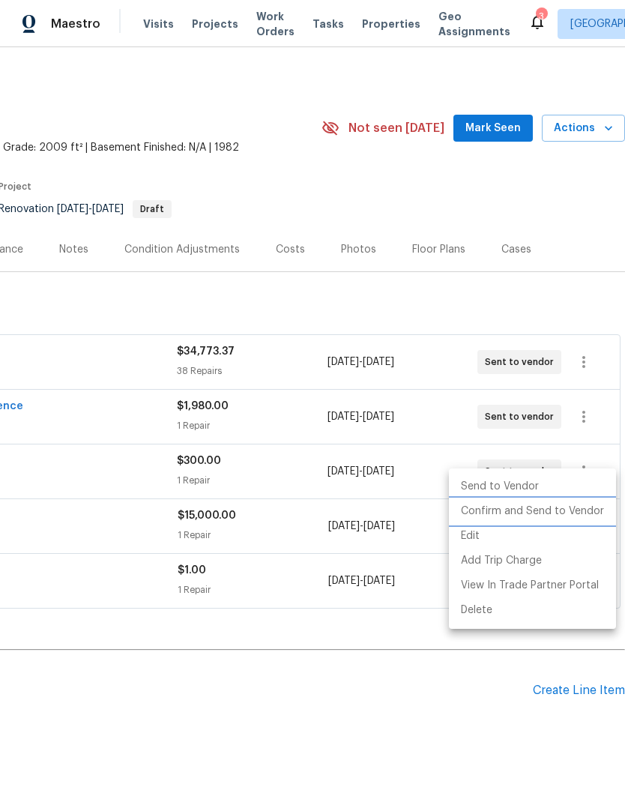
click at [583, 512] on li "Confirm and Send to Vendor" at bounding box center [532, 511] width 167 height 25
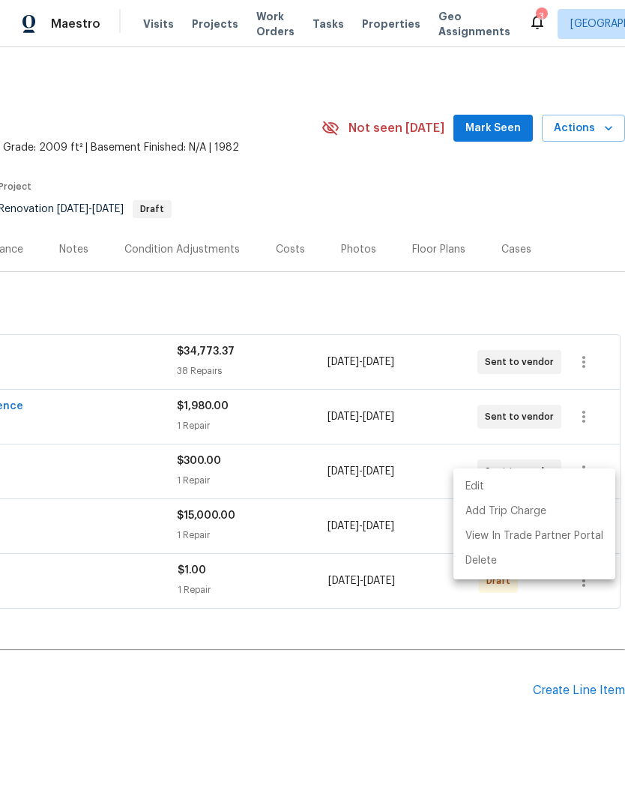
click at [402, 717] on div at bounding box center [312, 401] width 625 height 802
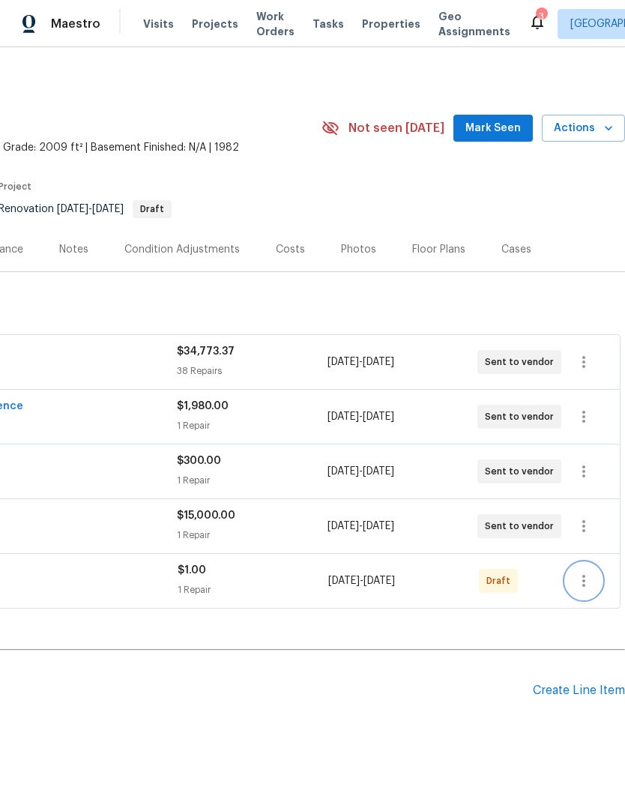
click at [588, 572] on icon "button" at bounding box center [584, 581] width 18 height 18
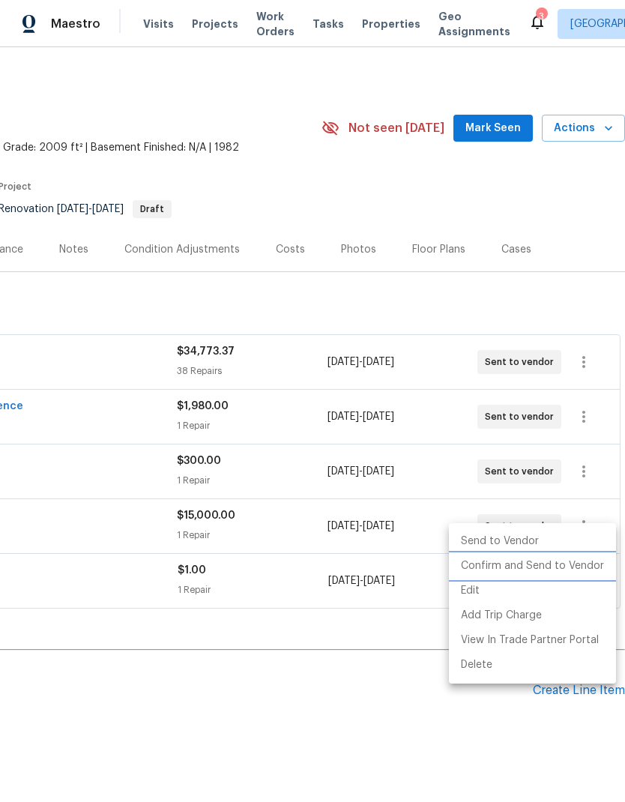
click at [561, 573] on li "Confirm and Send to Vendor" at bounding box center [532, 566] width 167 height 25
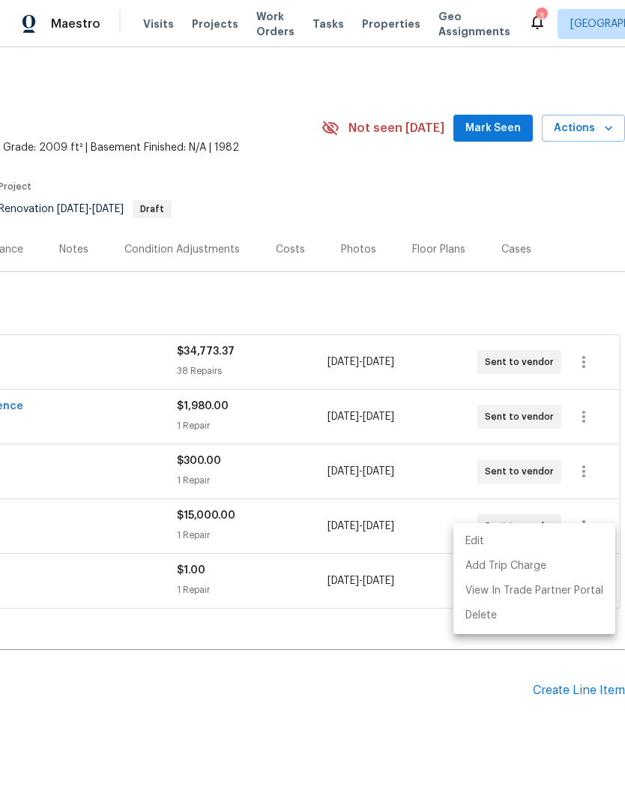
click at [398, 717] on div at bounding box center [312, 401] width 625 height 802
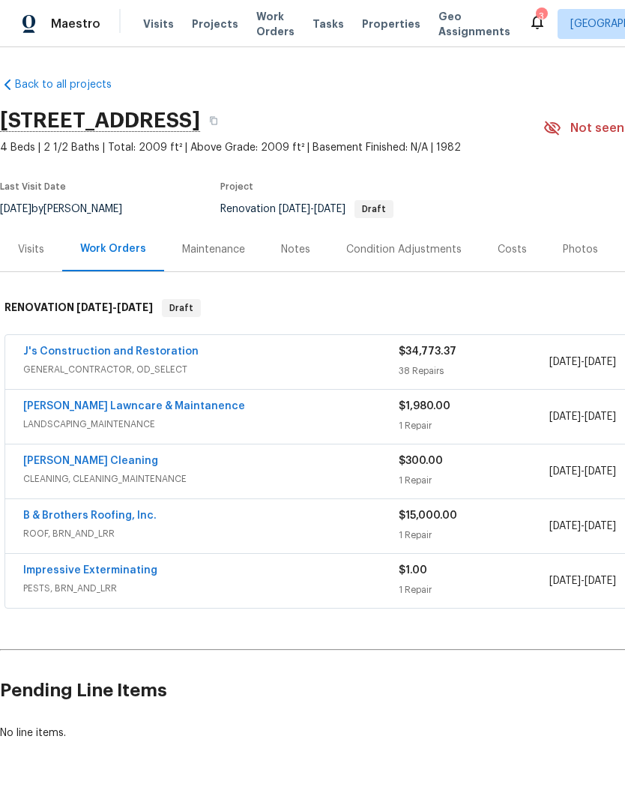
scroll to position [0, 0]
click at [294, 242] on div "Notes" at bounding box center [295, 249] width 29 height 15
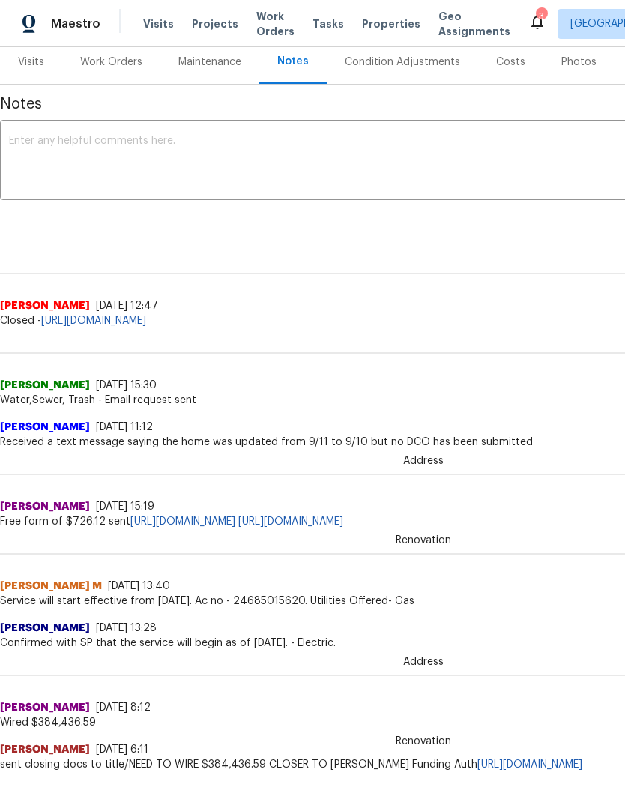
scroll to position [187, 0]
click at [138, 151] on textarea at bounding box center [423, 162] width 829 height 52
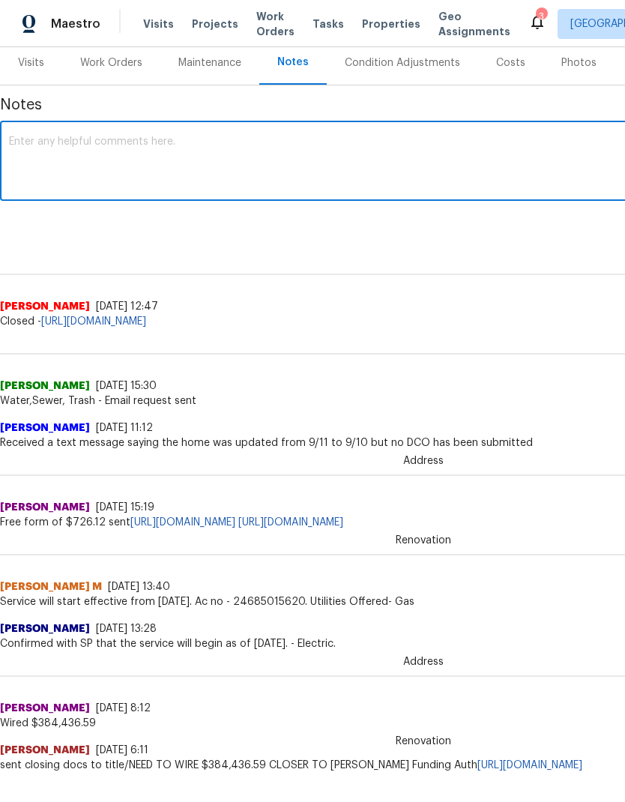
click at [138, 141] on textarea at bounding box center [423, 162] width 829 height 52
paste textarea "1.Run electrical and add a light in the center of the bedrooms to be controlled…"
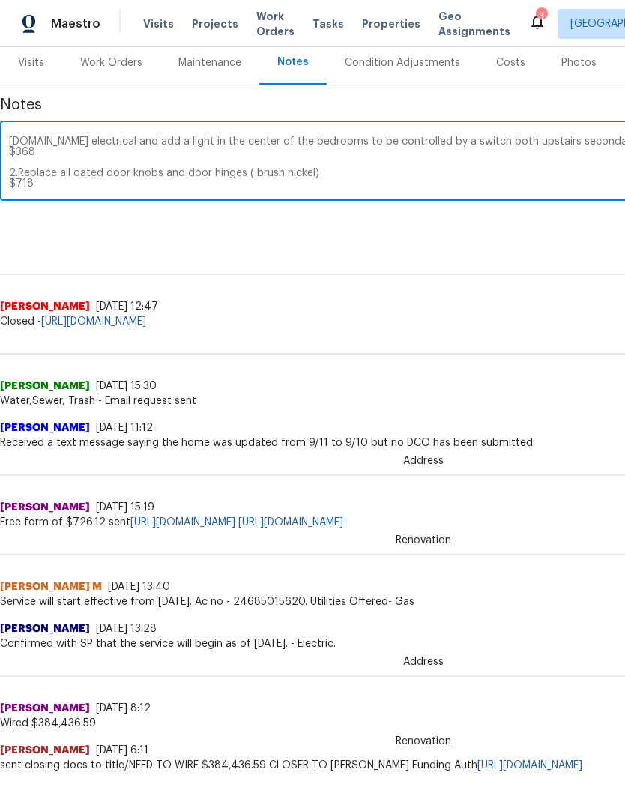
scroll to position [0, 0]
click at [22, 137] on textarea "1.Run electrical and add a light in the center of the bedrooms to be controlled…" at bounding box center [423, 162] width 829 height 52
click at [42, 130] on div "1.Run electrical and add a light in the center of the bedrooms to be controlled…" at bounding box center [423, 162] width 846 height 76
click at [34, 133] on div "1.Run electrical and add a light in the center of the bedrooms to be controlled…" at bounding box center [423, 162] width 846 height 76
click at [40, 136] on textarea "1.Run electrical and add a light in the center of the bedrooms to be controlled…" at bounding box center [423, 162] width 829 height 52
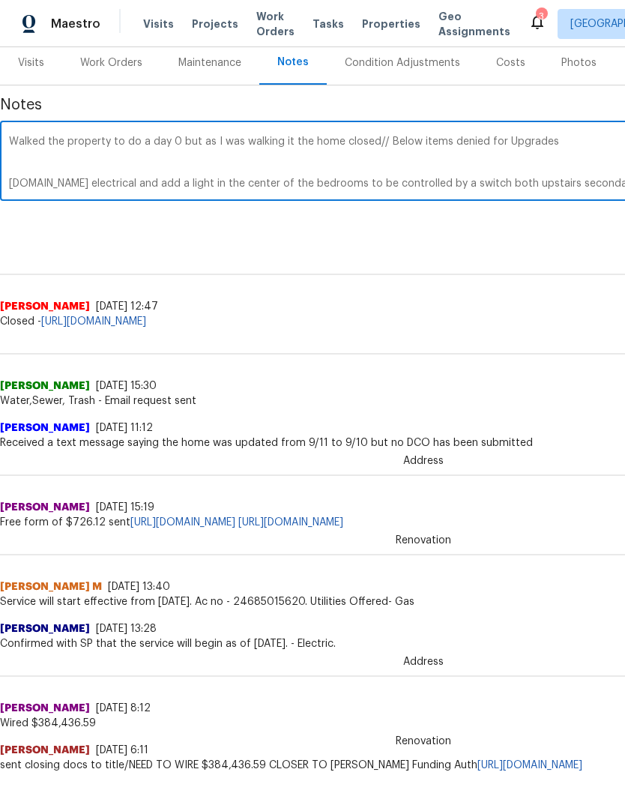
click at [444, 140] on textarea "Walked the property to do a day 0 but as I was walking it the home closed// Bel…" at bounding box center [423, 162] width 829 height 52
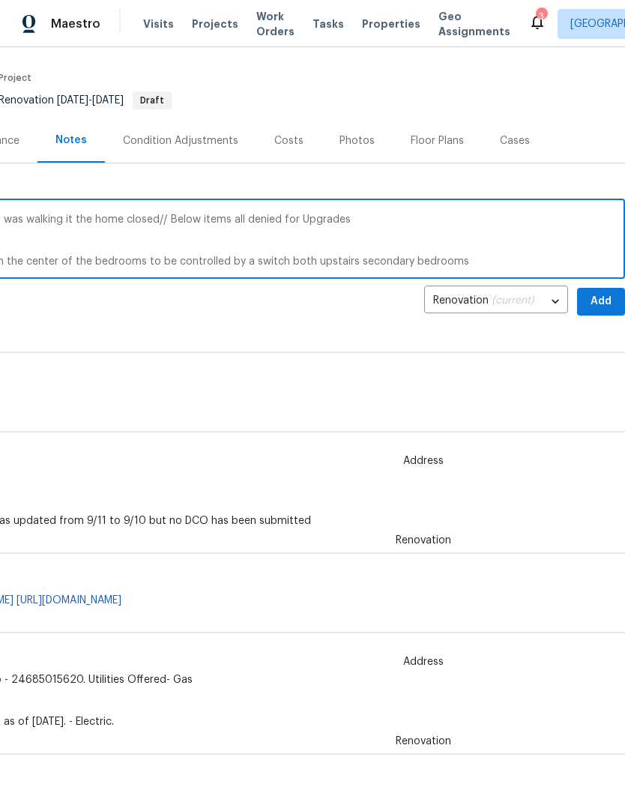
scroll to position [106, 222]
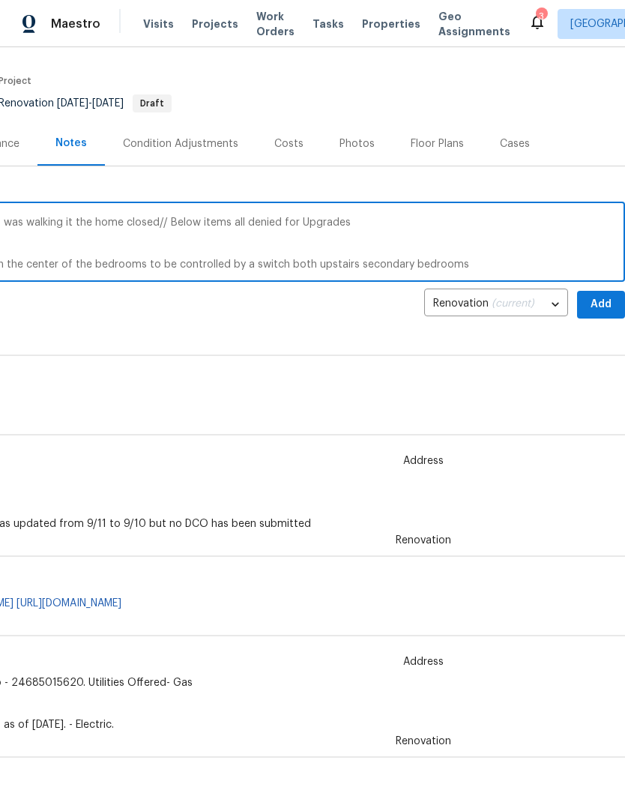
type textarea "Walked the property to do a day 0 but as I was walking it the home closed// Bel…"
click at [607, 305] on span "Add" at bounding box center [601, 304] width 24 height 19
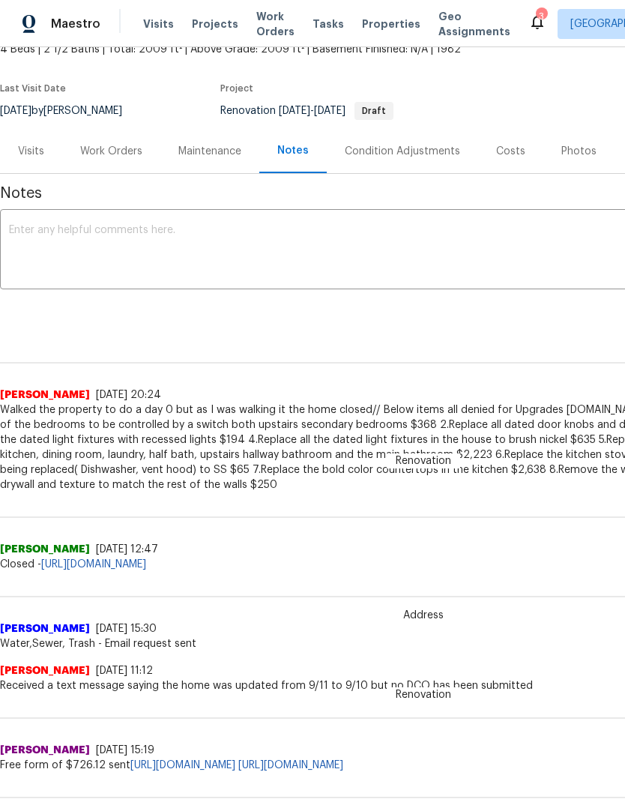
scroll to position [98, 0]
click at [174, 231] on textarea at bounding box center [423, 251] width 829 height 52
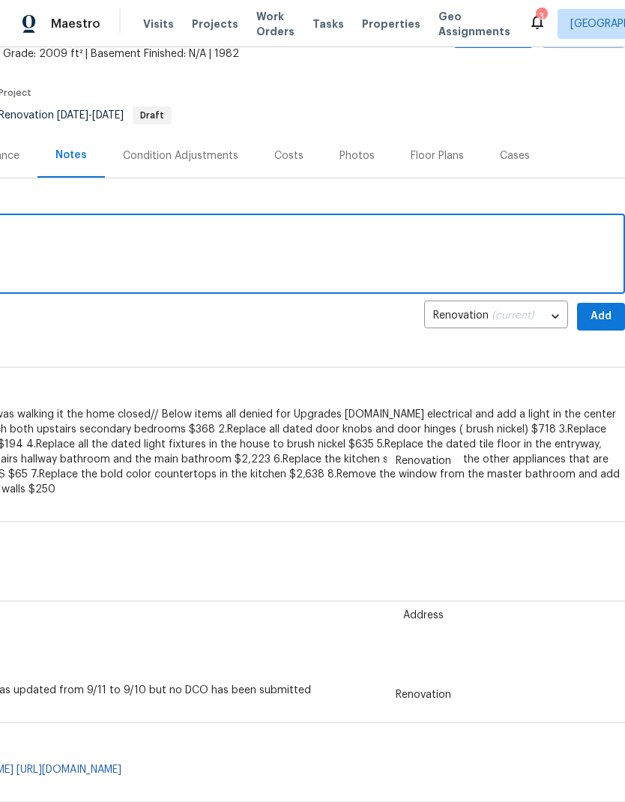
scroll to position [94, 222]
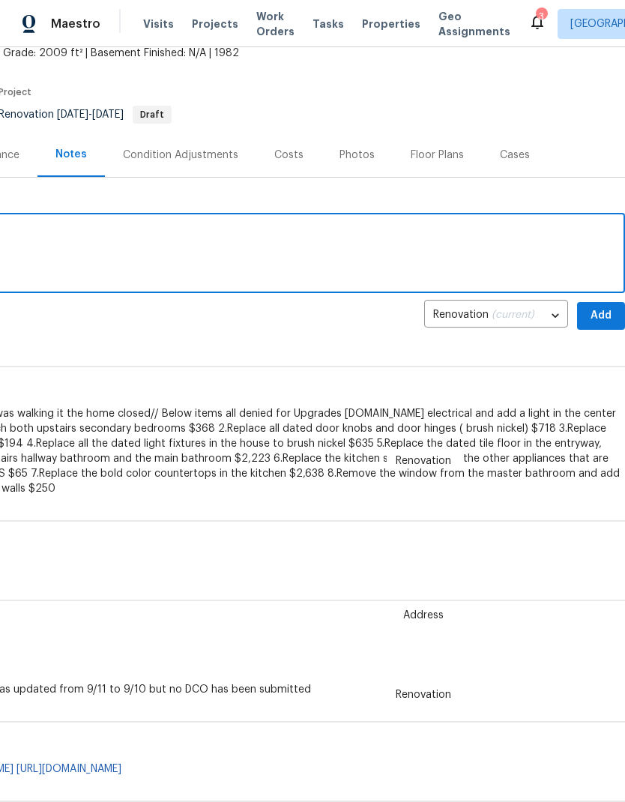
type textarea "SOW has been assigned to all the vendors"
click at [607, 320] on span "Add" at bounding box center [601, 315] width 24 height 19
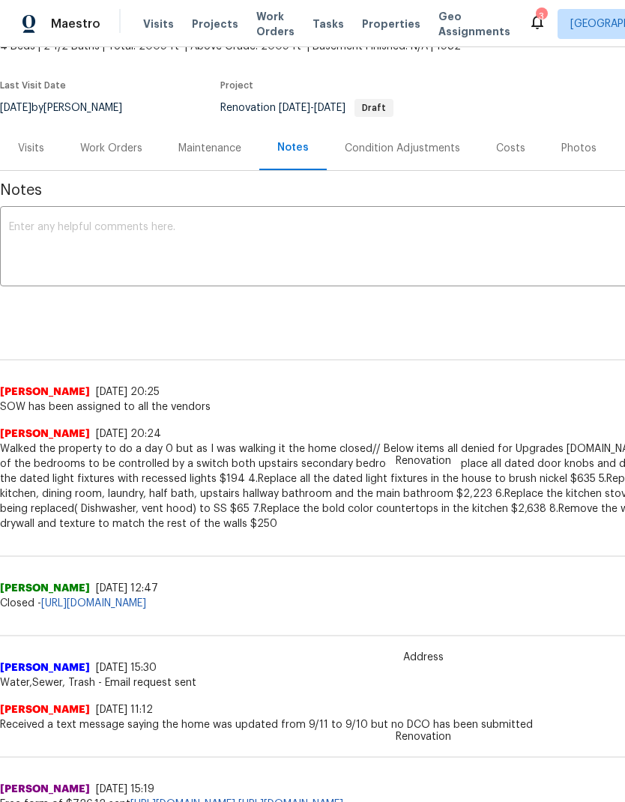
scroll to position [101, 0]
click at [118, 153] on div "Work Orders" at bounding box center [111, 148] width 62 height 15
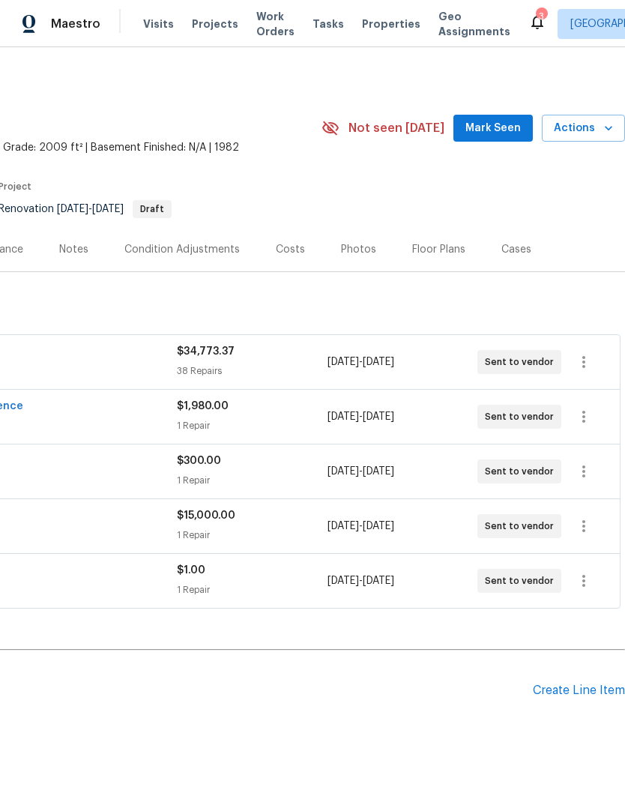
scroll to position [0, 222]
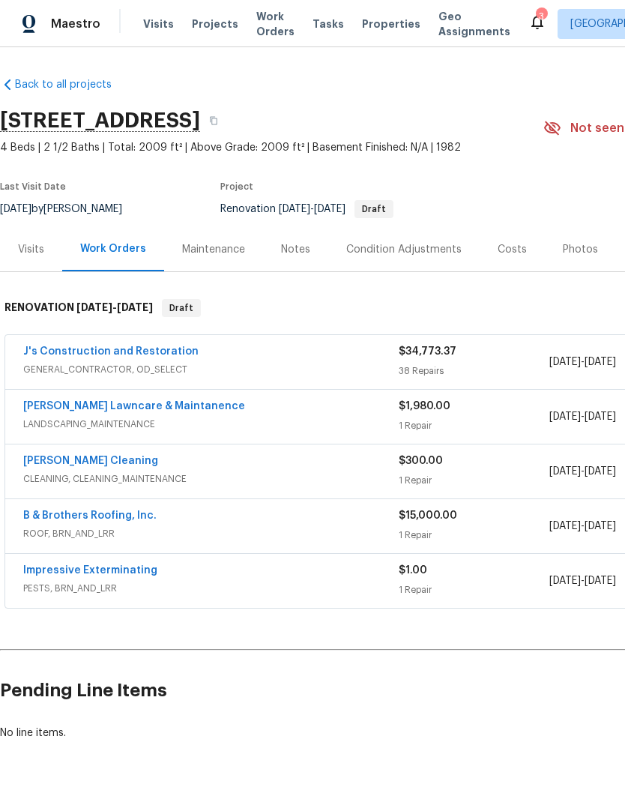
click at [142, 354] on link "J's Construction and Restoration" at bounding box center [110, 351] width 175 height 10
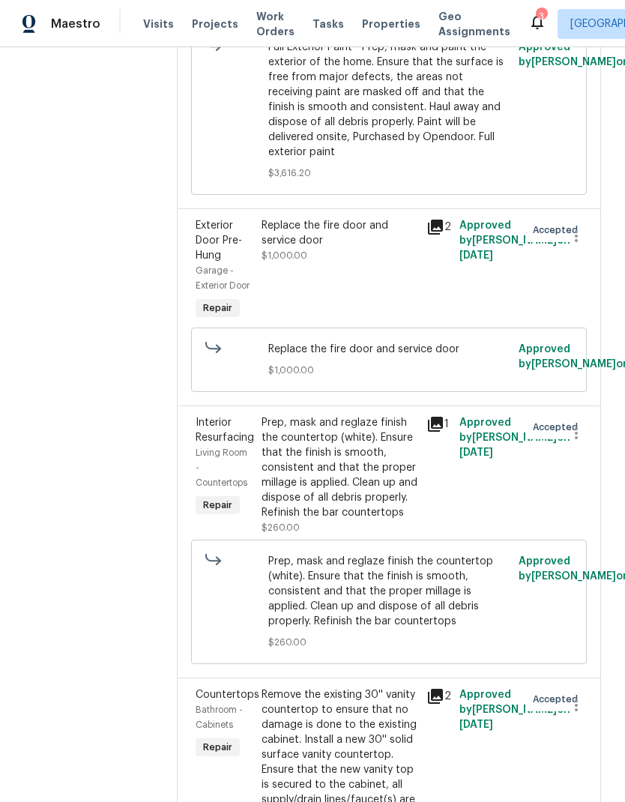
scroll to position [9078, 0]
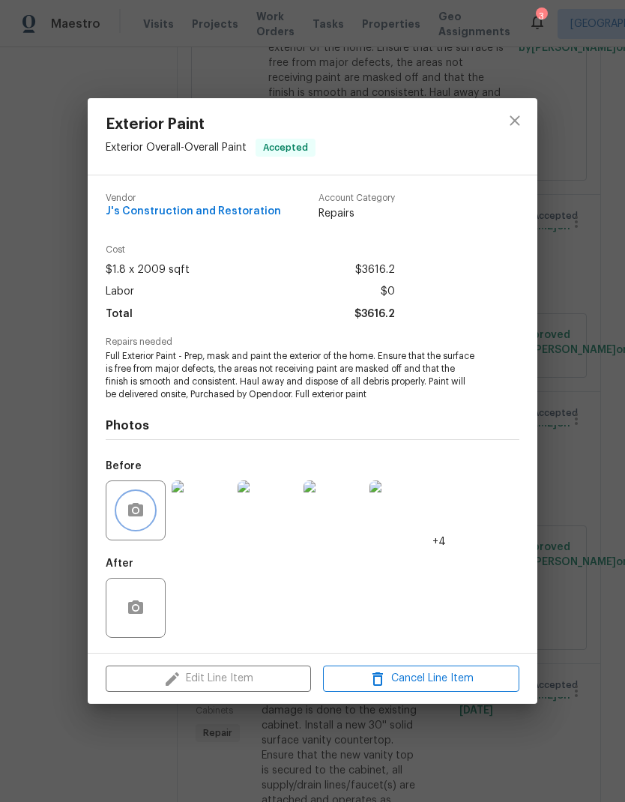
click at [133, 511] on icon "button" at bounding box center [136, 510] width 18 height 18
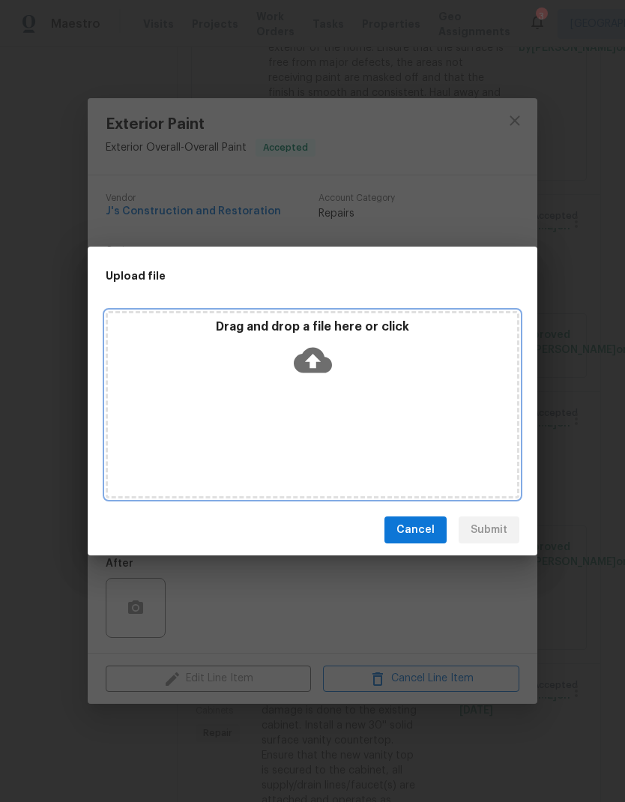
click at [318, 354] on icon at bounding box center [313, 360] width 38 height 25
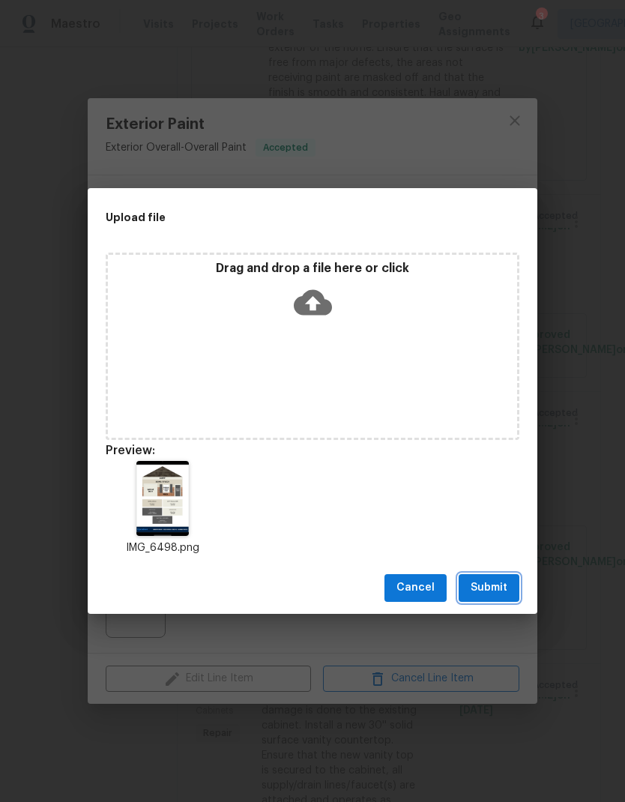
click at [498, 591] on span "Submit" at bounding box center [488, 587] width 37 height 19
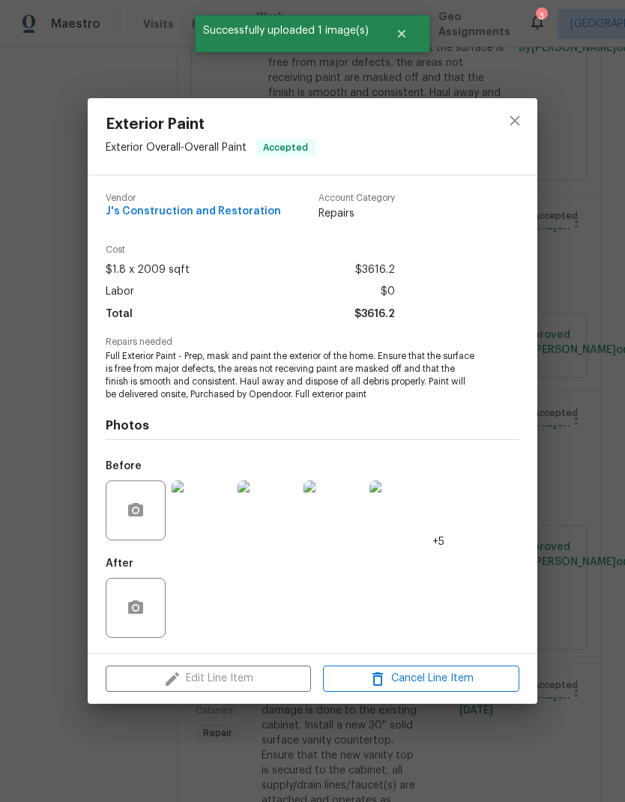
click at [206, 508] on img at bounding box center [202, 510] width 60 height 60
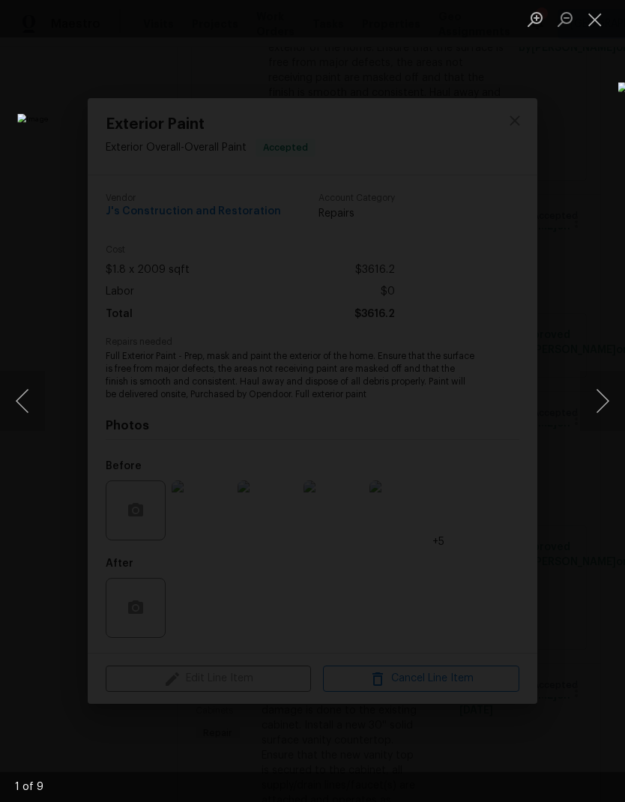
click at [597, 10] on button "Close lightbox" at bounding box center [595, 19] width 30 height 26
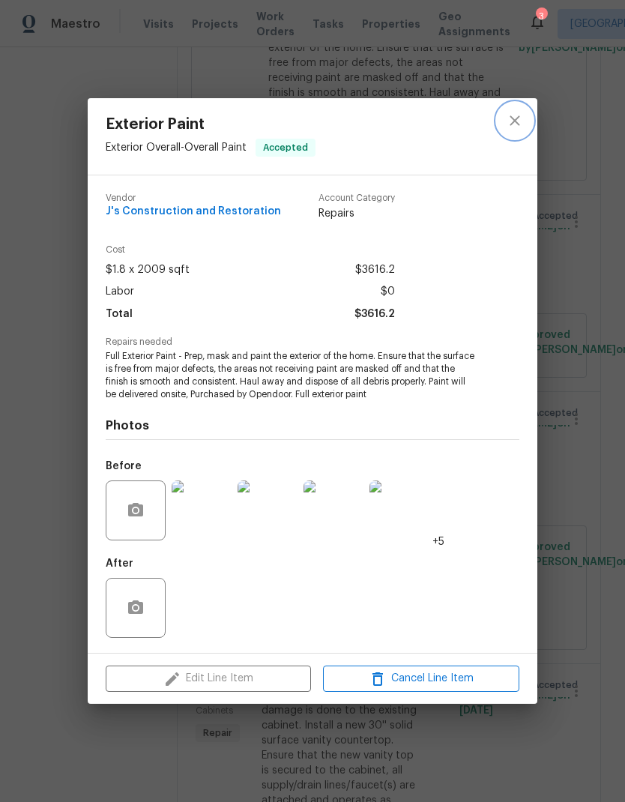
click at [509, 113] on icon "close" at bounding box center [515, 121] width 18 height 18
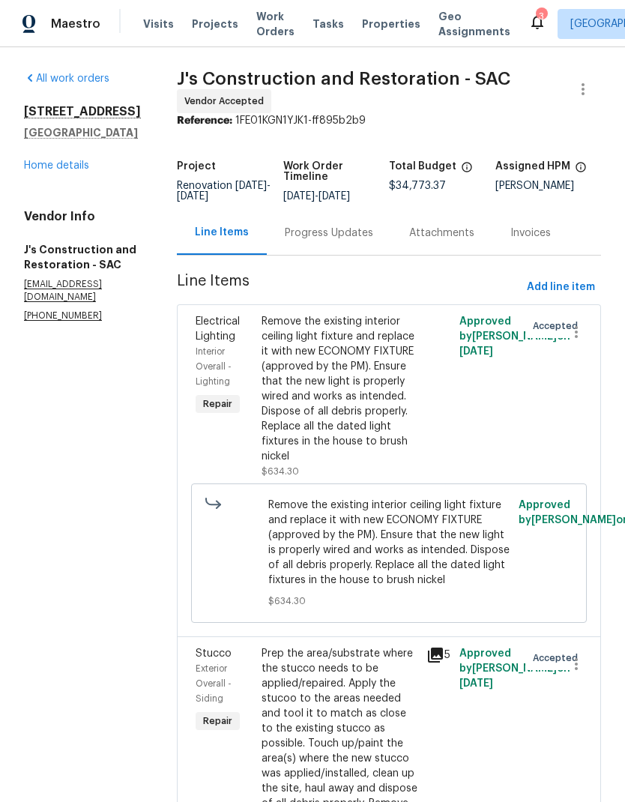
scroll to position [0, 0]
click at [82, 167] on link "Home details" at bounding box center [56, 165] width 65 height 10
